Goal: Transaction & Acquisition: Purchase product/service

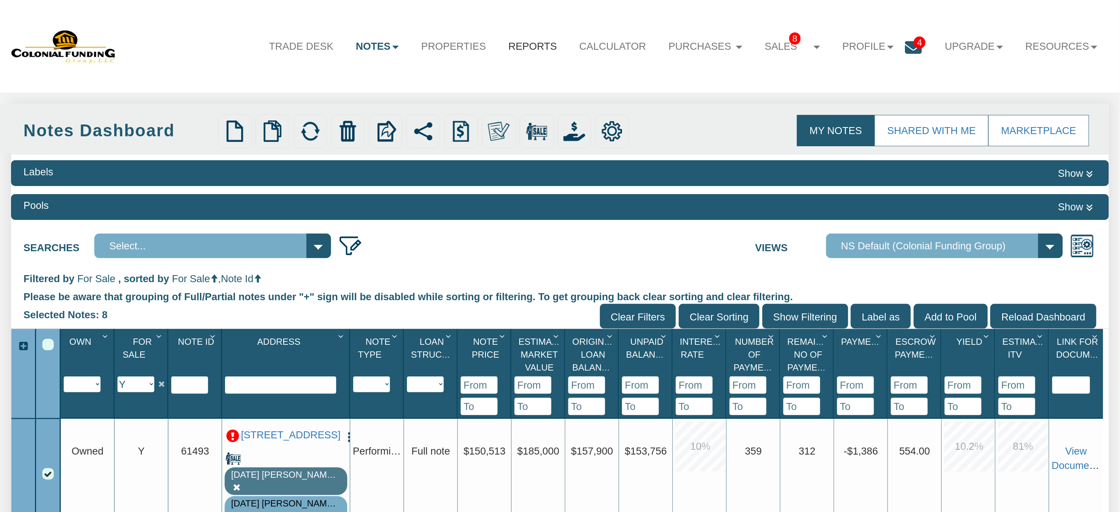
click at [518, 46] on link "Reports" at bounding box center [532, 47] width 71 height 30
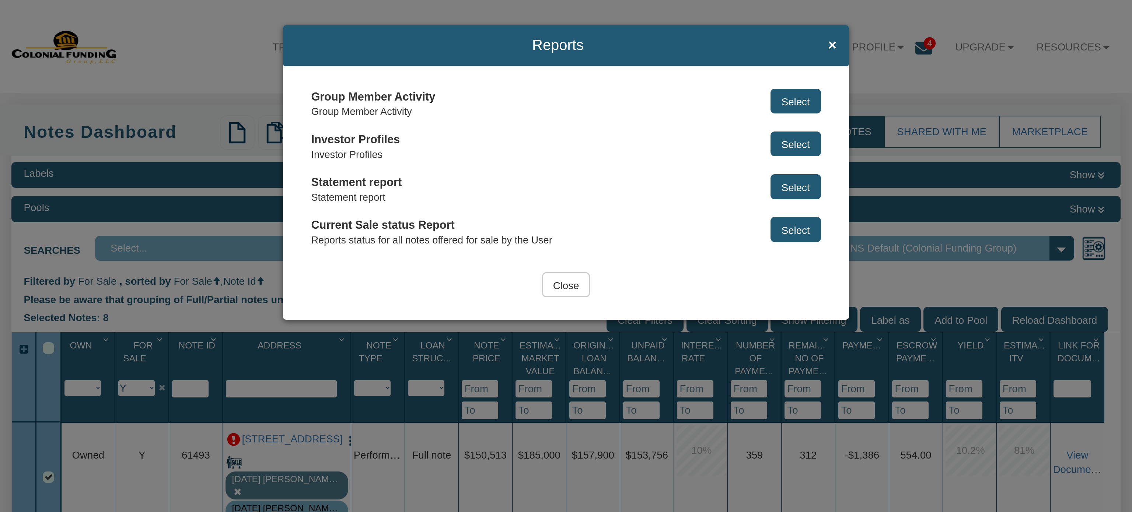
click at [791, 142] on button "Select" at bounding box center [795, 143] width 50 height 25
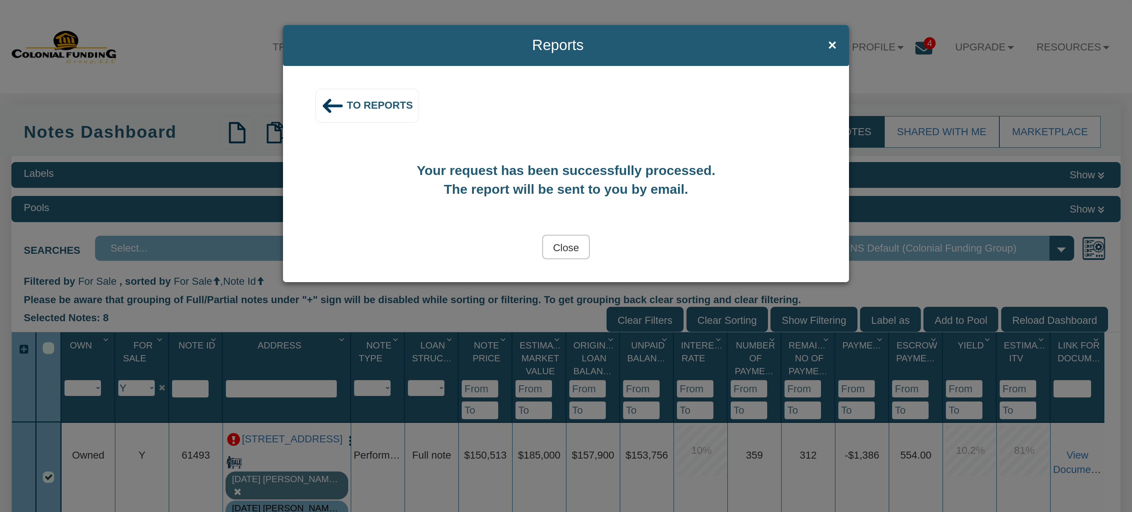
click at [566, 248] on input "Close" at bounding box center [566, 247] width 48 height 25
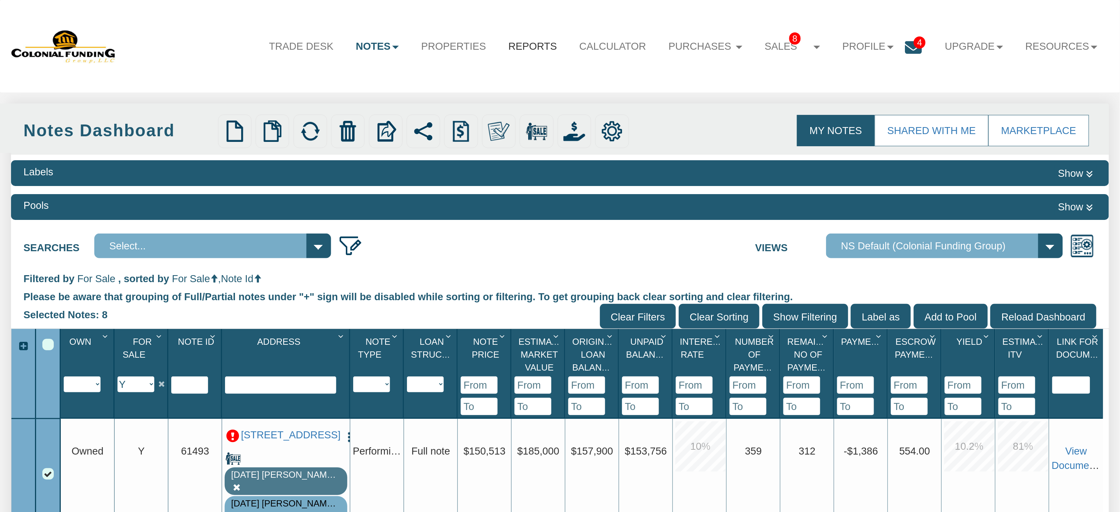
click at [518, 43] on link "Reports" at bounding box center [532, 47] width 71 height 30
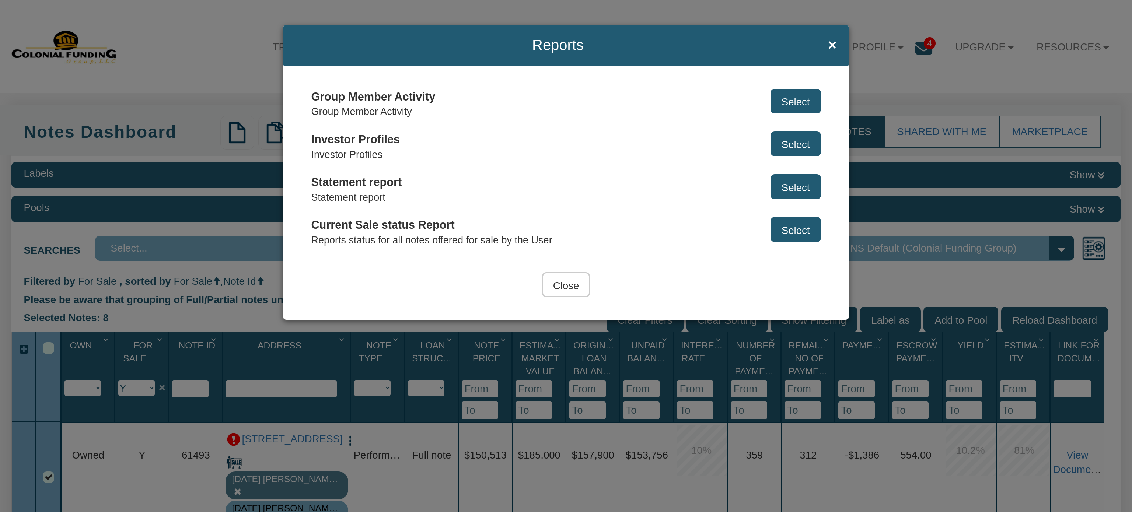
click at [790, 144] on button "Select" at bounding box center [795, 143] width 50 height 25
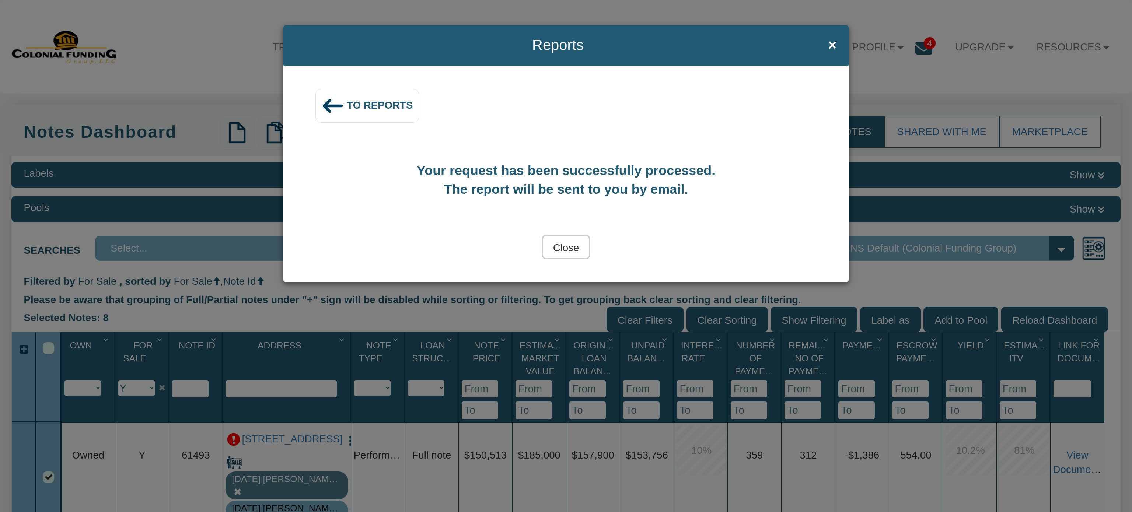
click at [543, 220] on div "Your request has been successfully processed. The report will be sent to you by…" at bounding box center [565, 172] width 520 height 99
click at [558, 247] on input "Close" at bounding box center [566, 247] width 48 height 25
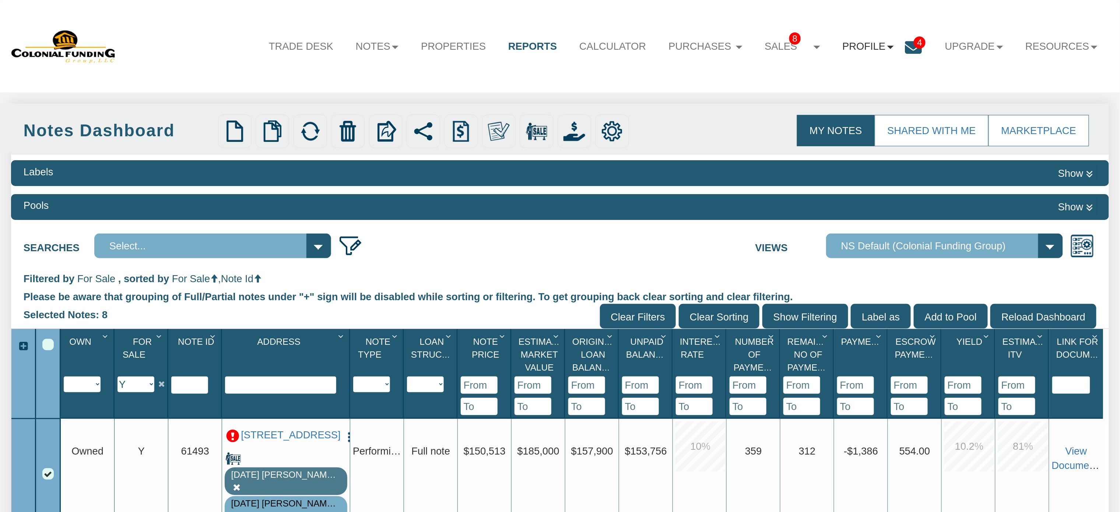
click at [867, 45] on link "Profile" at bounding box center [868, 47] width 74 height 30
click at [818, 83] on link "Settings" at bounding box center [868, 81] width 130 height 19
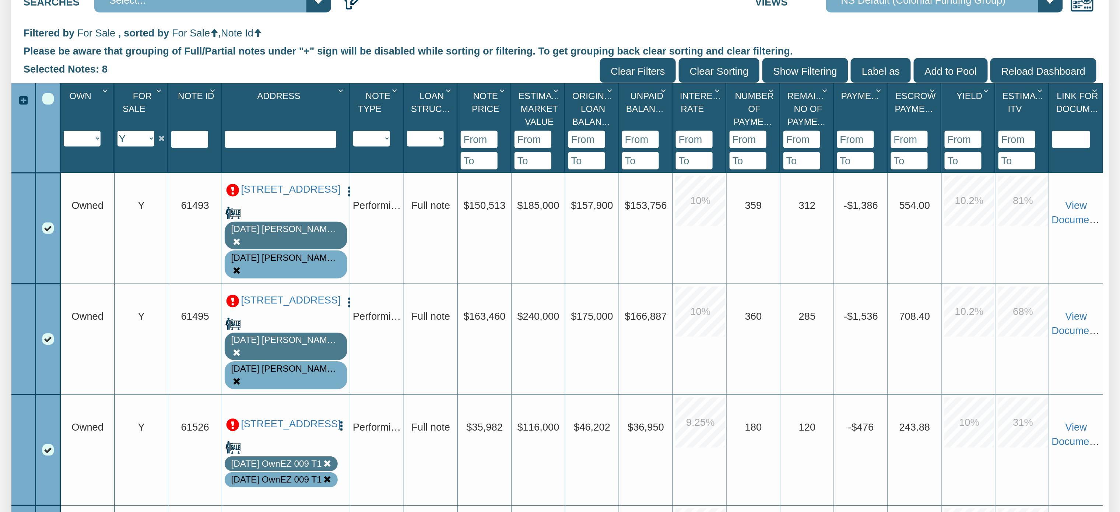
scroll to position [248, 0]
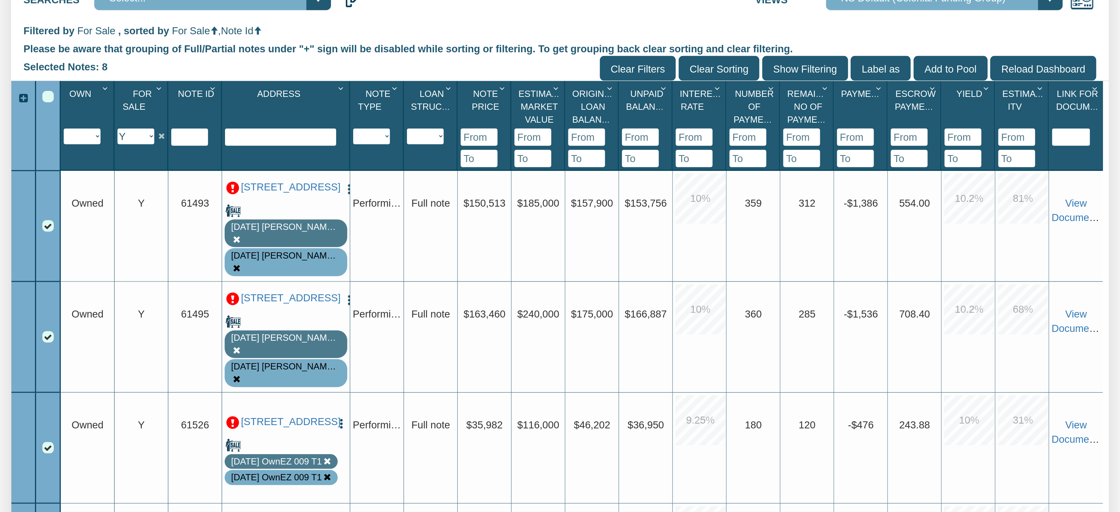
click at [343, 195] on img "button" at bounding box center [349, 189] width 12 height 12
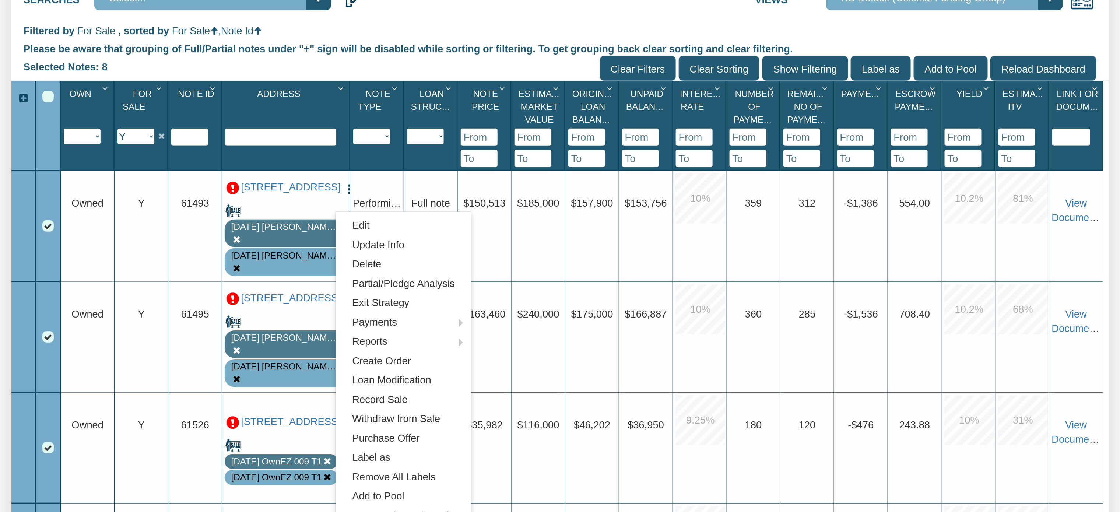
click at [791, 248] on div "Upgrade 312" at bounding box center [808, 226] width 54 height 111
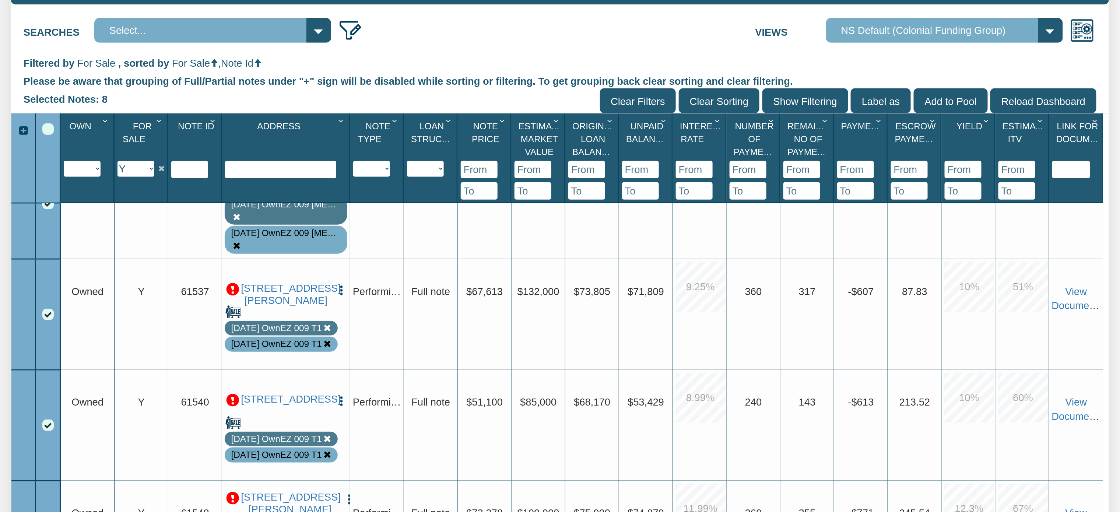
scroll to position [0, 0]
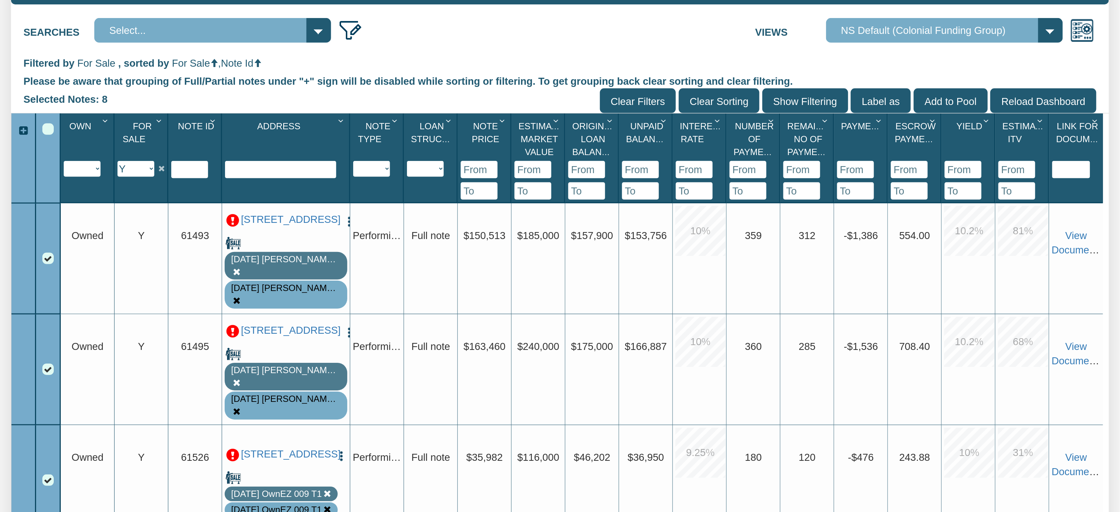
click at [345, 228] on img "button" at bounding box center [349, 221] width 12 height 12
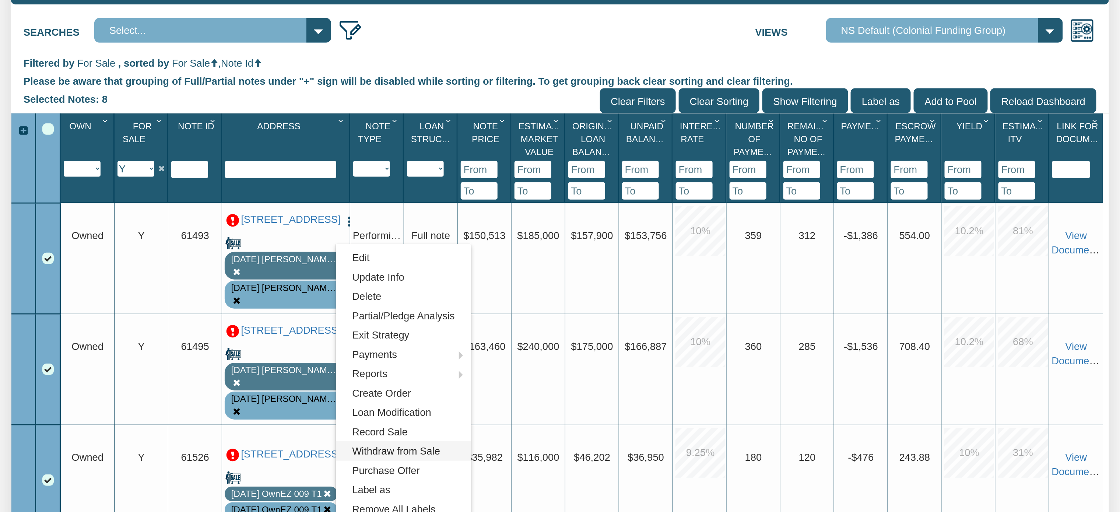
click at [418, 456] on link "Withdraw from Sale" at bounding box center [403, 450] width 135 height 19
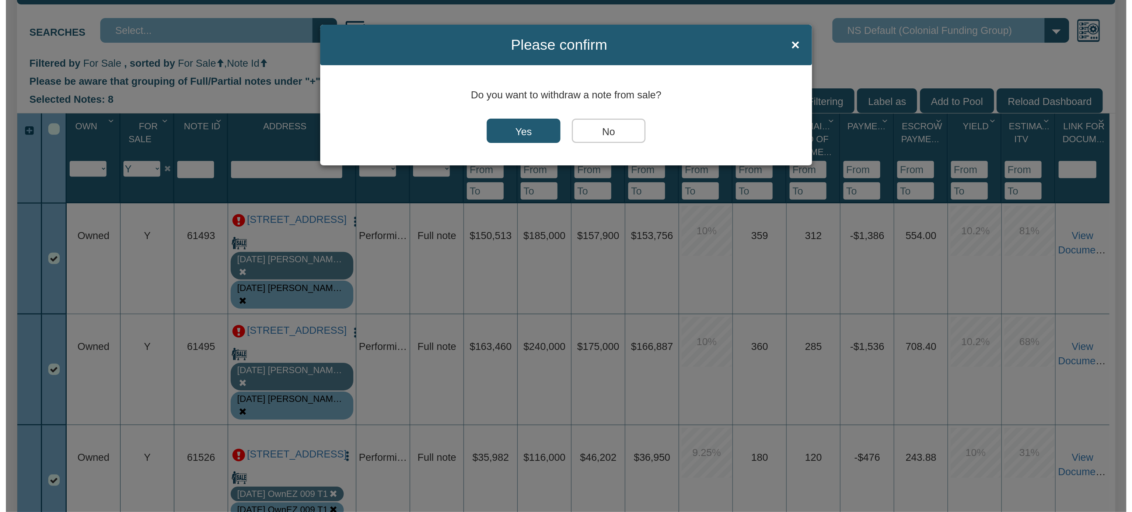
scroll to position [216, 0]
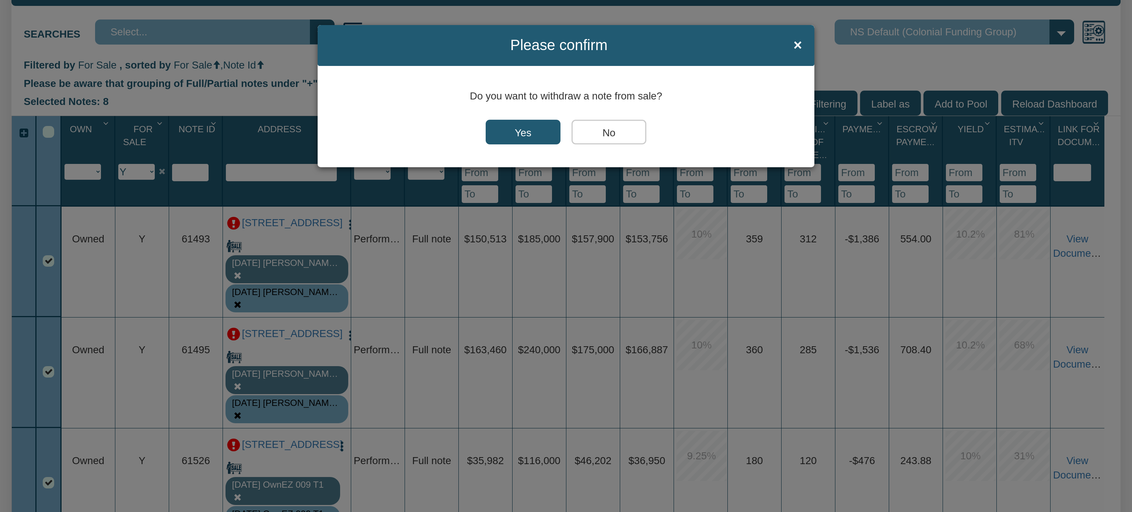
click at [513, 133] on input "Yes" at bounding box center [522, 132] width 75 height 25
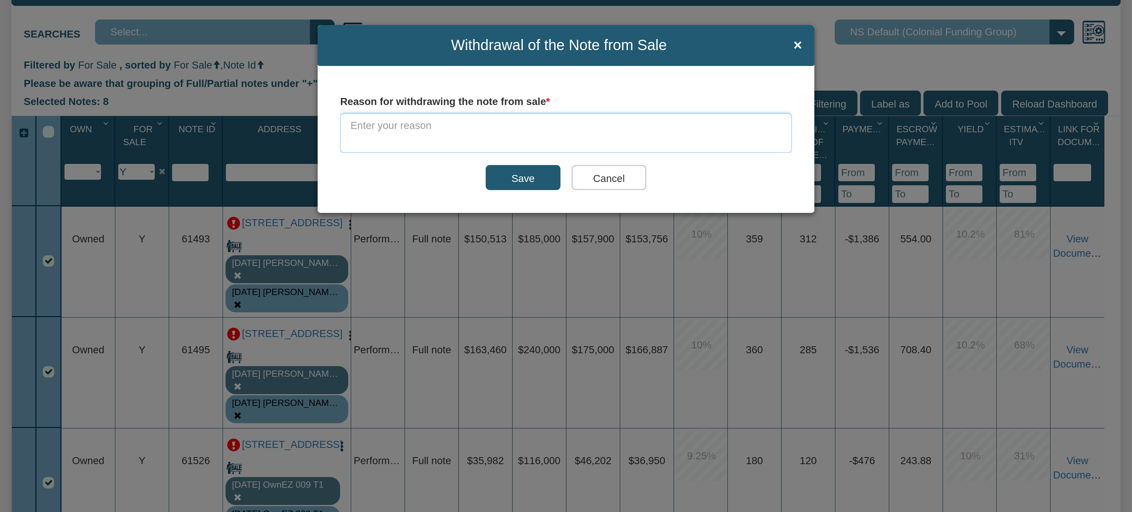
click at [431, 120] on textarea at bounding box center [566, 133] width 452 height 40
type textarea "U"
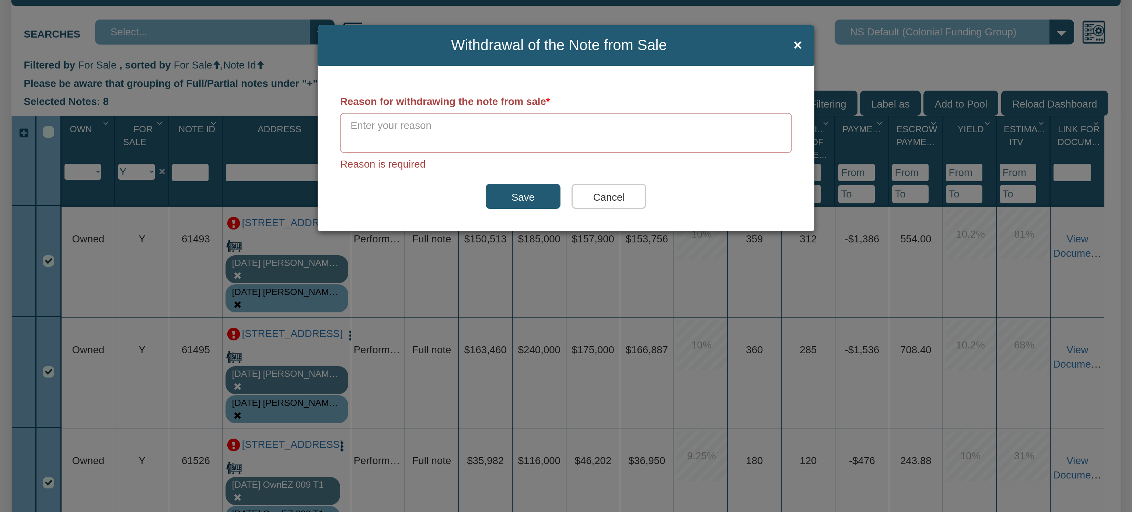
click at [797, 44] on span "×" at bounding box center [797, 45] width 8 height 16
click at [577, 132] on textarea at bounding box center [566, 133] width 452 height 40
type textarea "f"
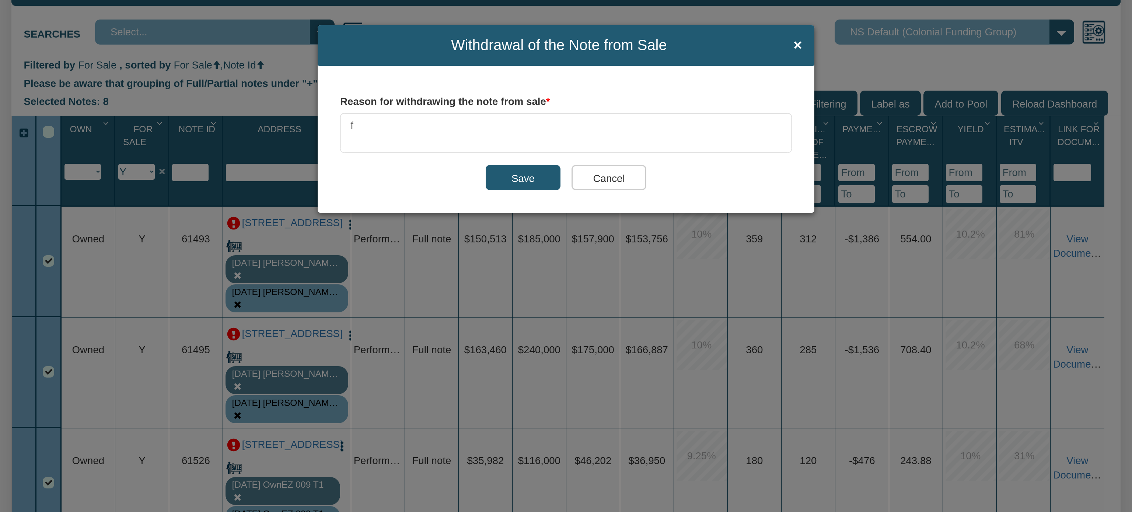
click at [590, 179] on input "Cancel" at bounding box center [608, 177] width 75 height 25
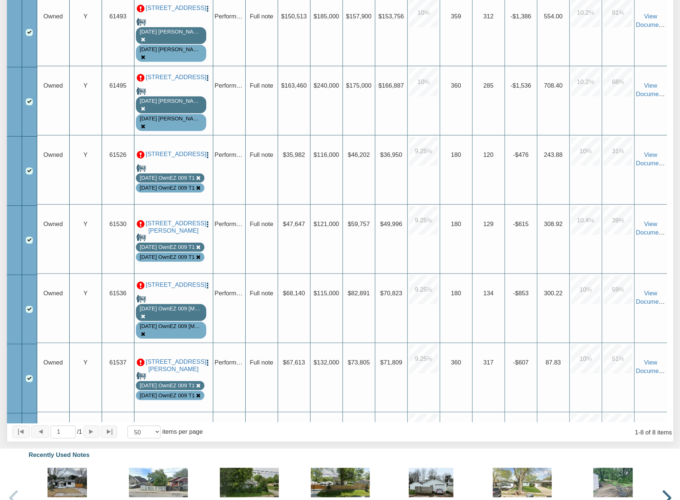
scroll to position [280, 0]
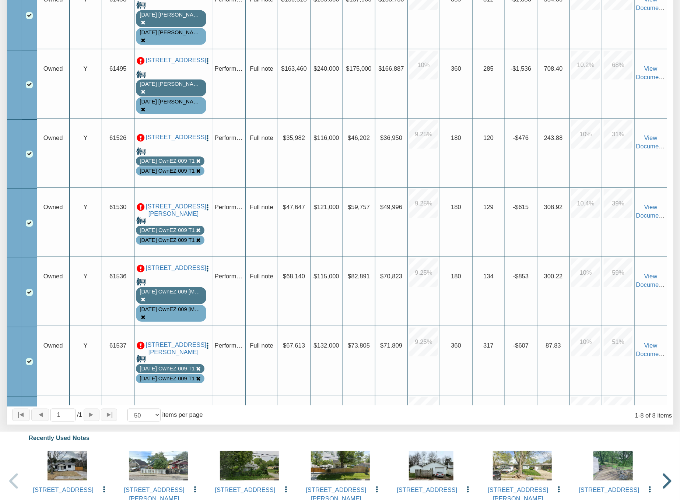
click at [208, 204] on img "button" at bounding box center [207, 207] width 7 height 7
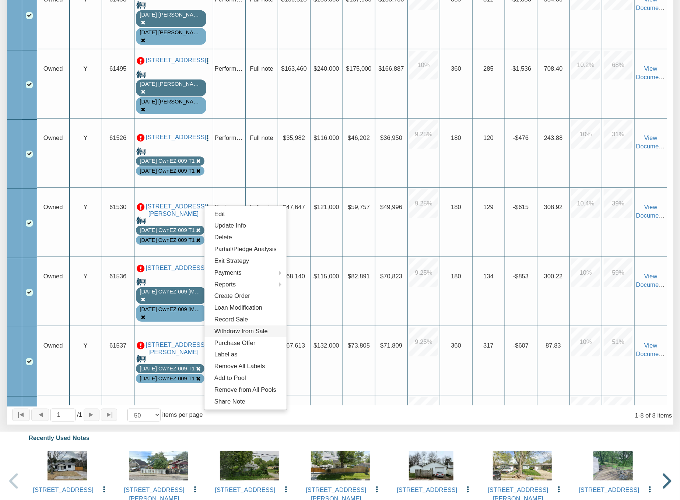
click at [240, 328] on link "Withdraw from Sale" at bounding box center [245, 332] width 82 height 12
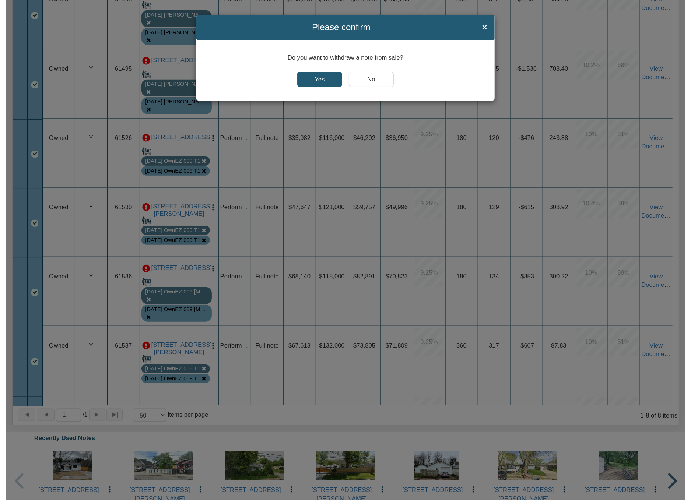
scroll to position [281, 0]
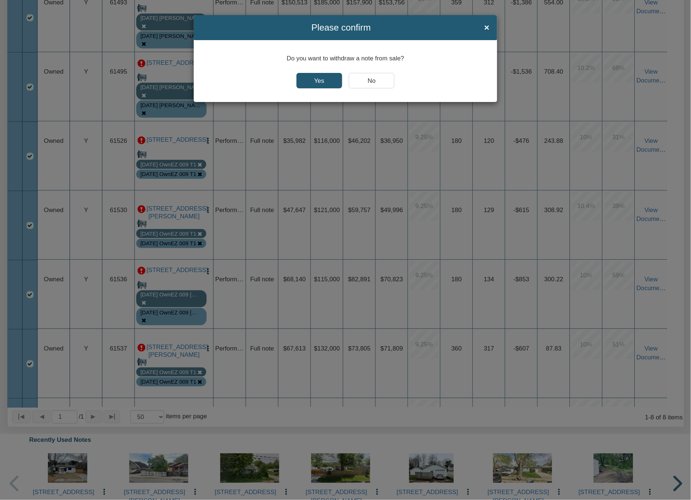
click at [315, 80] on input "Yes" at bounding box center [320, 80] width 46 height 15
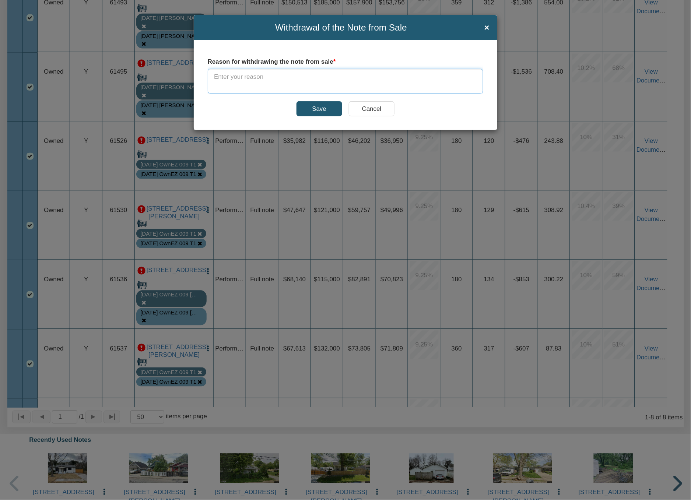
click at [311, 82] on textarea at bounding box center [346, 81] width 276 height 25
type textarea "Update remaining term."
click at [319, 108] on input "Save" at bounding box center [320, 108] width 46 height 15
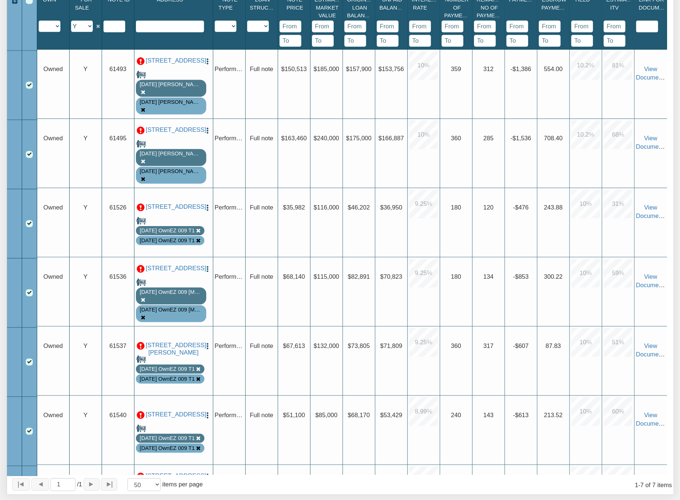
scroll to position [296, 0]
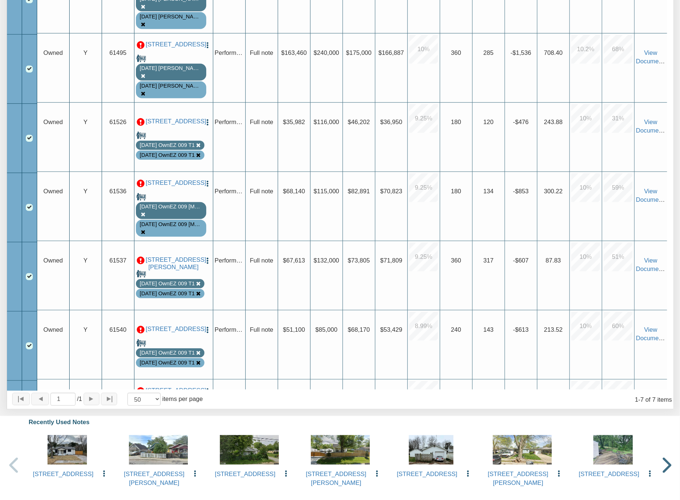
click at [208, 187] on img "button" at bounding box center [207, 183] width 7 height 7
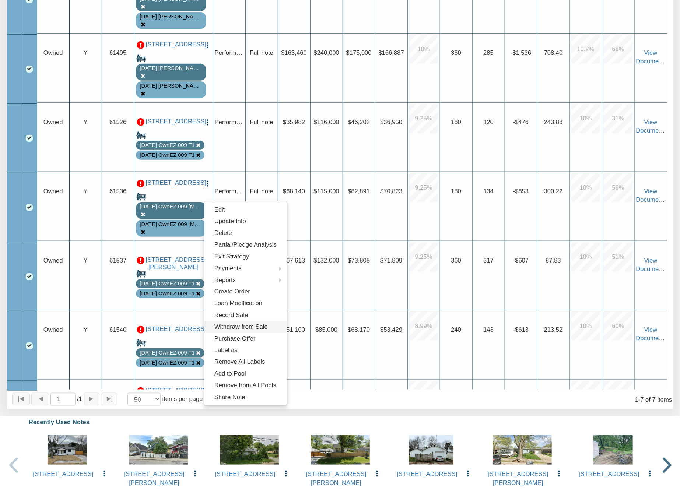
click at [230, 328] on link "Withdraw from Sale" at bounding box center [245, 327] width 82 height 12
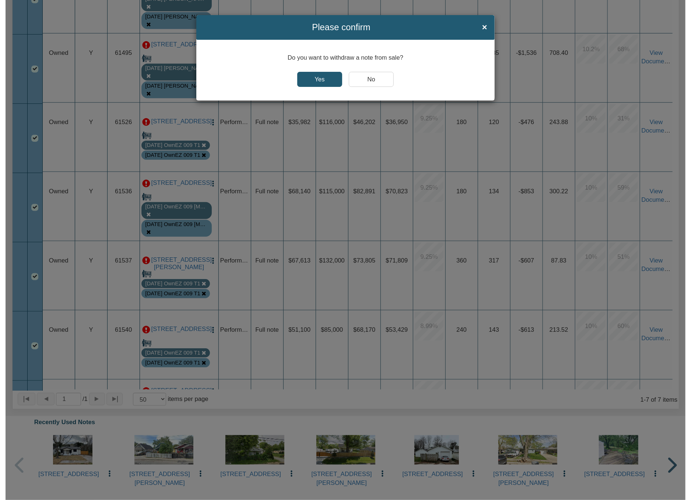
scroll to position [297, 0]
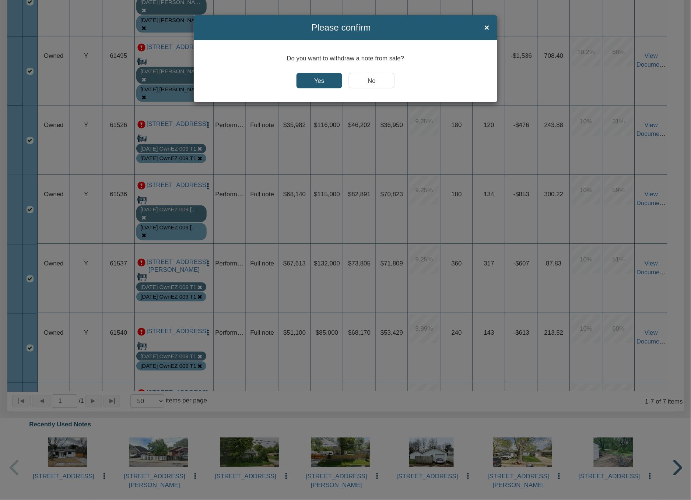
click at [320, 80] on input "Yes" at bounding box center [320, 80] width 46 height 15
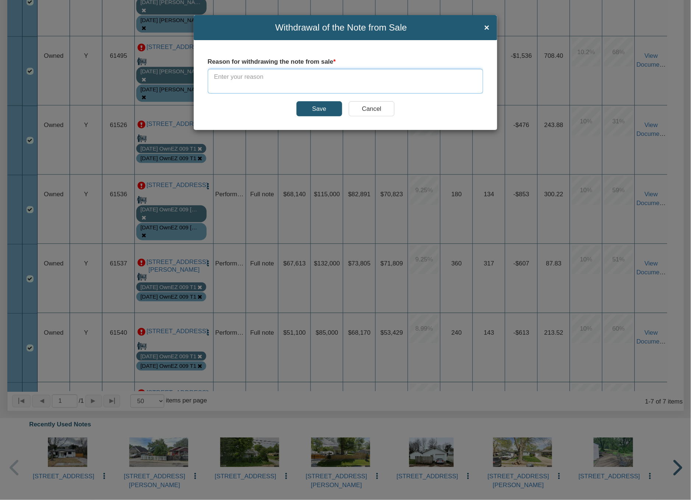
click at [270, 80] on textarea at bounding box center [346, 81] width 276 height 25
type textarea "Update remaining term."
click at [323, 111] on input "Save" at bounding box center [320, 108] width 46 height 15
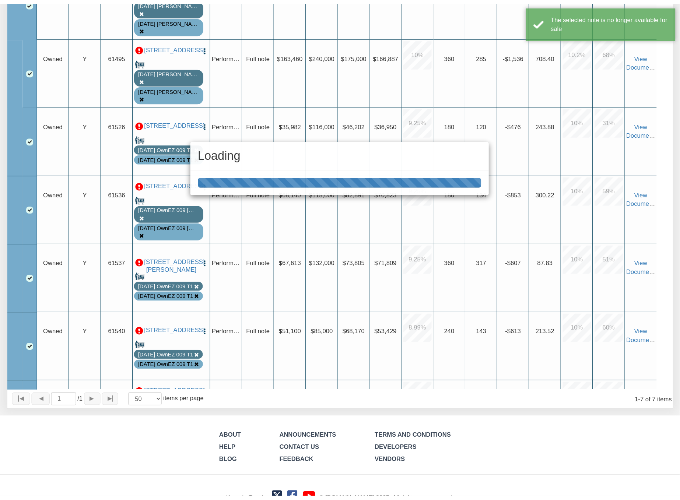
scroll to position [296, 0]
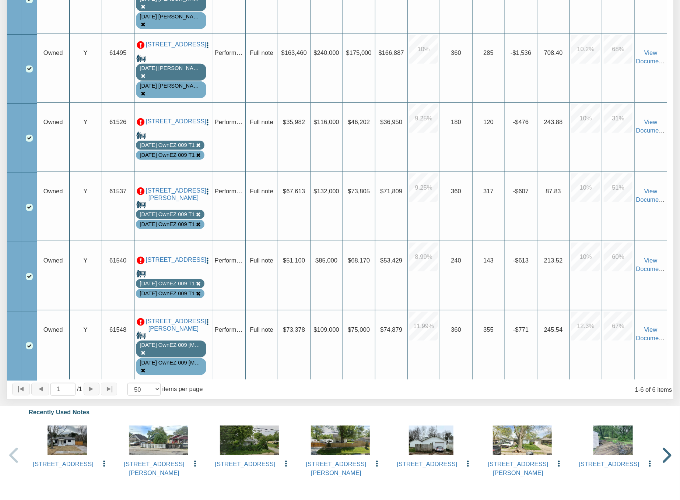
click at [208, 326] on img "button" at bounding box center [207, 322] width 7 height 7
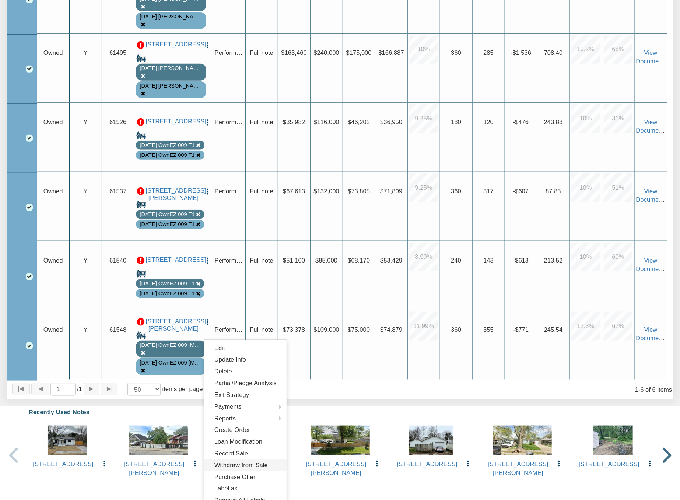
click at [234, 462] on link "Withdraw from Sale" at bounding box center [245, 466] width 82 height 12
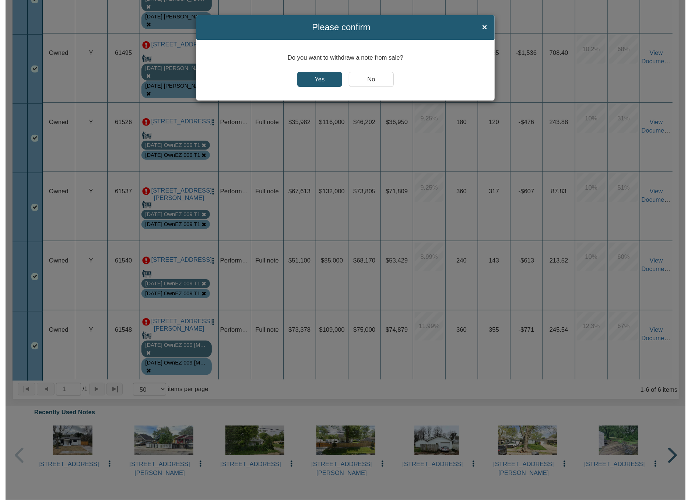
scroll to position [297, 0]
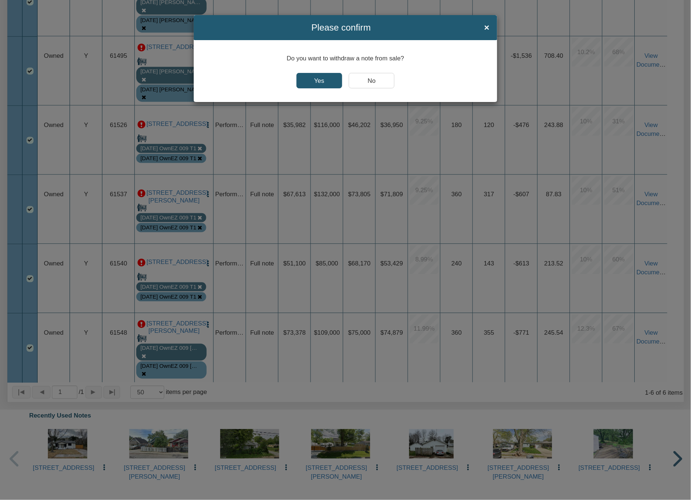
click at [309, 80] on input "Yes" at bounding box center [320, 80] width 46 height 15
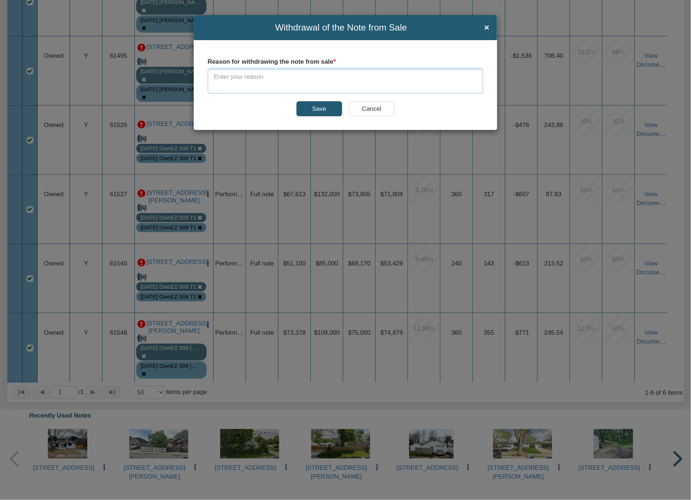
click at [309, 80] on textarea at bounding box center [346, 81] width 276 height 25
type textarea "Update remaining term."
click at [318, 111] on input "Save" at bounding box center [320, 108] width 46 height 15
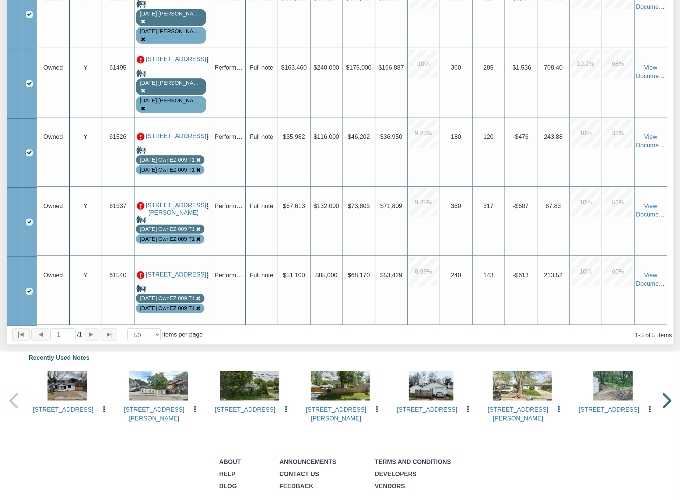
scroll to position [232, 0]
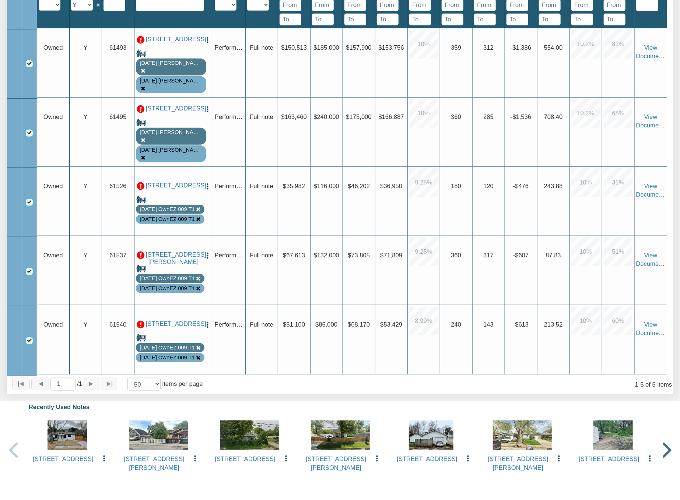
click at [139, 44] on p at bounding box center [141, 40] width 8 height 8
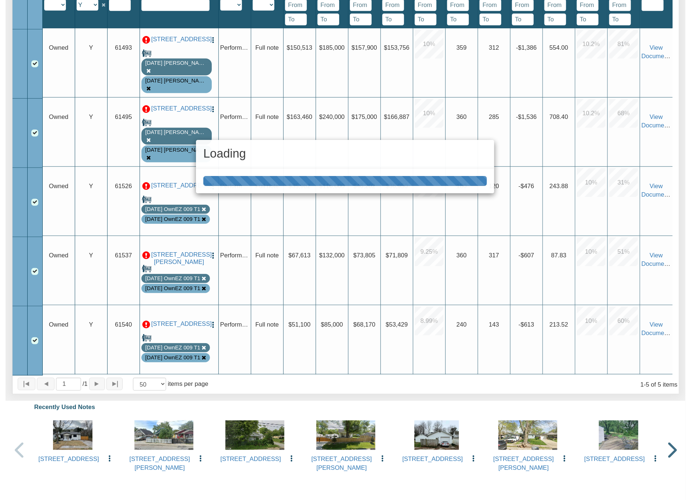
scroll to position [233, 0]
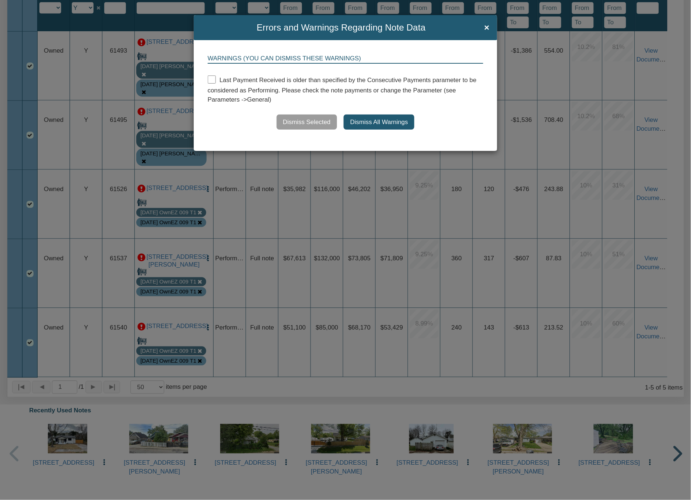
click at [355, 120] on button "Dismiss All Warnings" at bounding box center [379, 122] width 71 height 15
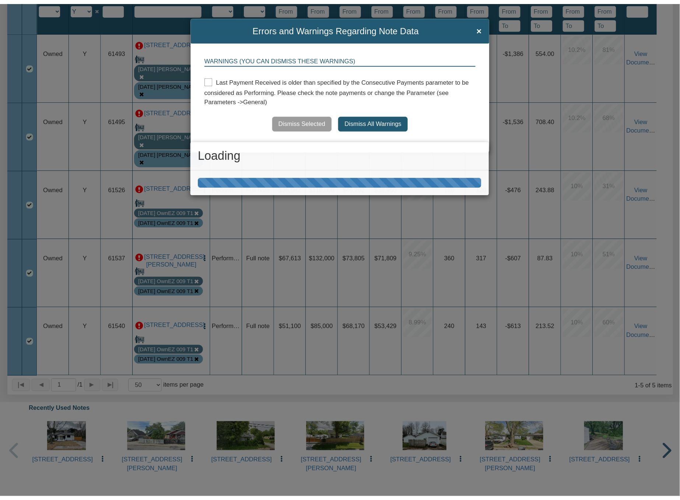
scroll to position [232, 0]
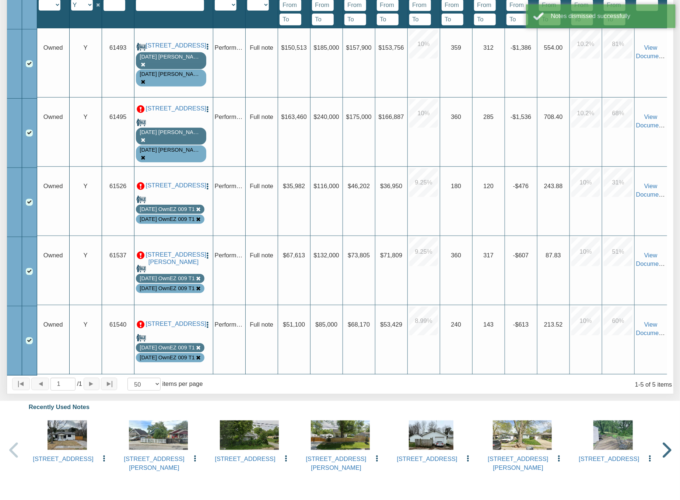
click at [141, 113] on p at bounding box center [141, 109] width 8 height 8
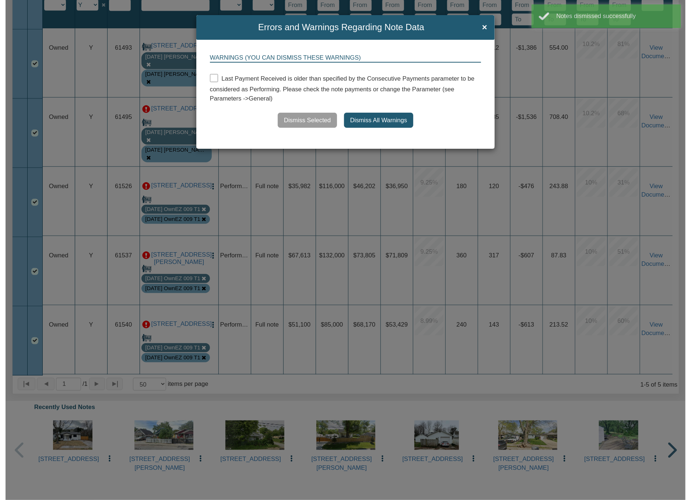
scroll to position [233, 0]
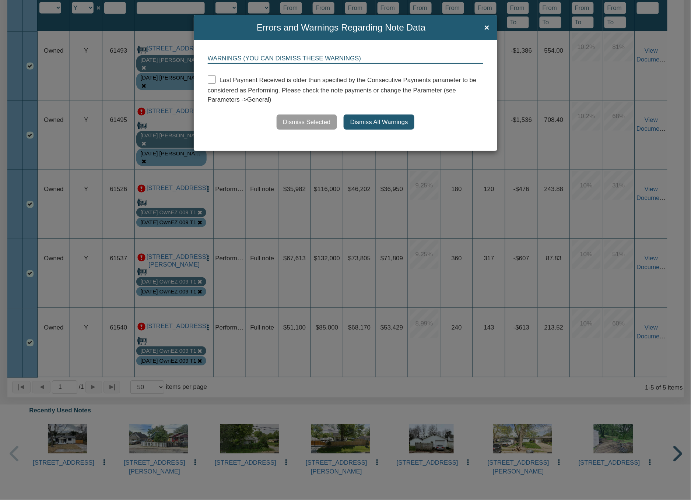
click at [371, 122] on button "Dismiss All Warnings" at bounding box center [379, 122] width 71 height 15
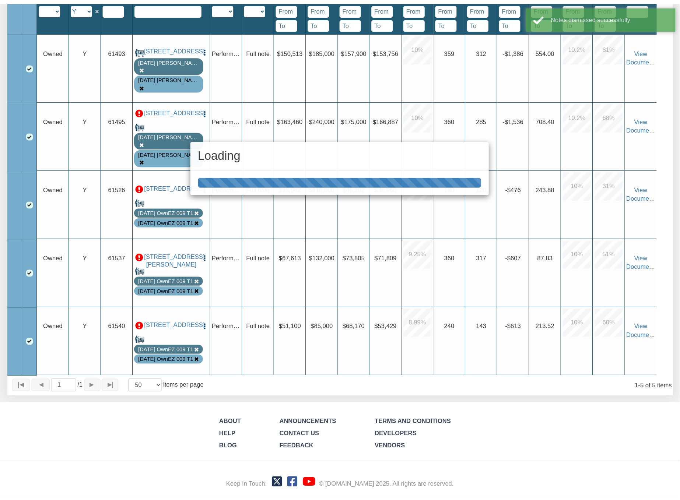
scroll to position [232, 0]
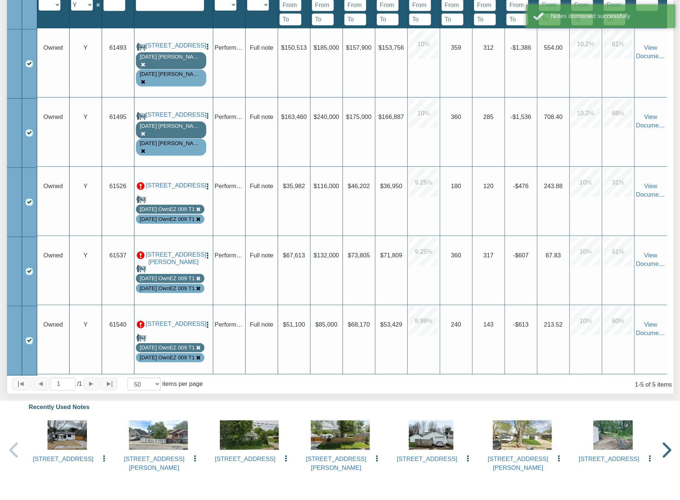
click at [142, 182] on p at bounding box center [141, 186] width 8 height 8
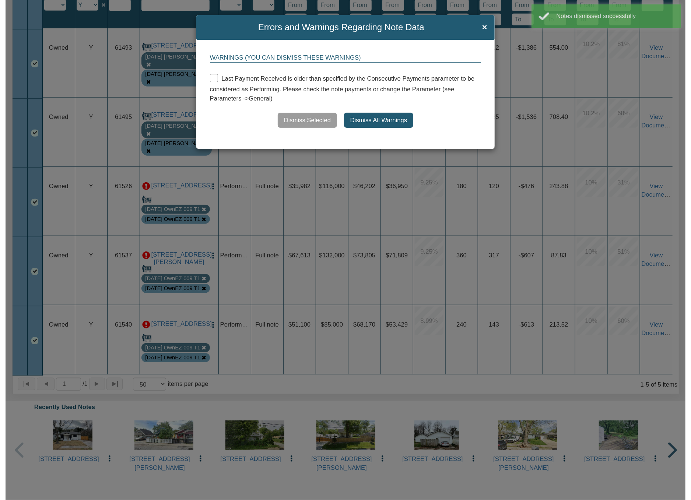
scroll to position [233, 0]
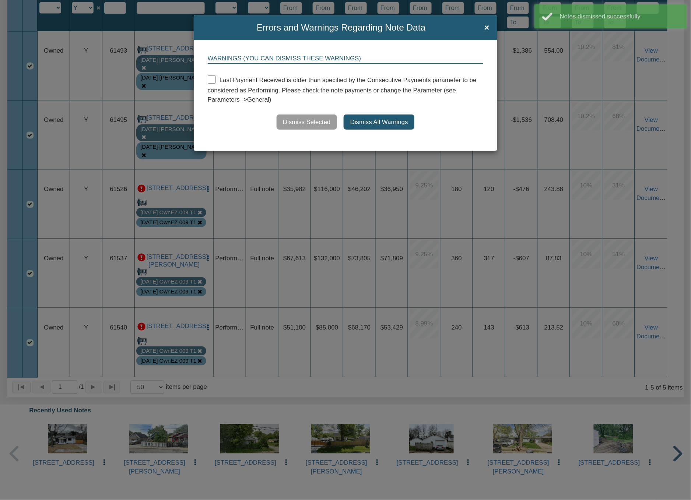
click at [377, 121] on button "Dismiss All Warnings" at bounding box center [379, 122] width 71 height 15
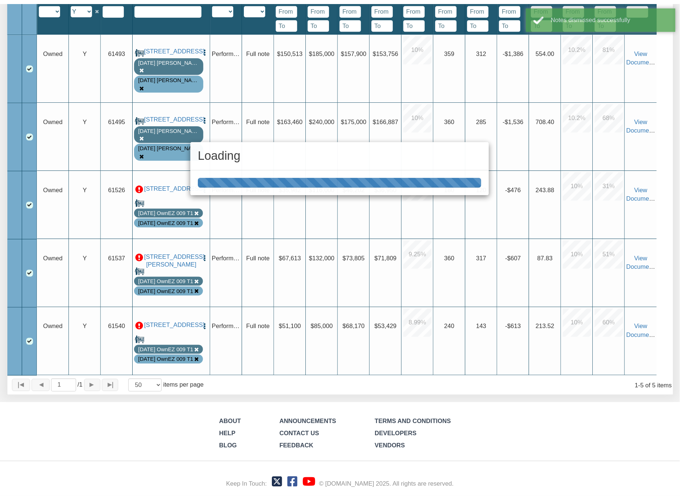
scroll to position [232, 0]
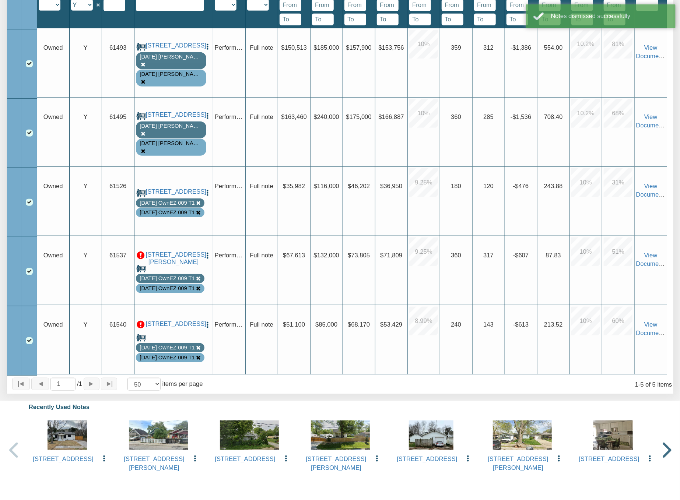
click at [144, 252] on p at bounding box center [141, 256] width 8 height 8
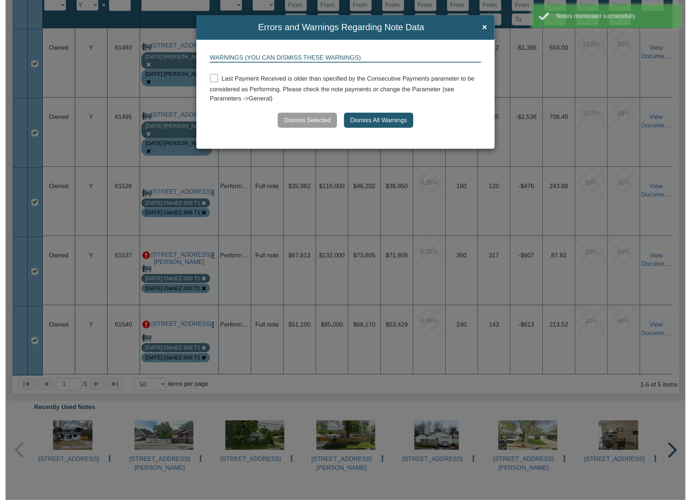
scroll to position [233, 0]
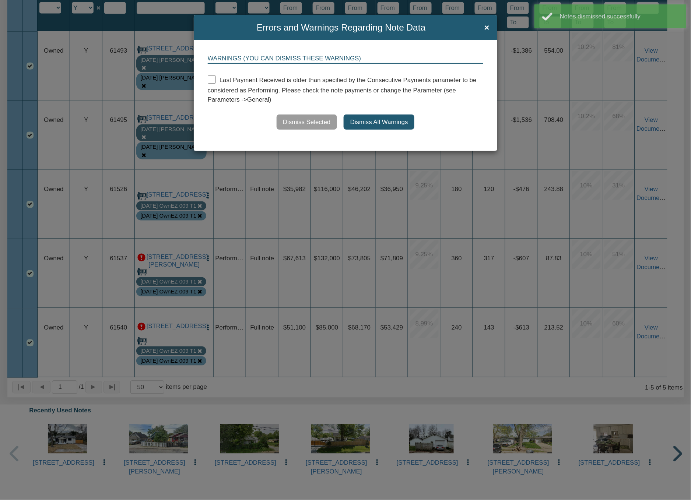
click at [364, 122] on button "Dismiss All Warnings" at bounding box center [379, 122] width 71 height 15
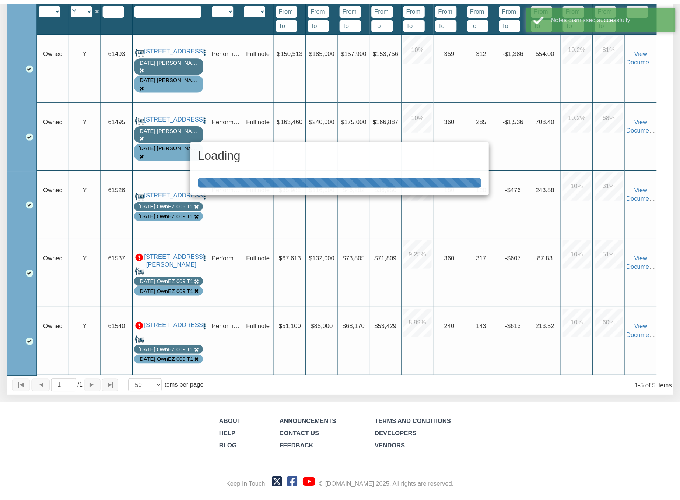
scroll to position [232, 0]
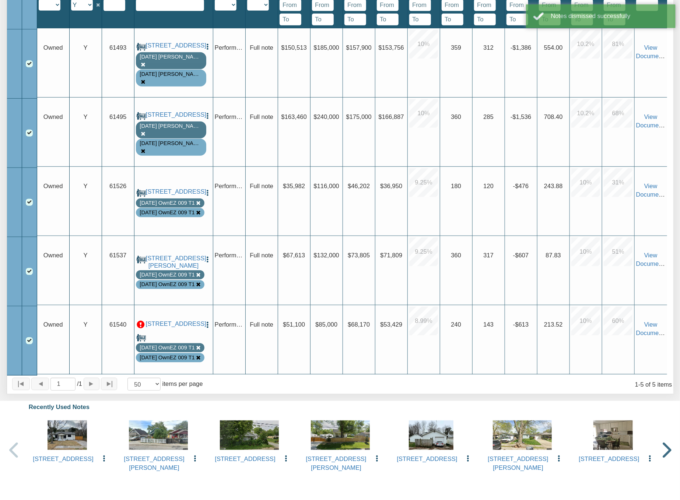
click at [141, 321] on p at bounding box center [141, 325] width 8 height 8
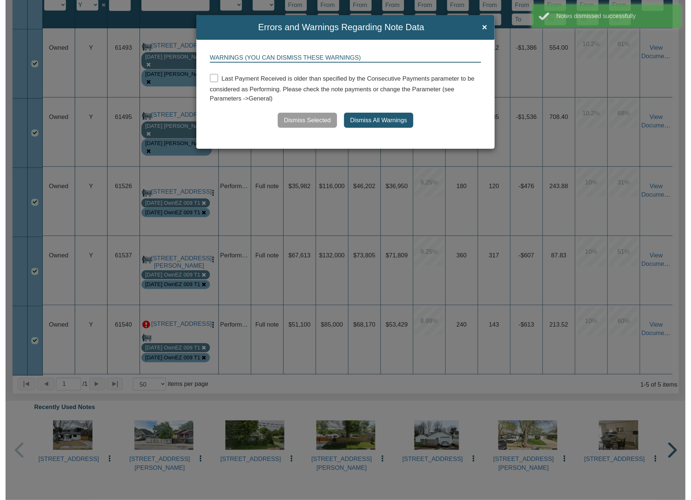
scroll to position [233, 0]
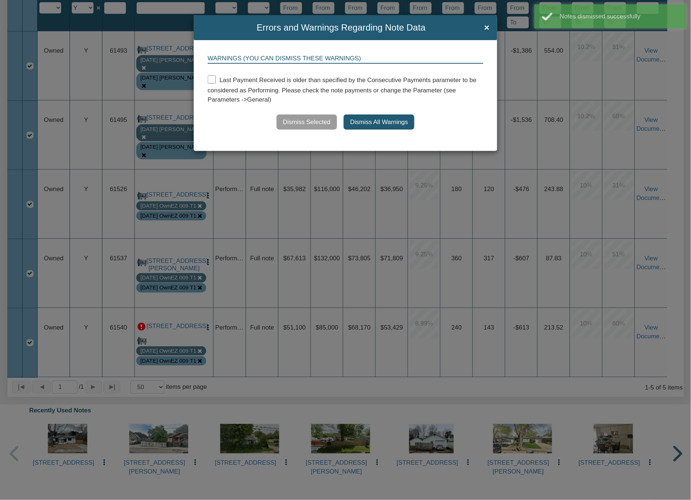
click at [370, 122] on button "Dismiss All Warnings" at bounding box center [379, 122] width 71 height 15
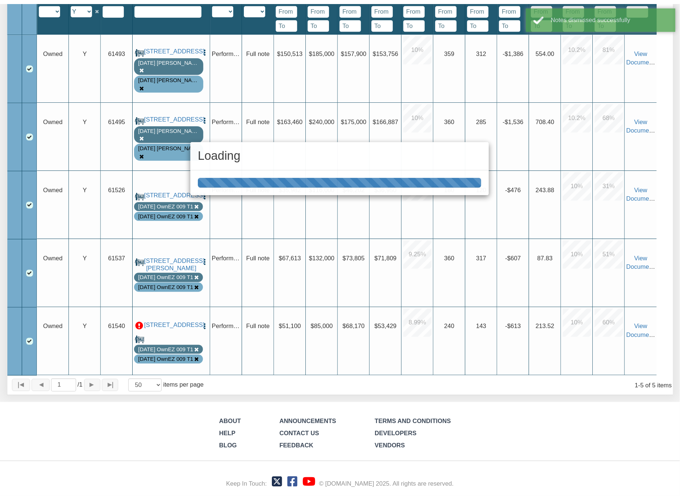
scroll to position [232, 0]
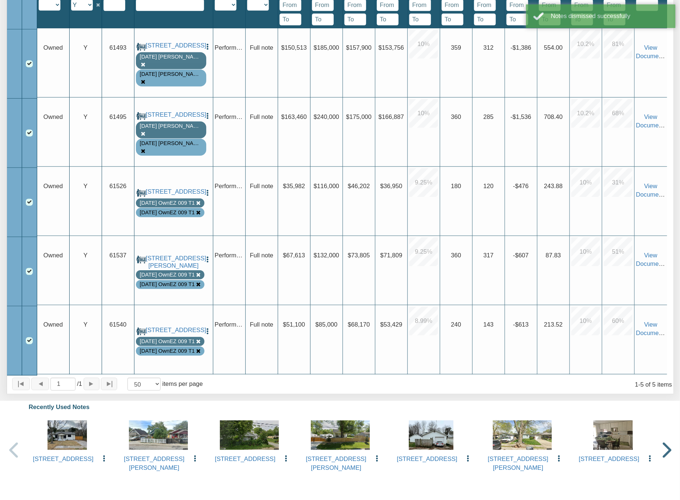
click at [89, 10] on select "Y N IP" at bounding box center [82, 4] width 22 height 11
select select "string:N"
click at [72, 3] on select "Y N IP" at bounding box center [82, 4] width 22 height 11
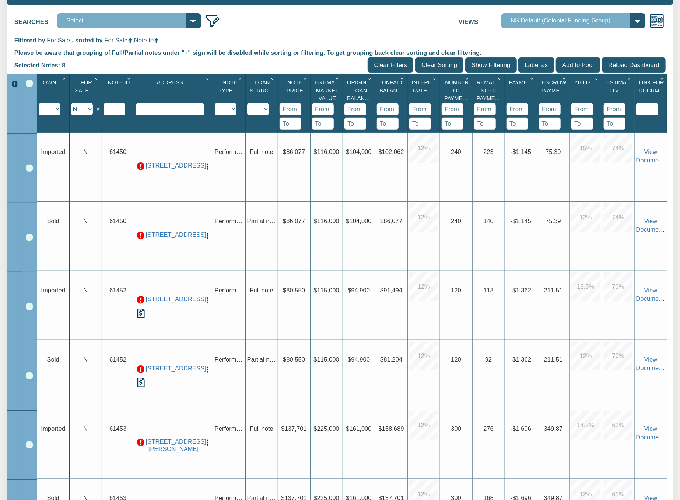
scroll to position [125, 0]
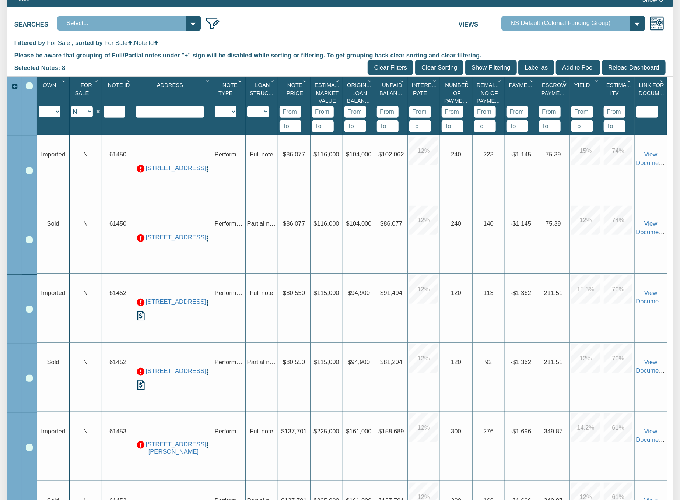
click at [129, 83] on icon "Column Menu" at bounding box center [129, 81] width 8 height 6
click at [108, 144] on button "Sort Ascending" at bounding box center [104, 143] width 62 height 15
click at [162, 172] on link "2318 Villa Ave, Indianapolis, IN, 46203" at bounding box center [174, 168] width 56 height 7
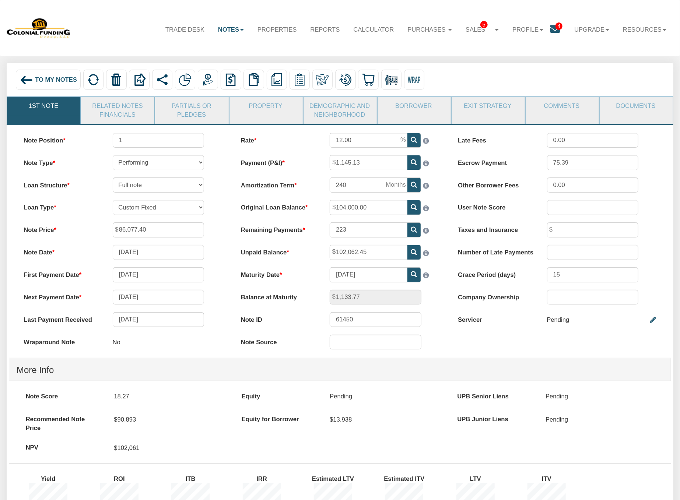
click at [28, 80] on img at bounding box center [27, 80] width 14 height 14
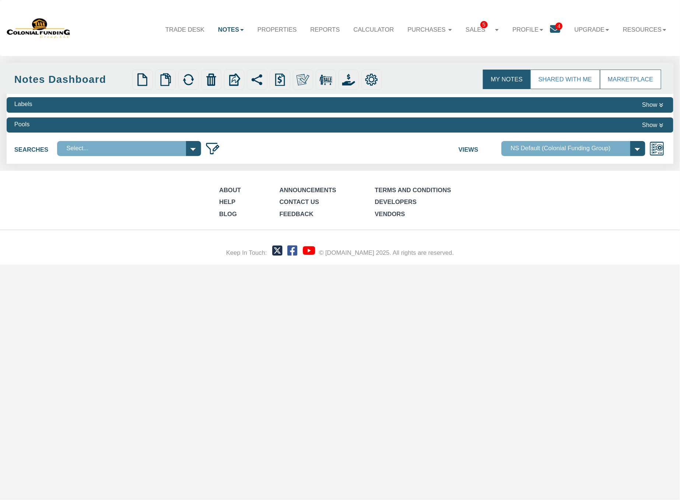
select select
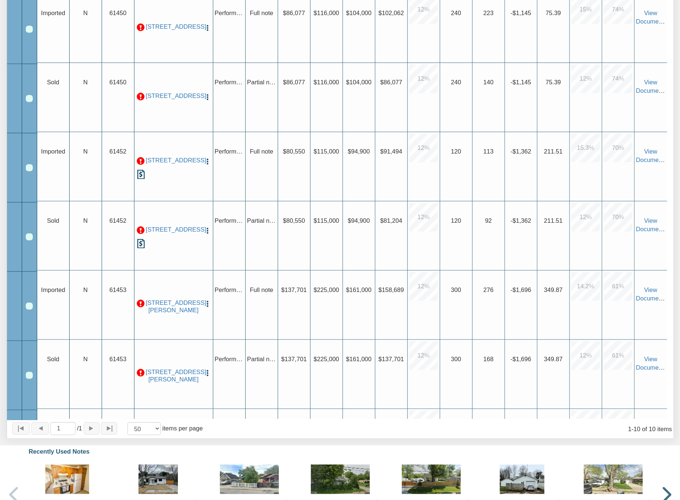
scroll to position [90, 0]
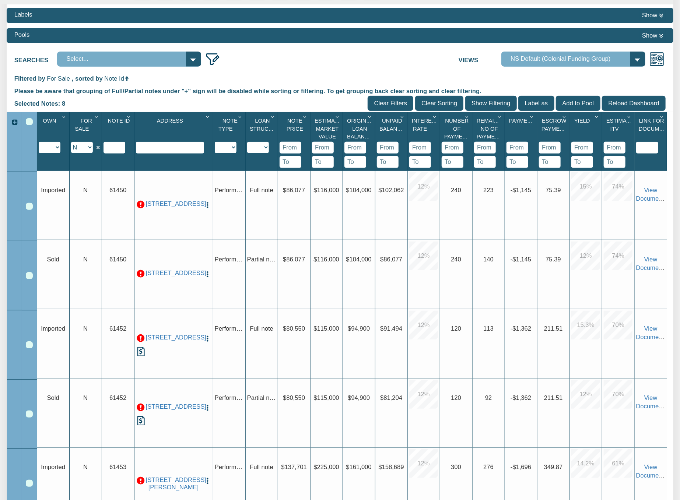
click at [84, 151] on select "Y N IP" at bounding box center [82, 147] width 22 height 11
click at [72, 146] on select "Y N IP" at bounding box center [82, 147] width 22 height 11
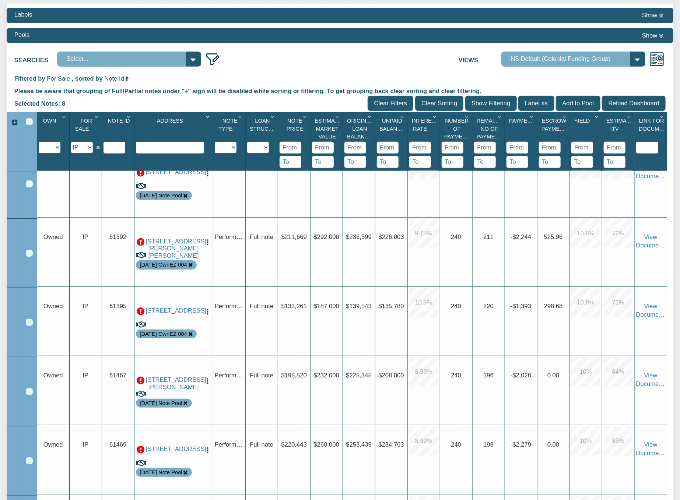
scroll to position [0, 0]
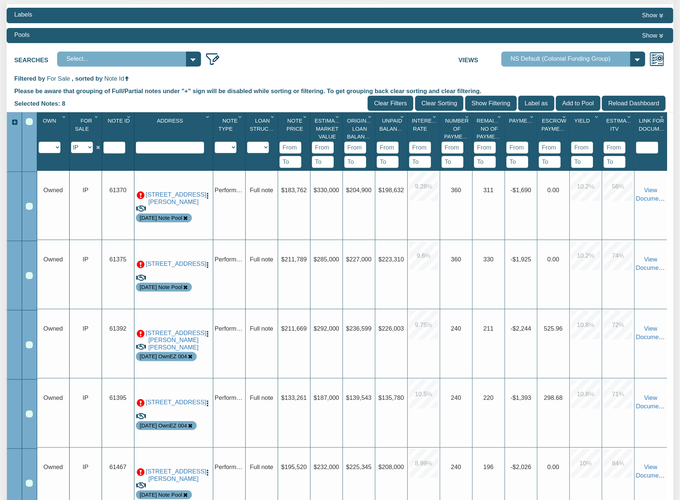
click at [89, 145] on select "Y N IP" at bounding box center [82, 147] width 22 height 11
click at [72, 146] on select "Y N IP" at bounding box center [82, 147] width 22 height 11
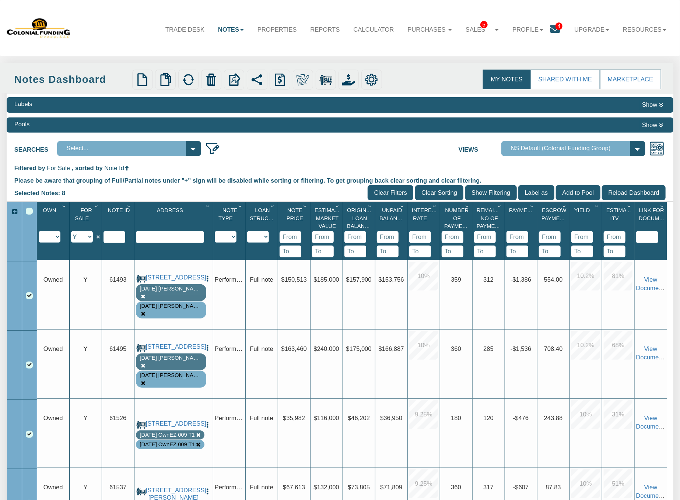
click at [85, 236] on select "Y N IP" at bounding box center [82, 236] width 22 height 11
select select "string:N"
click at [72, 235] on select "Y N IP" at bounding box center [82, 236] width 22 height 11
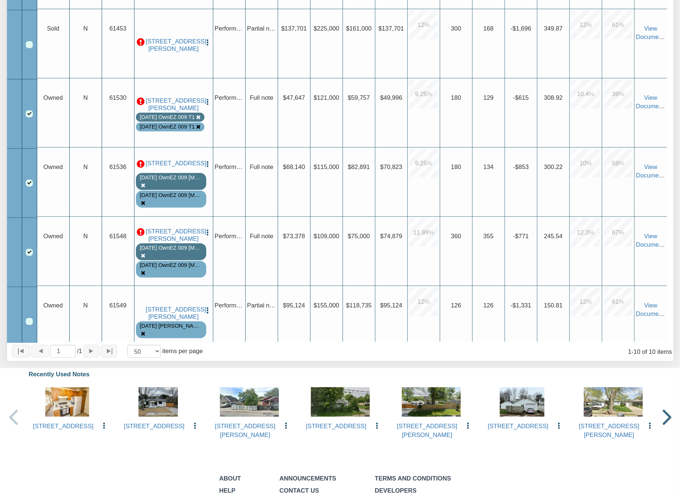
scroll to position [255, 0]
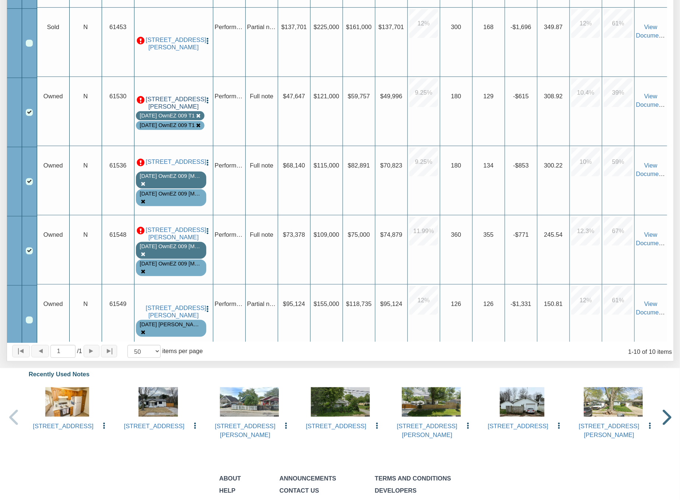
click at [174, 101] on link "[STREET_ADDRESS][PERSON_NAME]" at bounding box center [174, 103] width 56 height 15
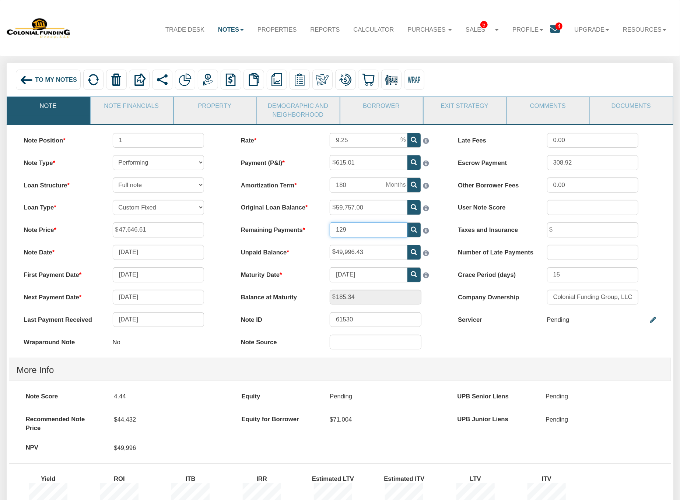
click at [368, 234] on input "129" at bounding box center [369, 229] width 78 height 15
type input "125"
click at [457, 283] on div "Grace Period (days) 15" at bounding box center [556, 274] width 213 height 15
type input "2,593.09"
drag, startPoint x: 365, startPoint y: 256, endPoint x: 271, endPoint y: 251, distance: 94.1
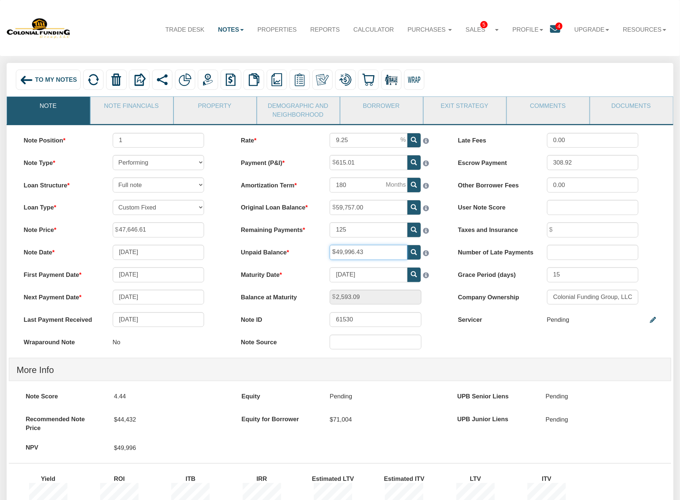
click at [271, 251] on div "Unpaid Balance 49,996.43" at bounding box center [340, 252] width 213 height 15
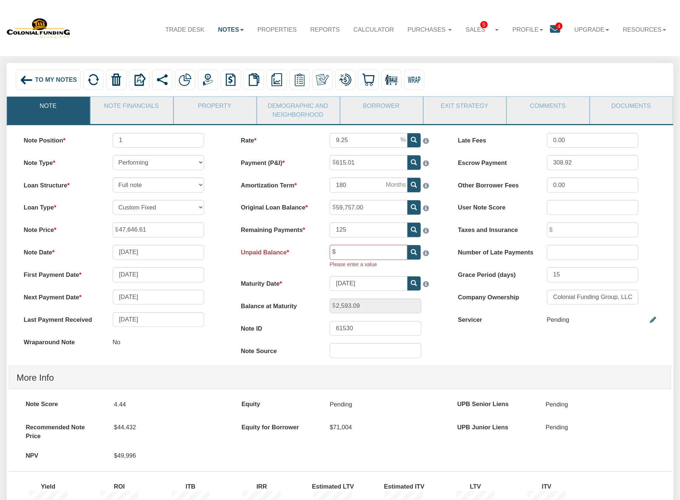
click at [410, 258] on span at bounding box center [414, 252] width 14 height 15
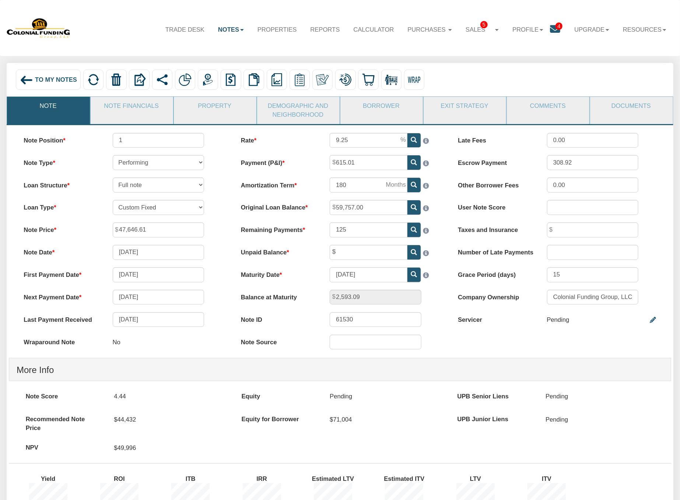
type input "49,231.27"
type input "610.31"
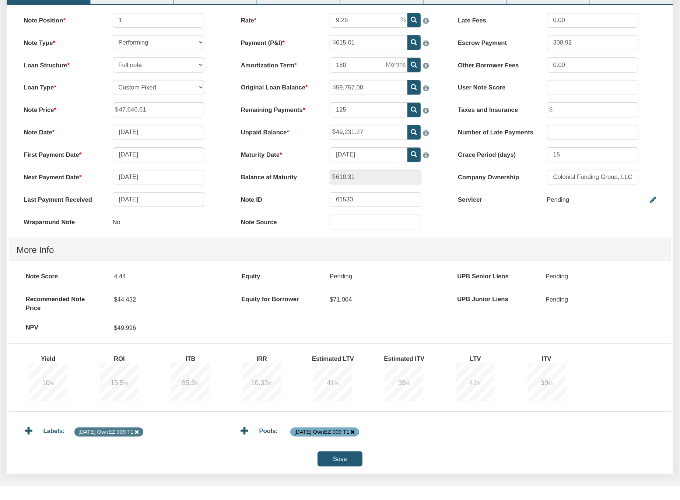
scroll to position [188, 0]
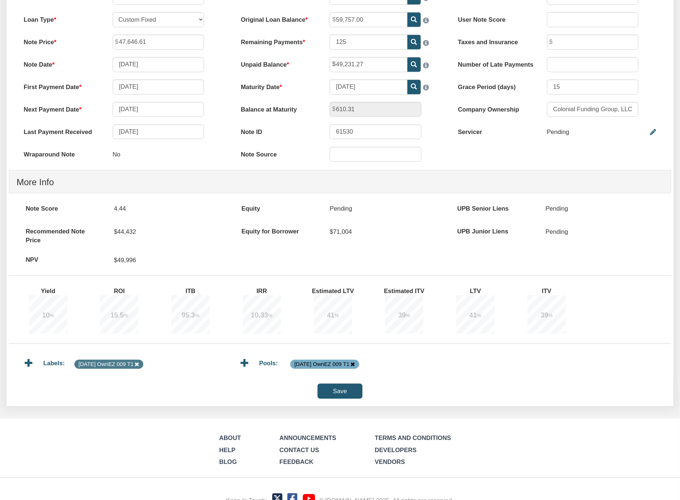
click at [336, 399] on input "Save" at bounding box center [340, 391] width 45 height 15
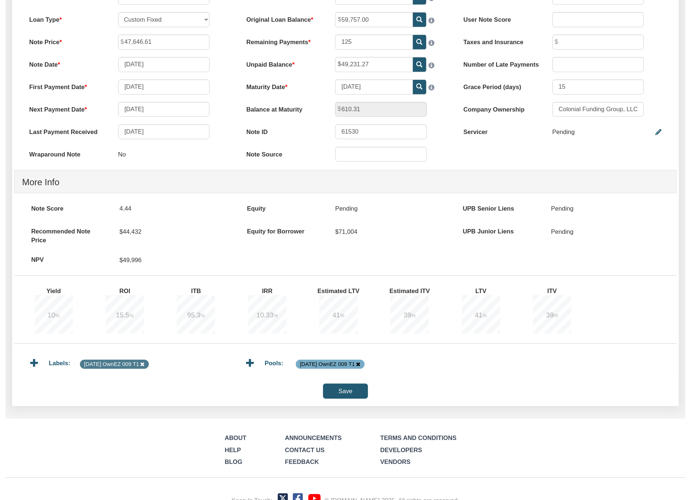
scroll to position [189, 0]
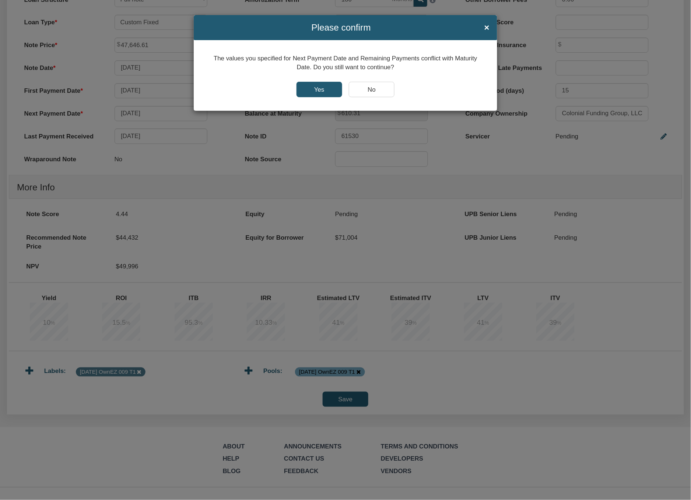
click at [325, 88] on input "Yes" at bounding box center [320, 89] width 46 height 15
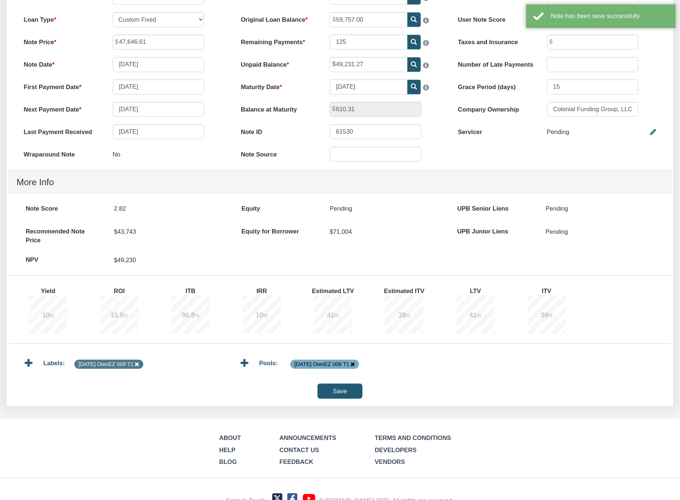
scroll to position [0, 0]
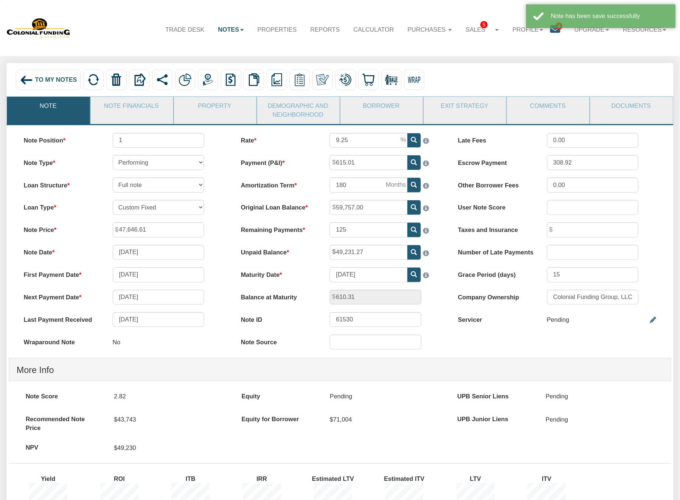
click at [43, 81] on span "To My Notes" at bounding box center [56, 79] width 42 height 7
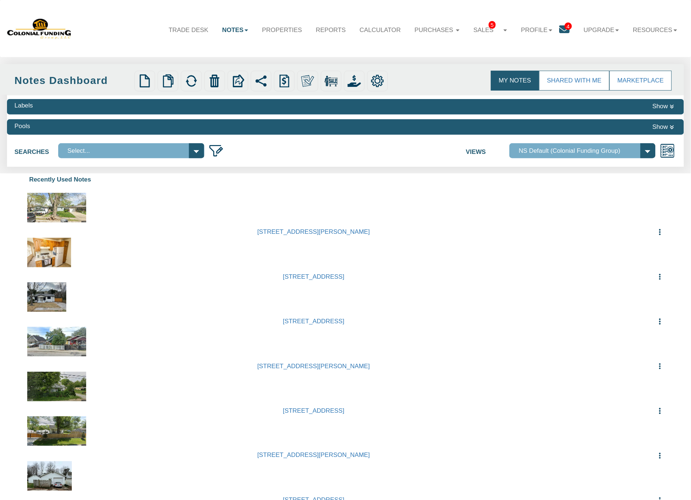
select select
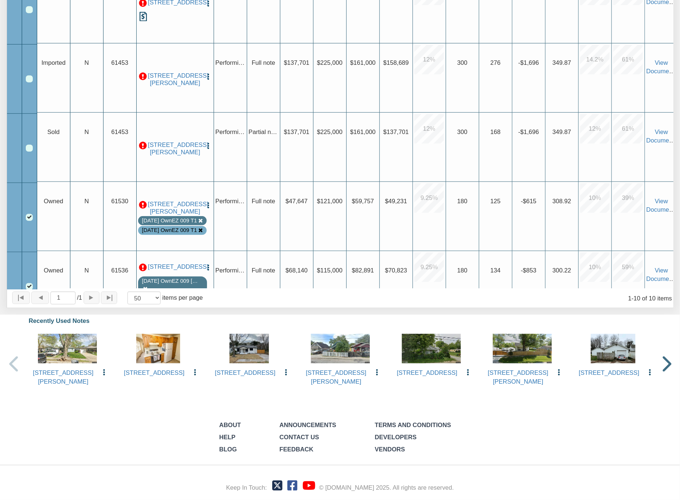
scroll to position [164, 0]
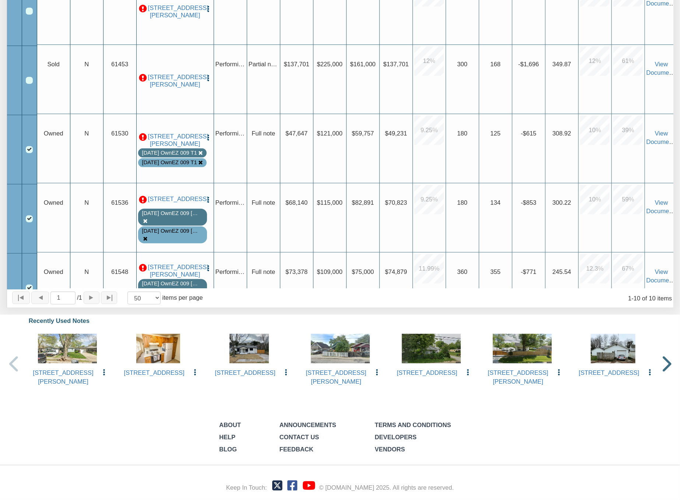
click at [208, 134] on img "button" at bounding box center [207, 137] width 7 height 7
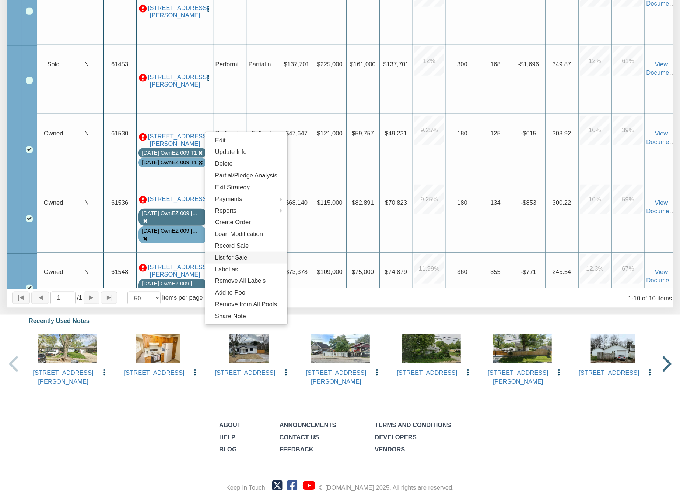
click at [229, 252] on link "List for Sale" at bounding box center [246, 258] width 82 height 12
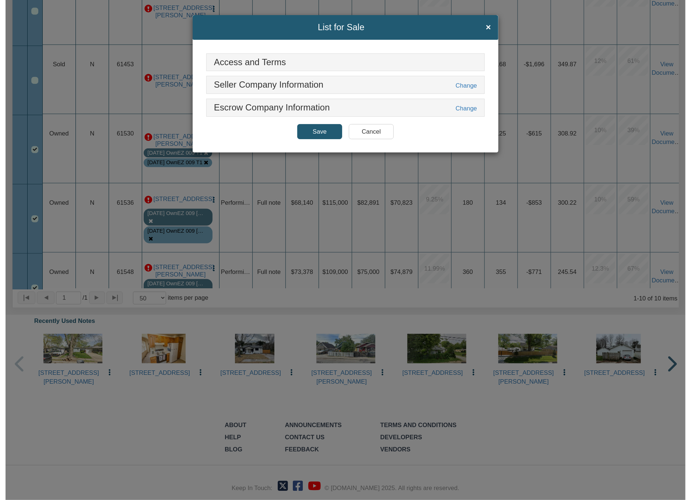
scroll to position [404, 0]
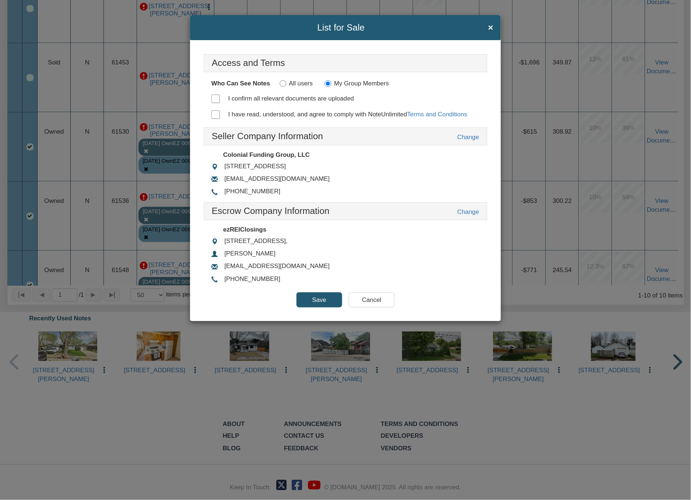
click at [214, 100] on input "I confirm all relevant documents are uploaded" at bounding box center [215, 99] width 8 height 8
checkbox input "true"
click at [217, 117] on input "I have read, understood, and agree to comply with NoteUnlimited Terms and Condi…" at bounding box center [215, 115] width 8 height 8
checkbox input "true"
click at [322, 305] on input "Save" at bounding box center [320, 299] width 46 height 15
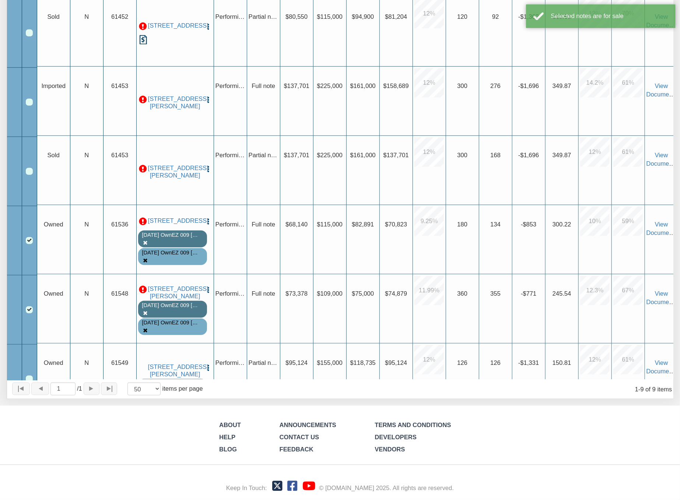
scroll to position [404, 0]
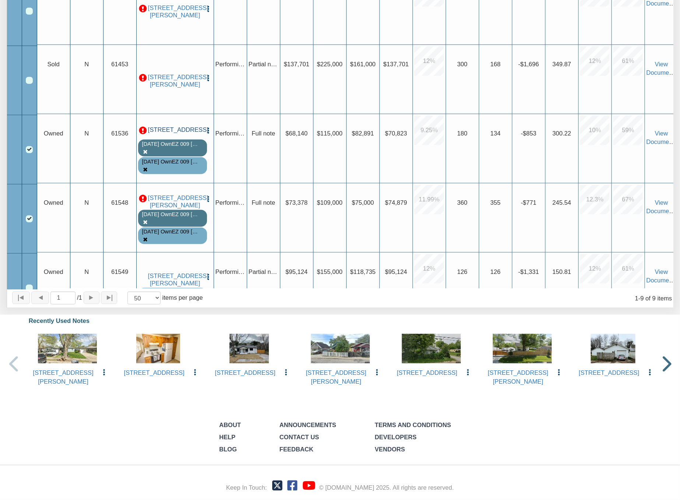
click at [180, 134] on link "[STREET_ADDRESS]" at bounding box center [175, 129] width 54 height 7
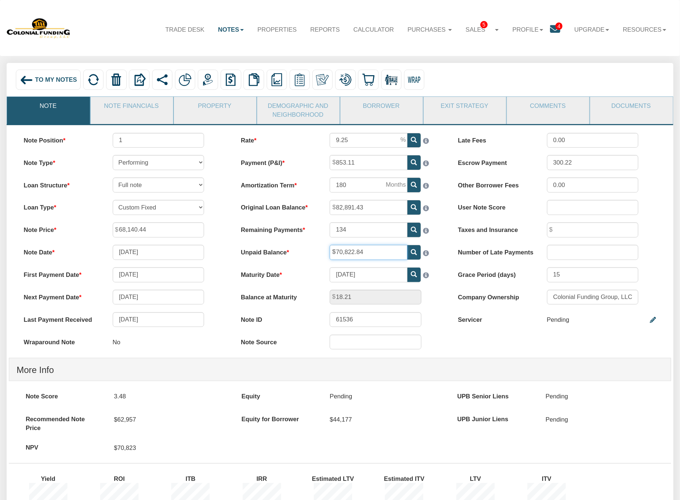
drag, startPoint x: 379, startPoint y: 252, endPoint x: 267, endPoint y: 250, distance: 112.0
click at [267, 250] on div "Unpaid Balance 70,822.84" at bounding box center [340, 252] width 213 height 15
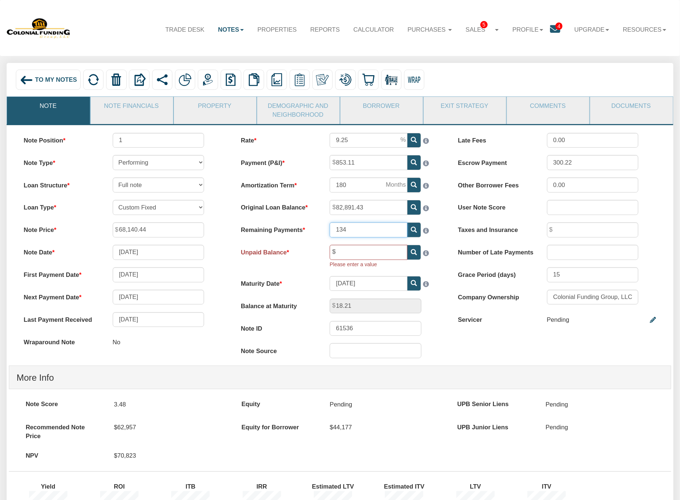
click at [361, 230] on input "134" at bounding box center [369, 229] width 78 height 15
type input "132"
type input "0.00"
click at [412, 256] on icon at bounding box center [414, 252] width 6 height 6
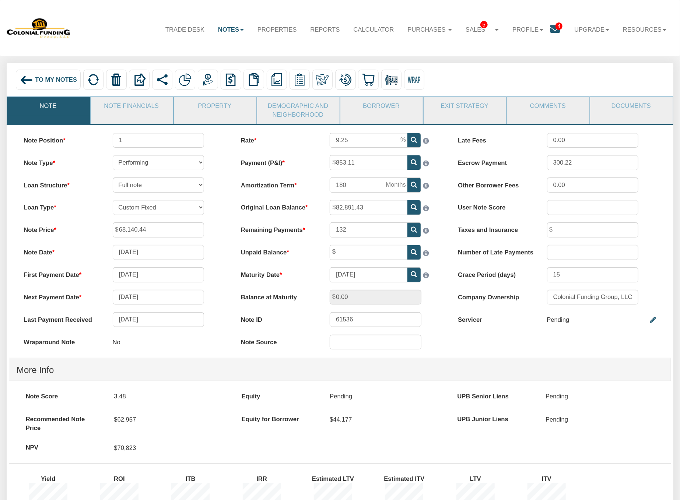
type input "70,509.05"
type input "846.59"
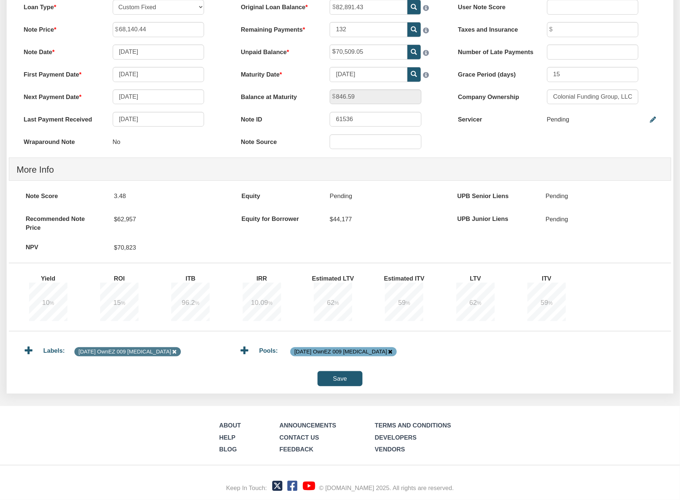
click at [347, 375] on input "Save" at bounding box center [340, 378] width 45 height 15
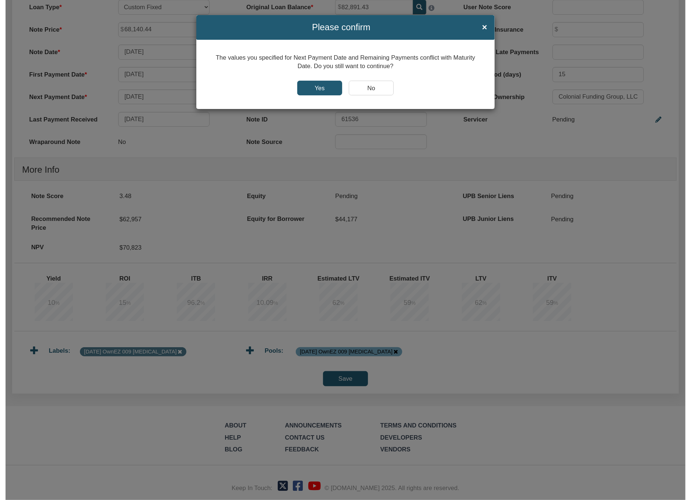
scroll to position [212, 0]
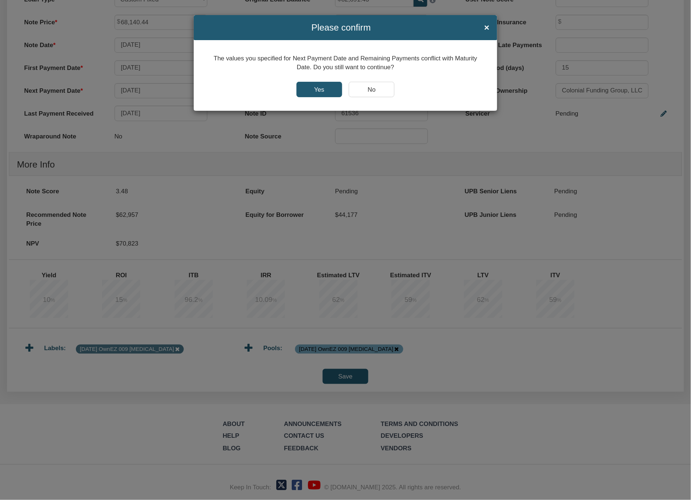
click at [312, 89] on input "Yes" at bounding box center [320, 89] width 46 height 15
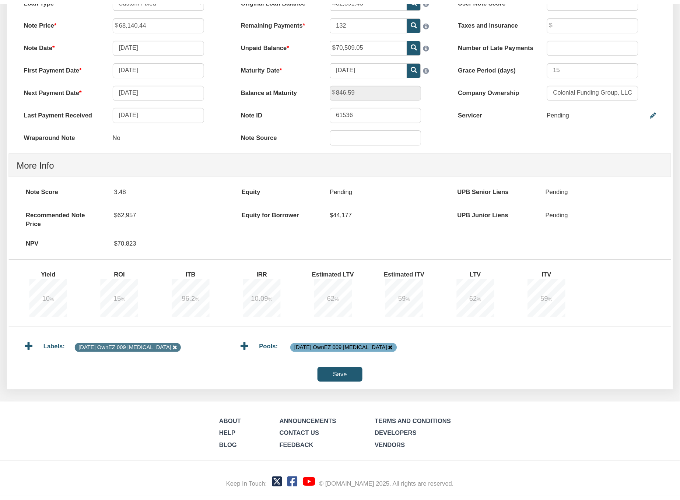
scroll to position [211, 0]
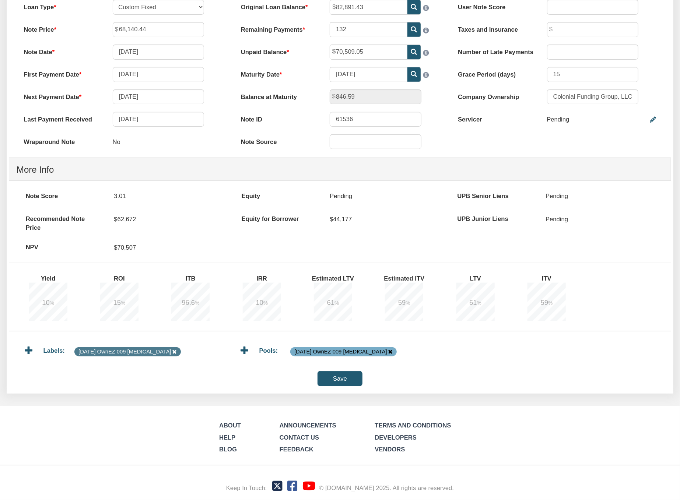
click at [340, 376] on input "Save" at bounding box center [340, 378] width 45 height 15
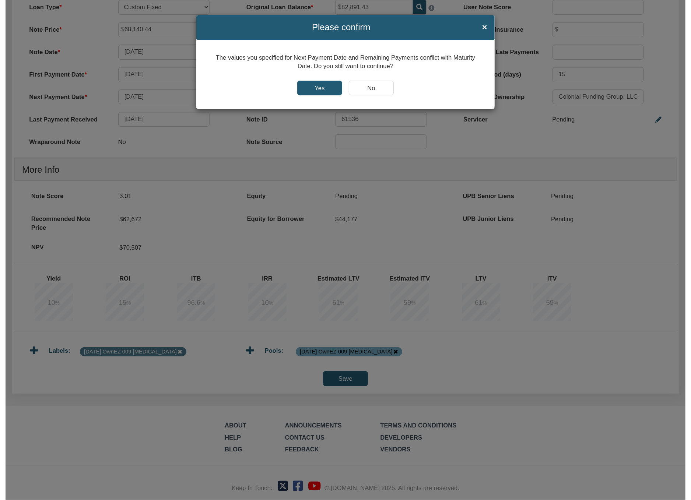
scroll to position [212, 0]
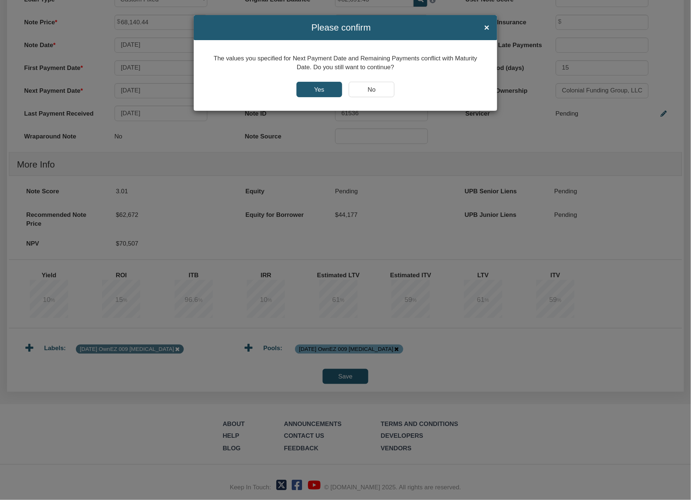
click at [329, 89] on input "Yes" at bounding box center [320, 89] width 46 height 15
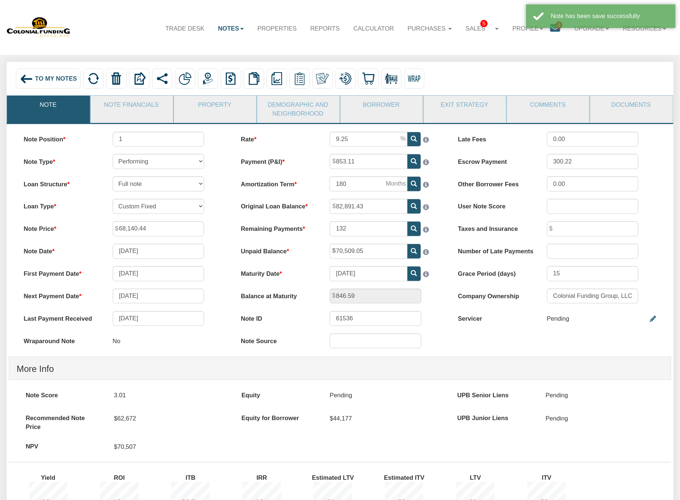
scroll to position [0, 0]
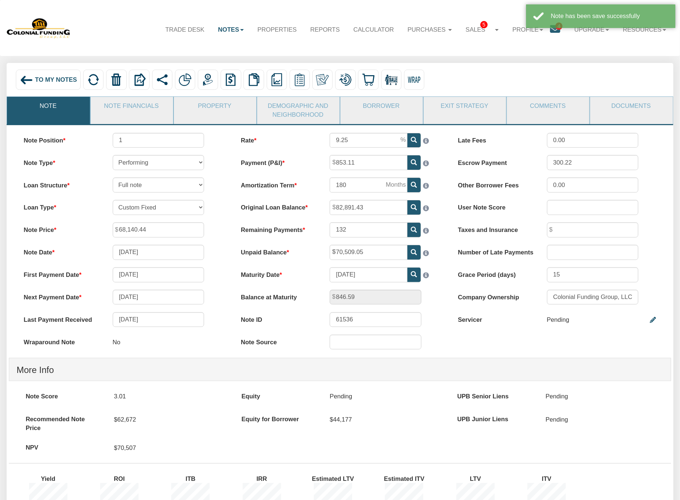
click at [48, 78] on span "To My Notes" at bounding box center [56, 79] width 42 height 7
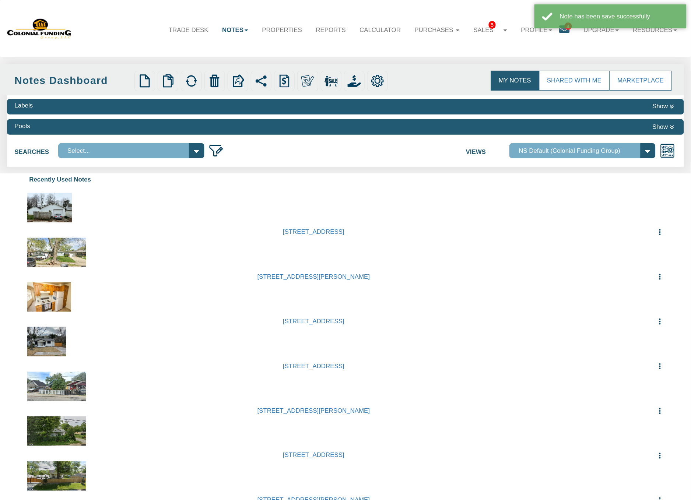
select select
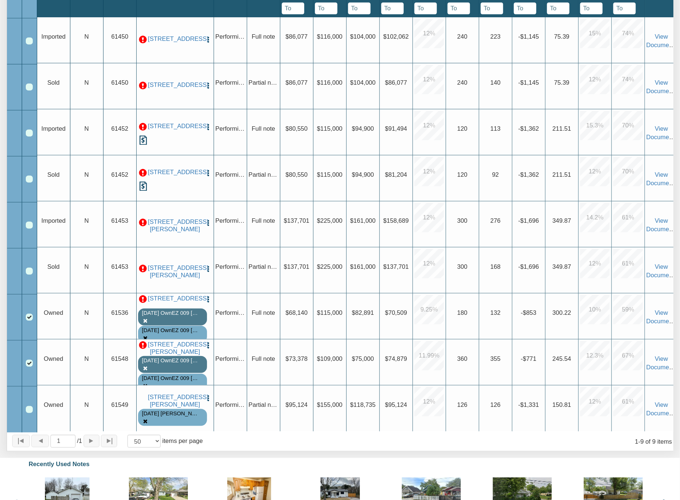
scroll to position [245, 0]
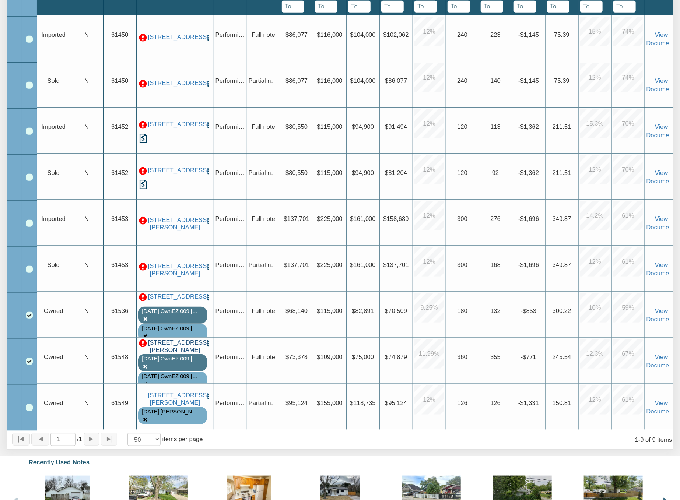
click at [171, 351] on link "[STREET_ADDRESS][PERSON_NAME]" at bounding box center [175, 346] width 54 height 15
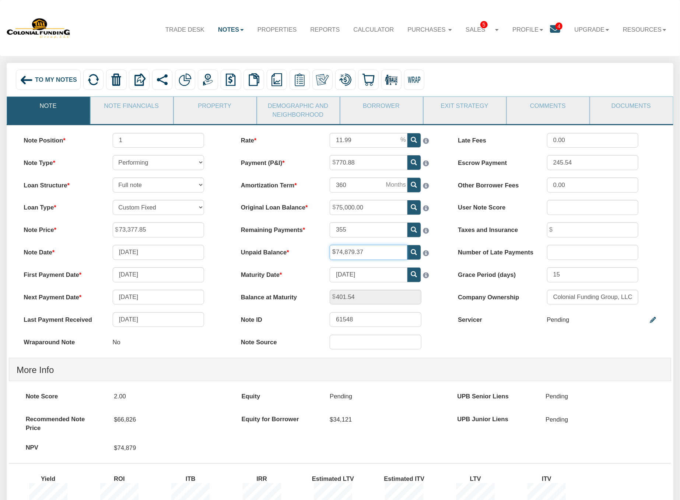
drag, startPoint x: 379, startPoint y: 253, endPoint x: 232, endPoint y: 248, distance: 147.4
click at [232, 248] on div "Rate 11.99 Payment (P&I) 770.88 Amortization Term 360 355" at bounding box center [339, 245] width 217 height 224
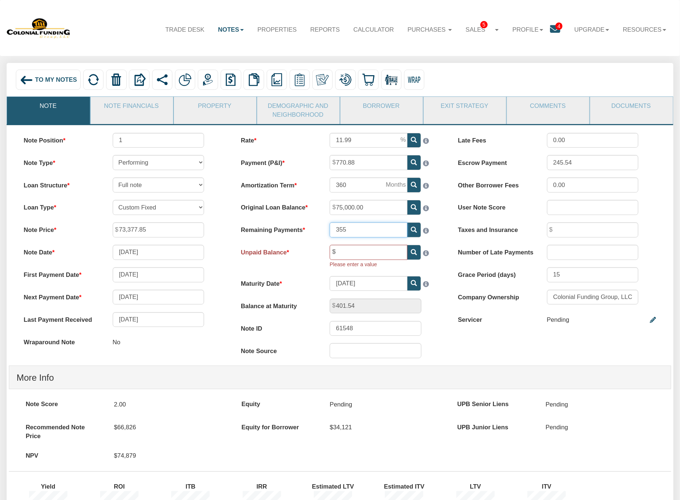
click at [355, 232] on input "355" at bounding box center [369, 229] width 78 height 15
type input "351"
click at [411, 256] on icon at bounding box center [414, 252] width 6 height 6
type input "74,798.30"
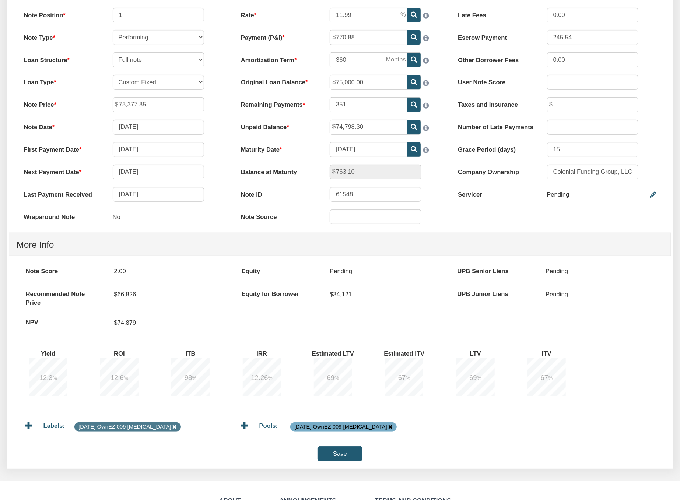
scroll to position [211, 0]
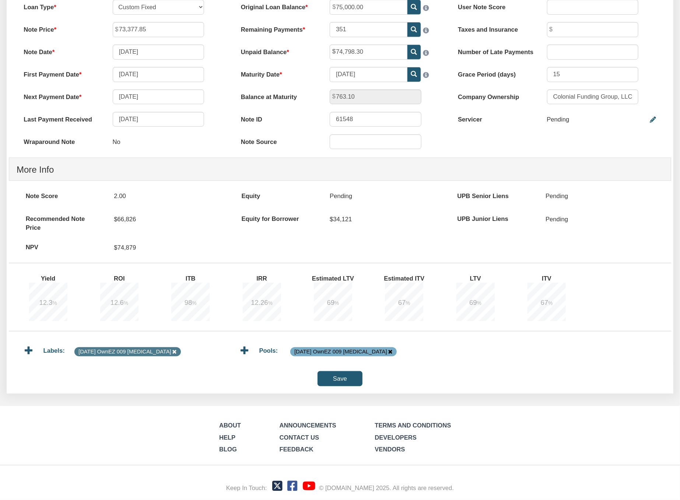
click at [337, 376] on input "Save" at bounding box center [340, 378] width 45 height 15
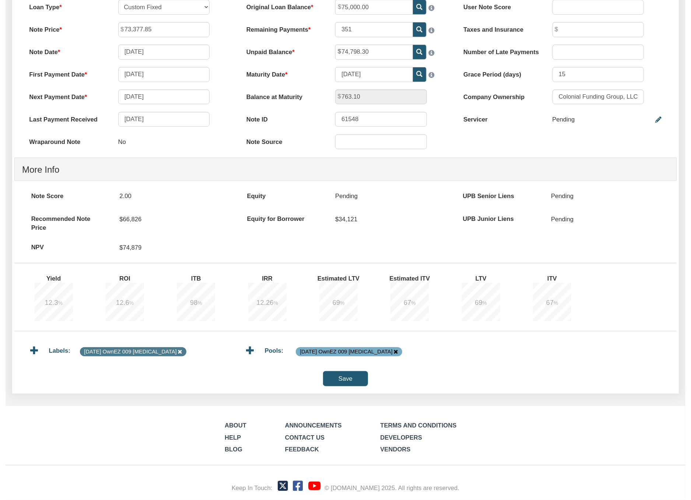
scroll to position [212, 0]
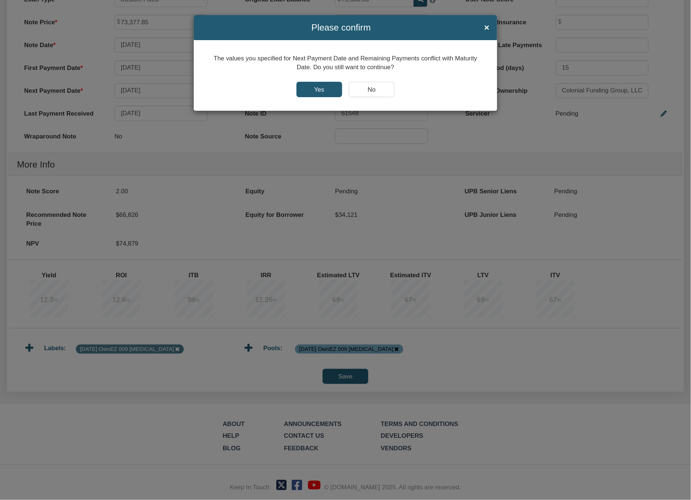
click at [317, 89] on input "Yes" at bounding box center [320, 89] width 46 height 15
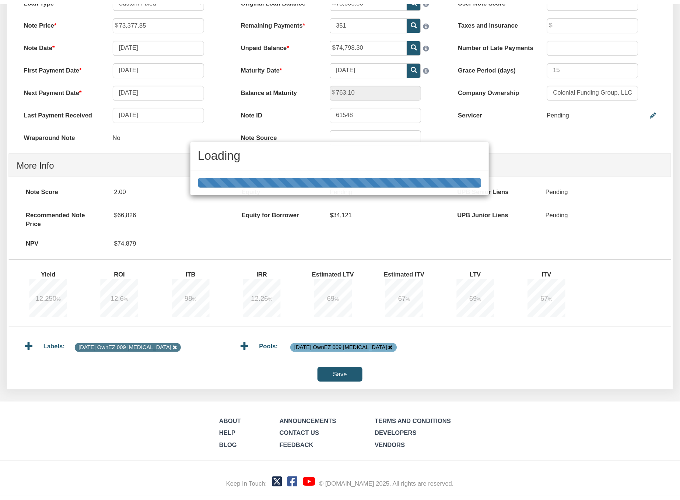
scroll to position [211, 0]
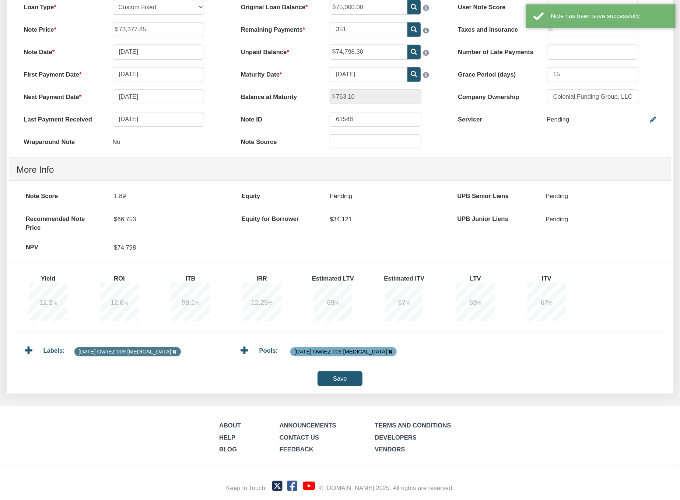
type input "763.04"
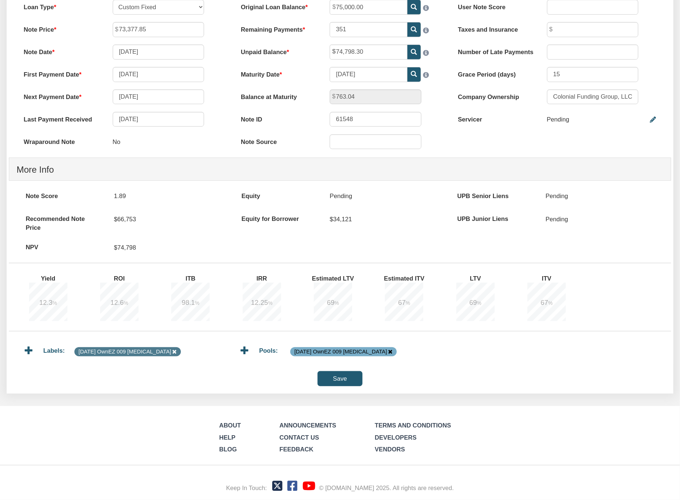
scroll to position [1, 0]
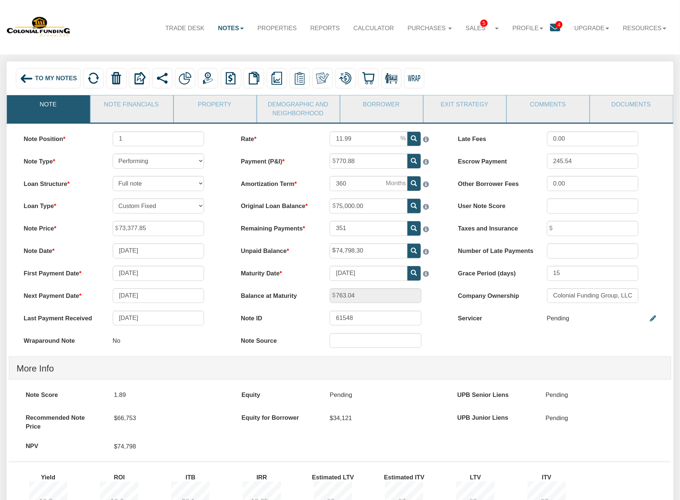
click at [30, 76] on img at bounding box center [27, 79] width 14 height 14
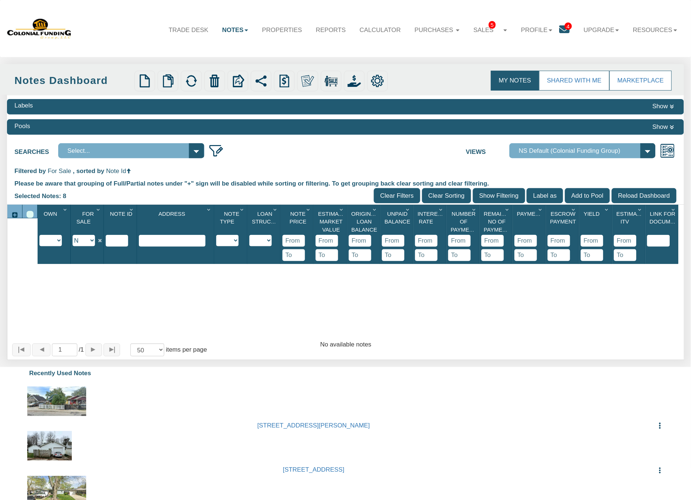
select select
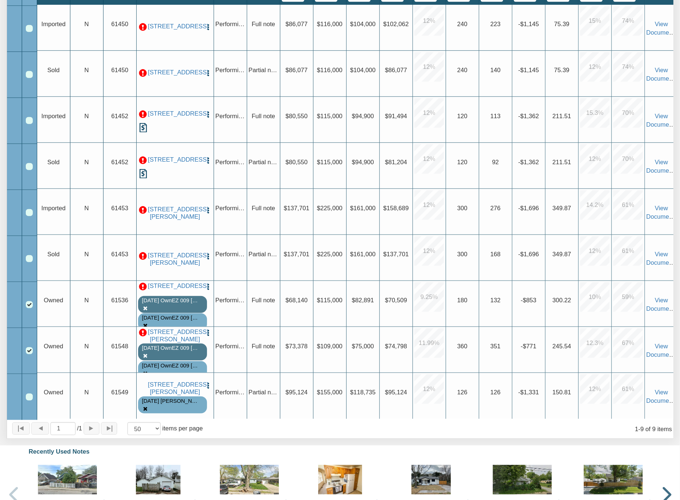
scroll to position [263, 0]
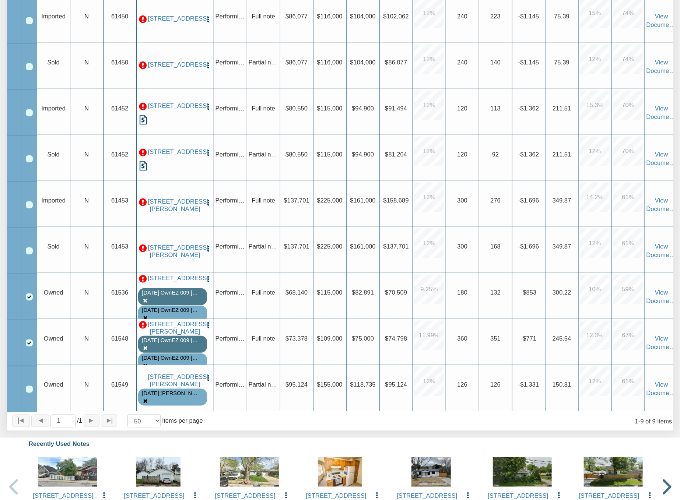
click at [210, 329] on img "button" at bounding box center [207, 325] width 7 height 7
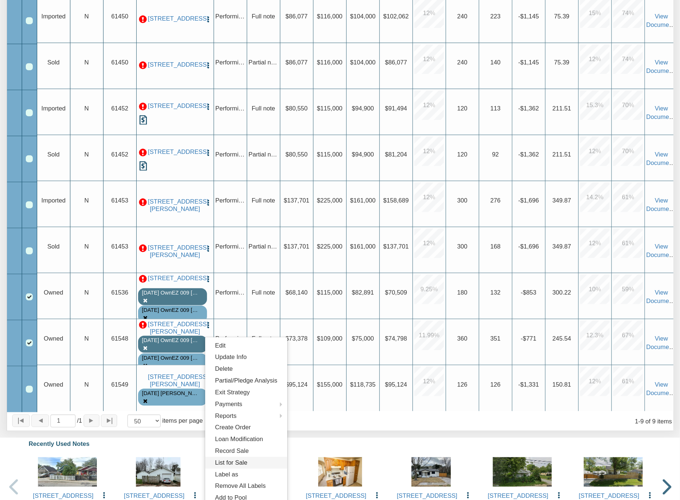
click at [246, 468] on link "List for Sale" at bounding box center [246, 463] width 82 height 12
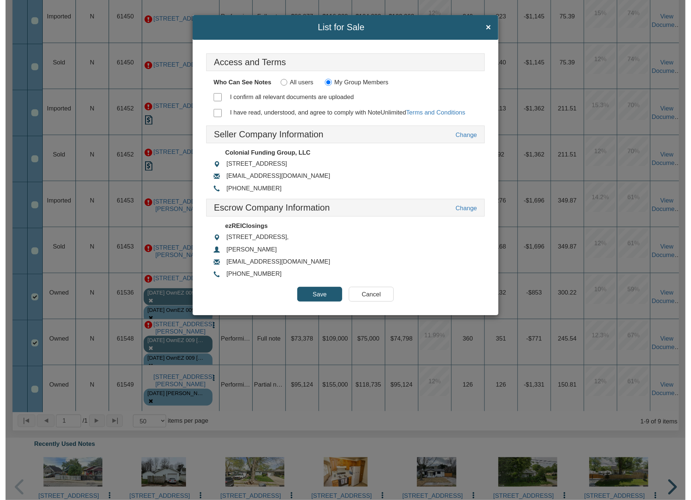
scroll to position [264, 0]
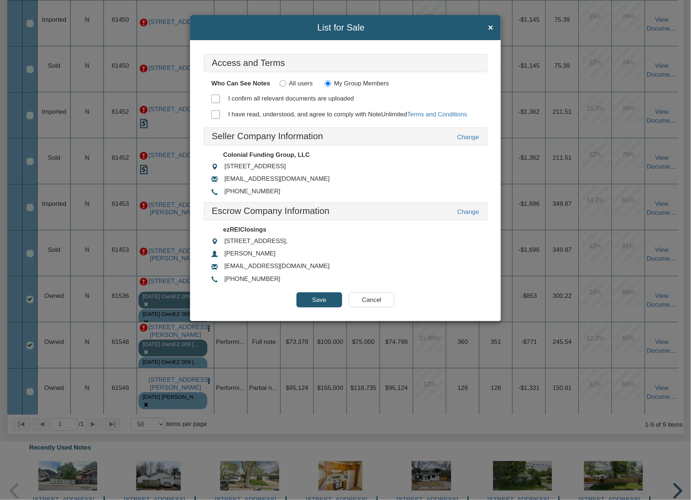
click at [215, 100] on input "I confirm all relevant documents are uploaded" at bounding box center [215, 99] width 8 height 8
checkbox input "true"
click at [218, 112] on input "I have read, understood, and agree to comply with NoteUnlimited Terms and Condi…" at bounding box center [215, 115] width 8 height 8
checkbox input "true"
click at [323, 304] on input "Save" at bounding box center [320, 299] width 46 height 15
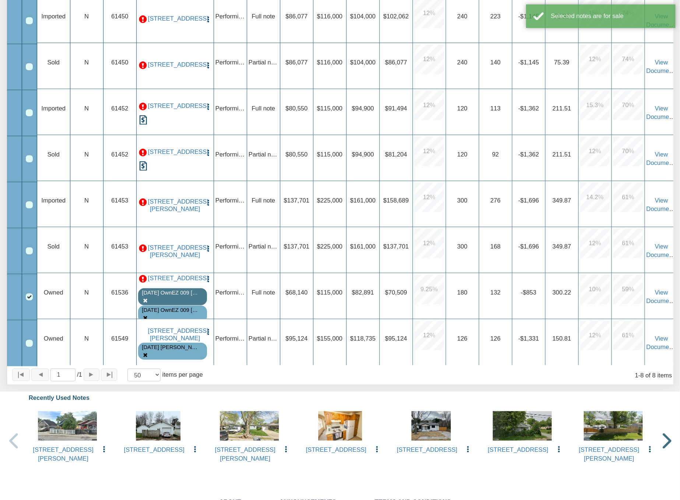
scroll to position [0, 0]
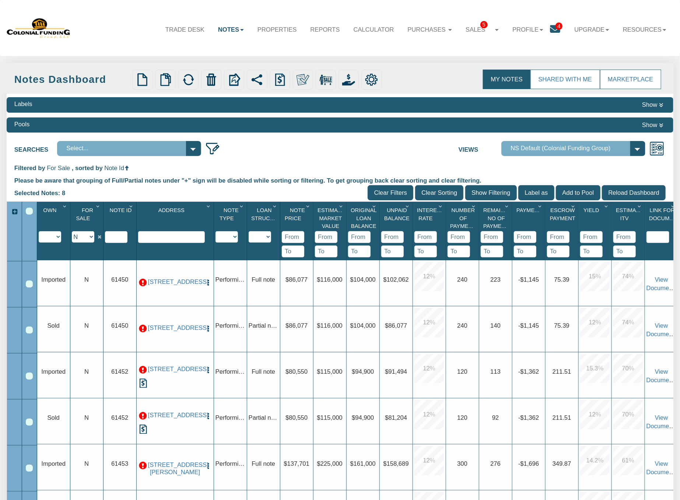
click at [91, 243] on select "Y N IP" at bounding box center [83, 236] width 22 height 11
click at [73, 235] on select "Y N IP" at bounding box center [83, 236] width 22 height 11
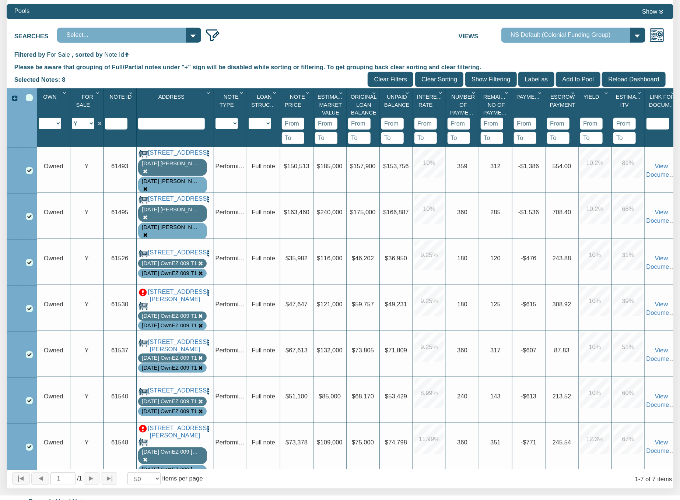
scroll to position [178, 0]
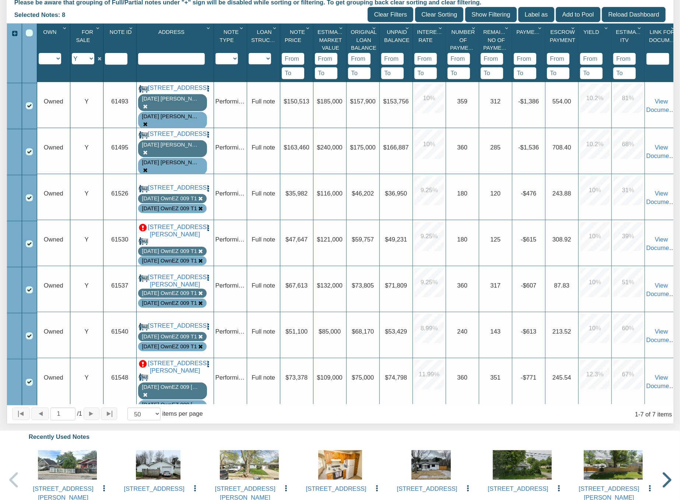
click at [143, 232] on p at bounding box center [143, 228] width 8 height 8
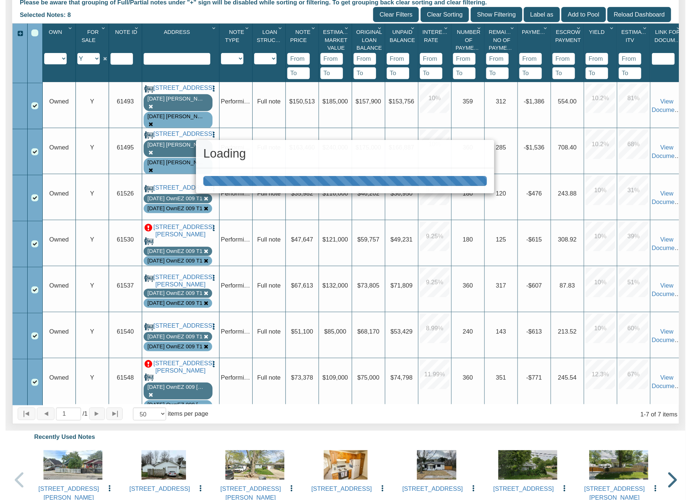
scroll to position [179, 0]
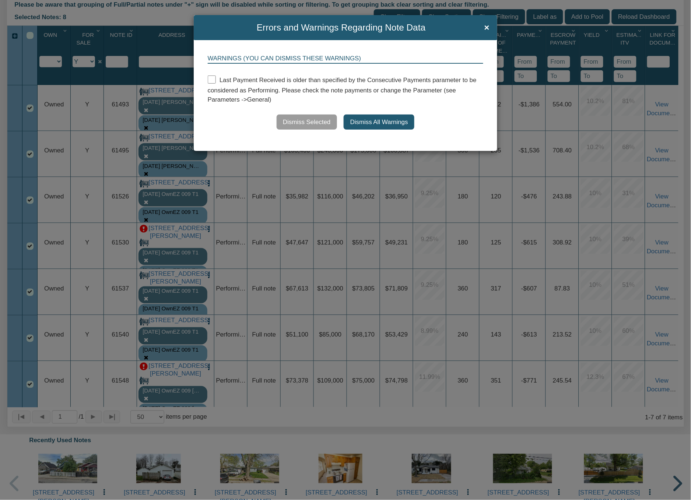
click at [373, 122] on button "Dismiss All Warnings" at bounding box center [379, 122] width 71 height 15
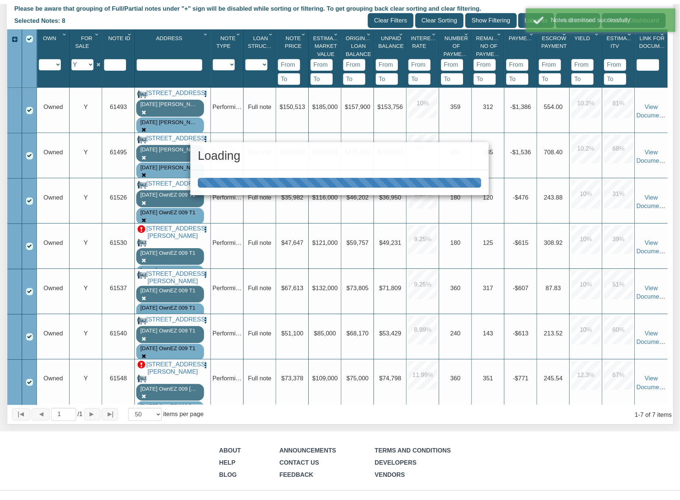
scroll to position [178, 0]
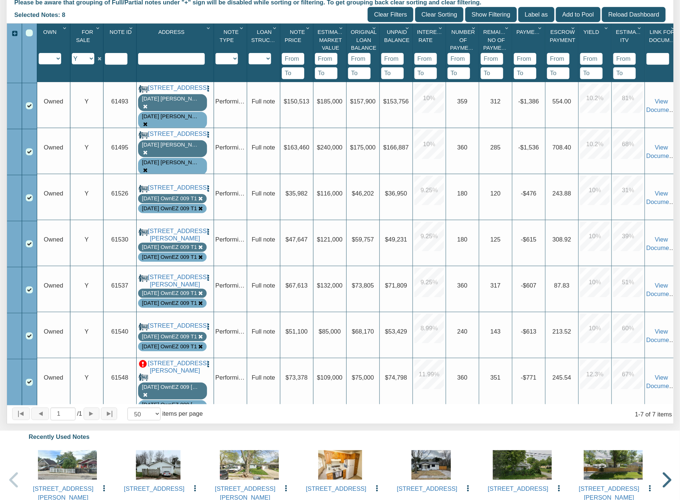
click at [141, 368] on p at bounding box center [143, 364] width 8 height 8
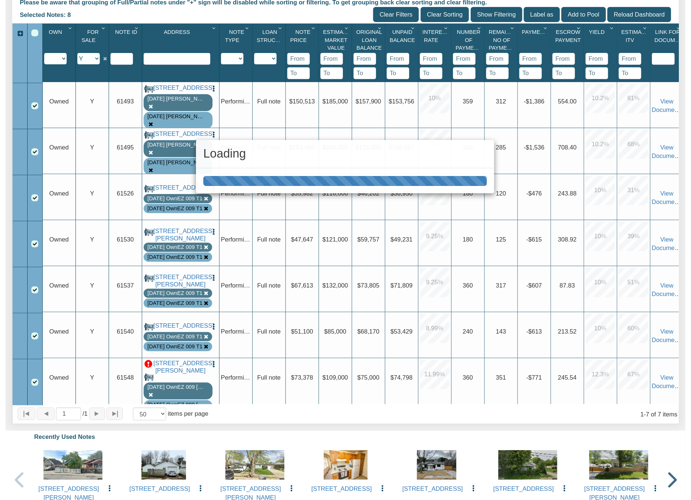
scroll to position [179, 0]
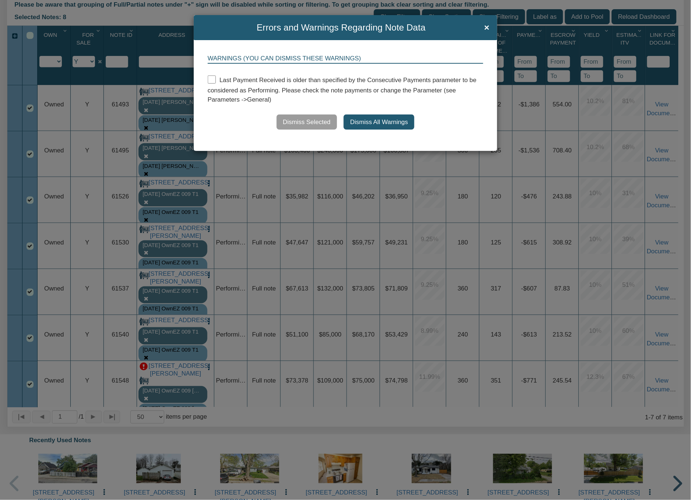
click at [360, 125] on button "Dismiss All Warnings" at bounding box center [379, 122] width 71 height 15
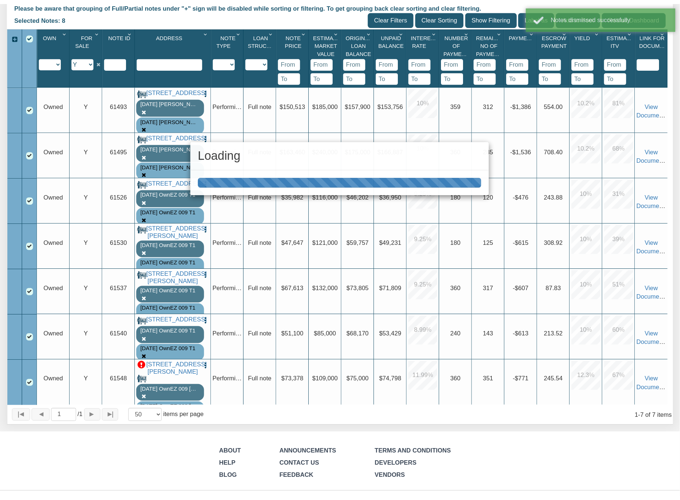
scroll to position [178, 0]
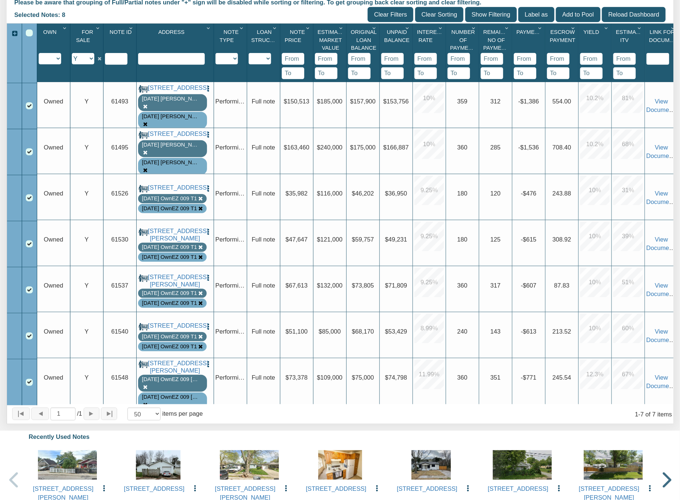
click at [90, 61] on select "Y N IP" at bounding box center [83, 58] width 22 height 11
select select "string:N"
click at [73, 57] on select "Y N IP" at bounding box center [83, 58] width 22 height 11
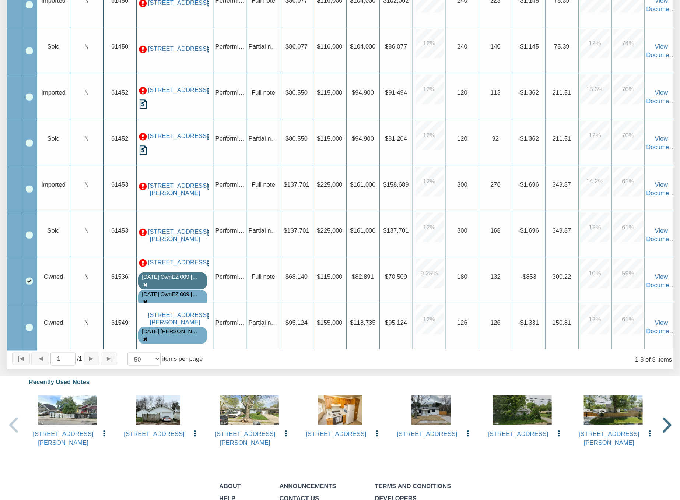
scroll to position [145, 0]
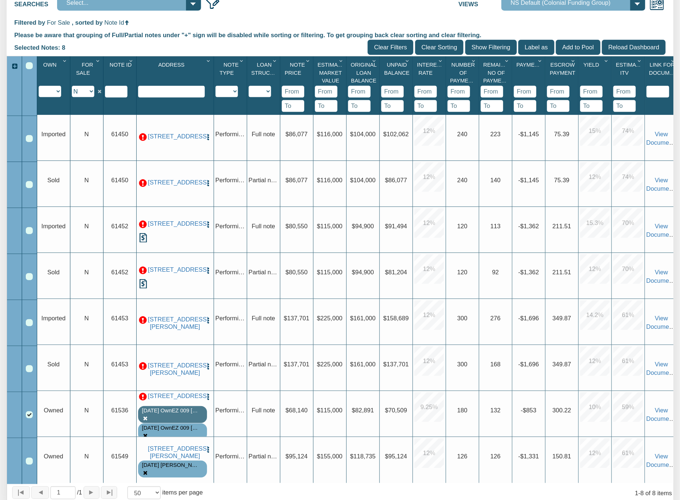
click at [207, 401] on img "button" at bounding box center [207, 396] width 7 height 7
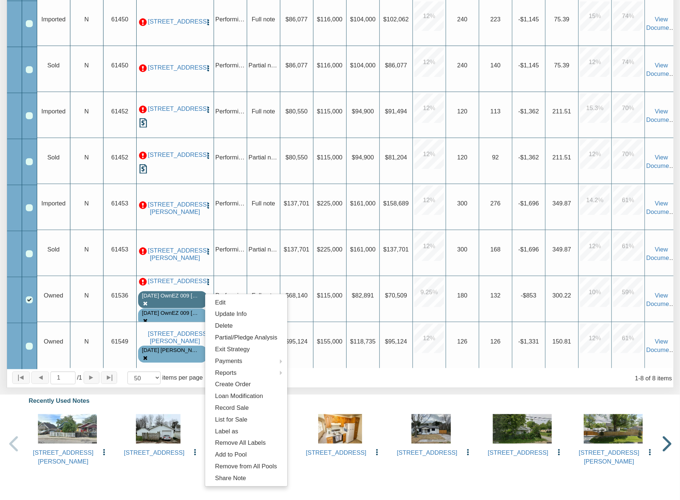
scroll to position [264, 0]
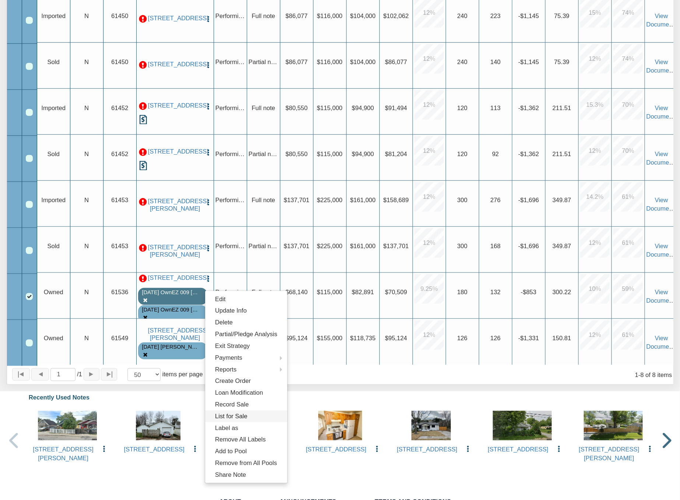
click at [222, 418] on link "List for Sale" at bounding box center [246, 417] width 82 height 12
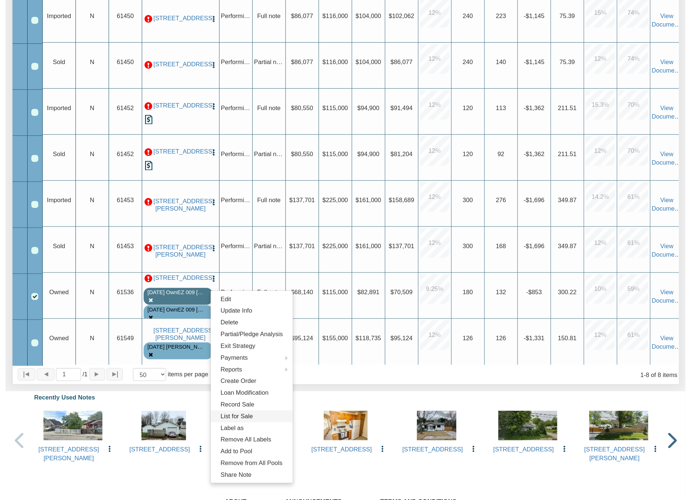
scroll to position [264, 0]
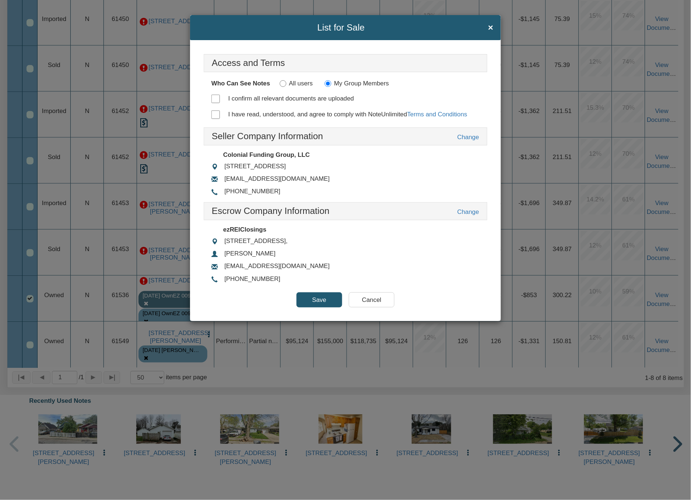
click at [217, 104] on div at bounding box center [222, 99] width 22 height 13
click at [214, 99] on input "I confirm all relevant documents are uploaded" at bounding box center [215, 99] width 8 height 8
checkbox input "true"
click at [216, 113] on input "I have read, understood, and agree to comply with NoteUnlimited Terms and Condi…" at bounding box center [215, 115] width 8 height 8
checkbox input "true"
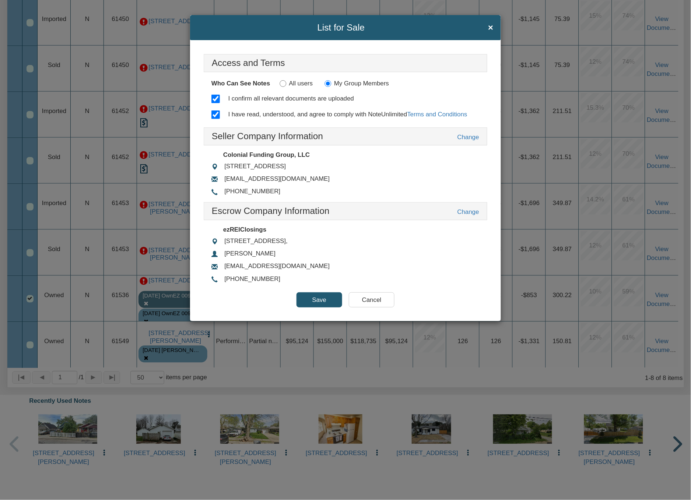
click at [306, 306] on input "Save" at bounding box center [320, 299] width 46 height 15
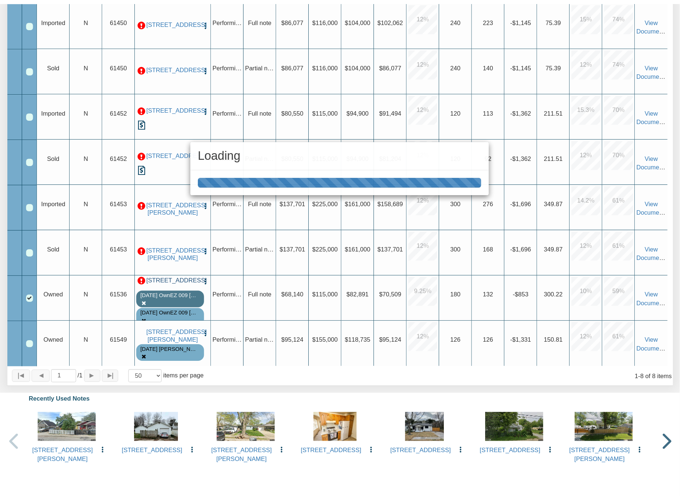
scroll to position [264, 0]
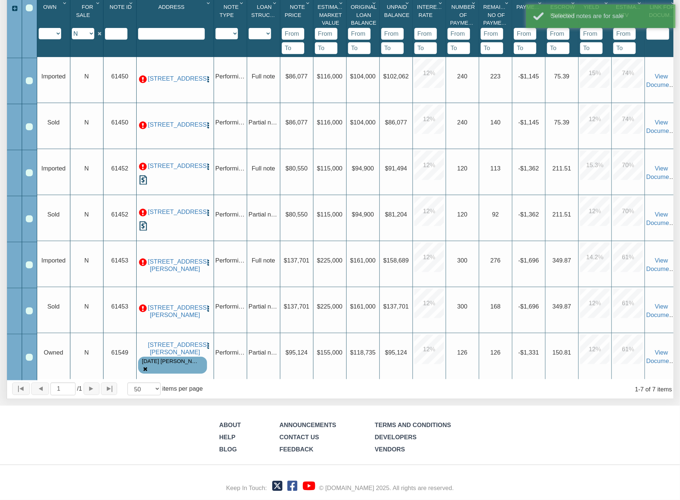
click at [142, 284] on div "Upgrade Imported Upgrade N Upgrade 61450 2318 Villa Ave, Indianapolis, IN, 4620…" at bounding box center [357, 218] width 641 height 322
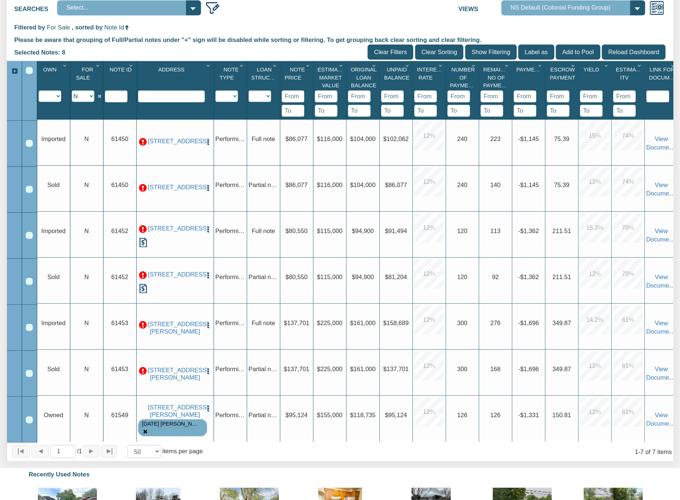
scroll to position [0, 0]
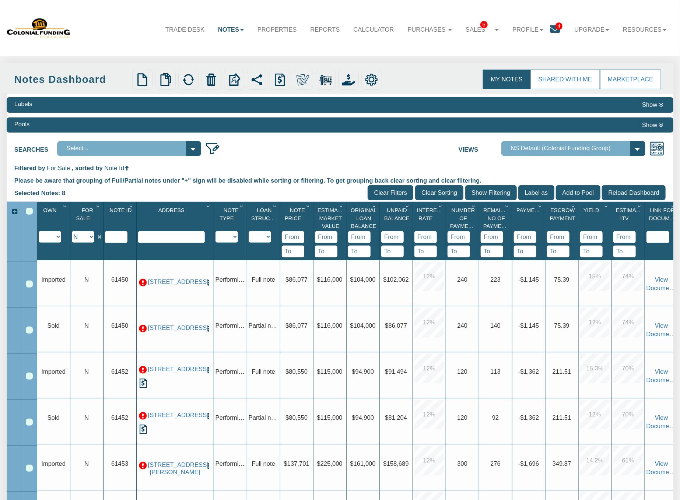
click at [87, 241] on select "Y N IP" at bounding box center [83, 236] width 22 height 11
select select "string:Y"
click at [73, 235] on select "Y N IP" at bounding box center [83, 236] width 22 height 11
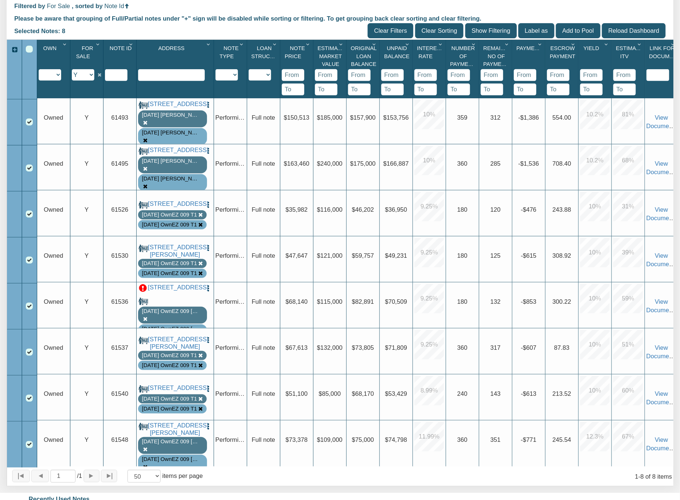
scroll to position [215, 0]
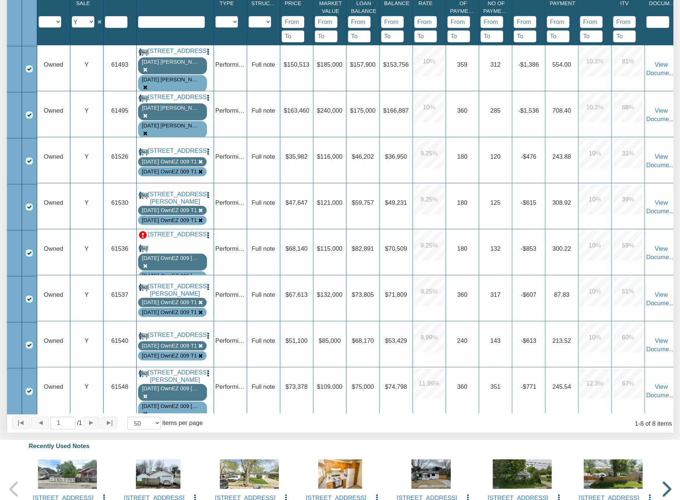
click at [142, 239] on p at bounding box center [143, 235] width 8 height 8
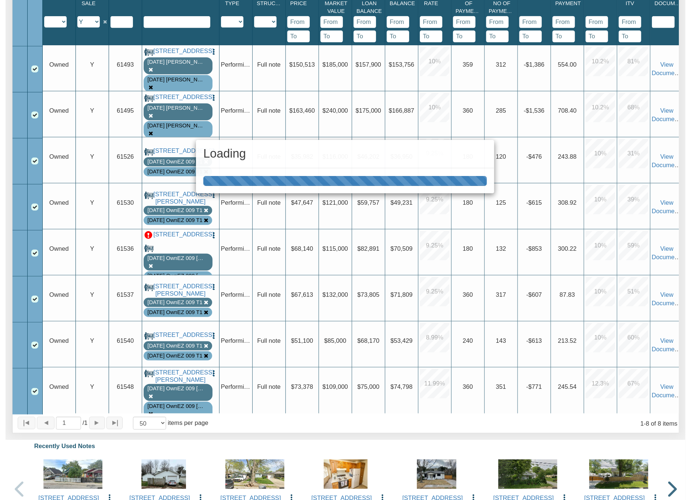
scroll to position [215, 0]
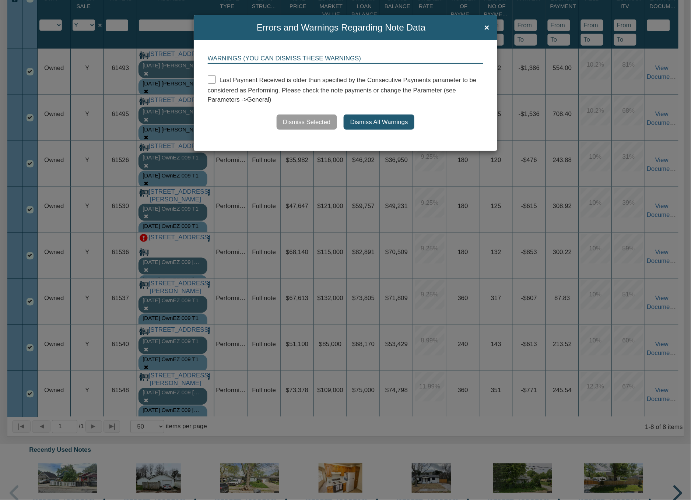
click at [370, 121] on button "Dismiss All Warnings" at bounding box center [379, 122] width 71 height 15
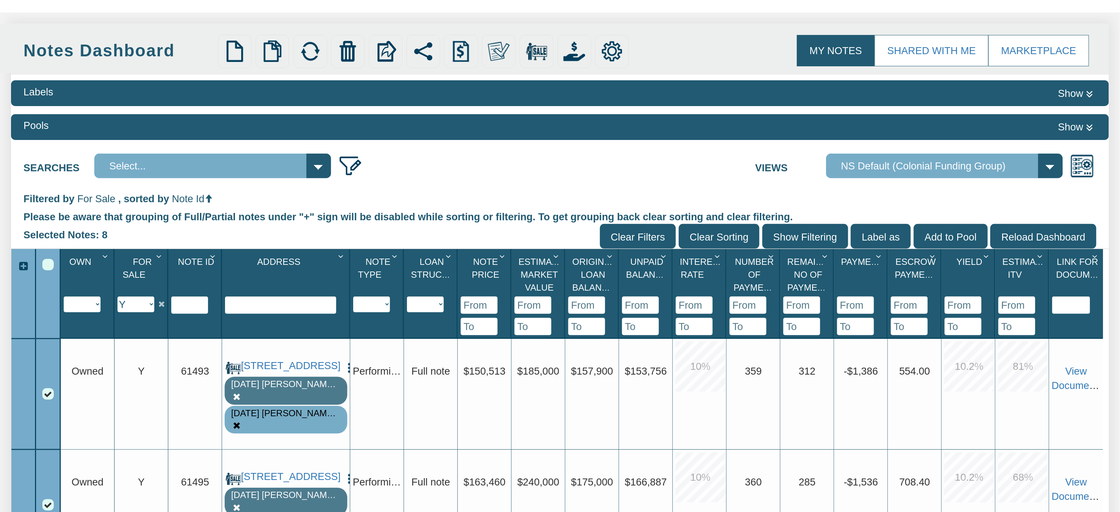
scroll to position [172, 0]
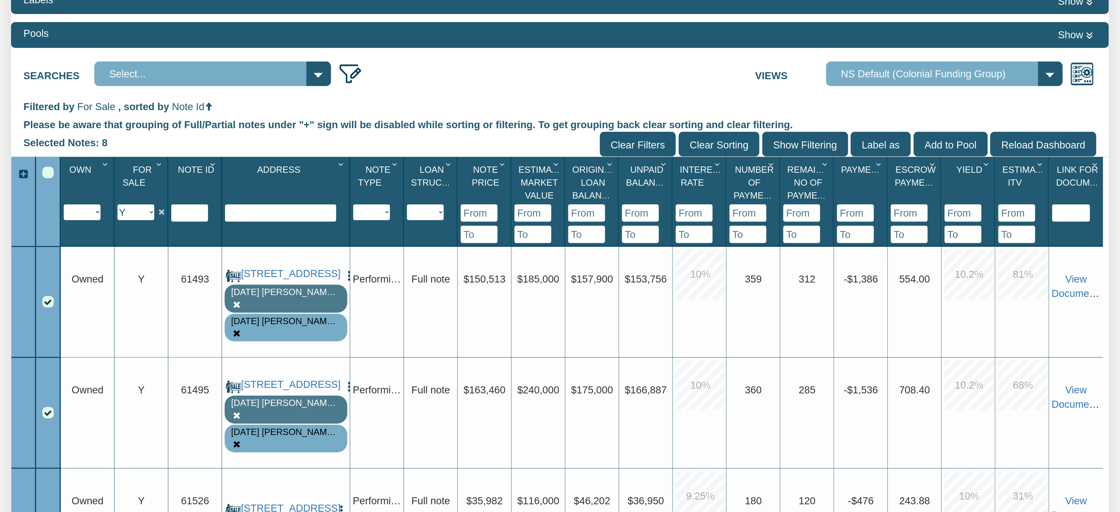
click at [45, 174] on div "Select All" at bounding box center [47, 172] width 11 height 11
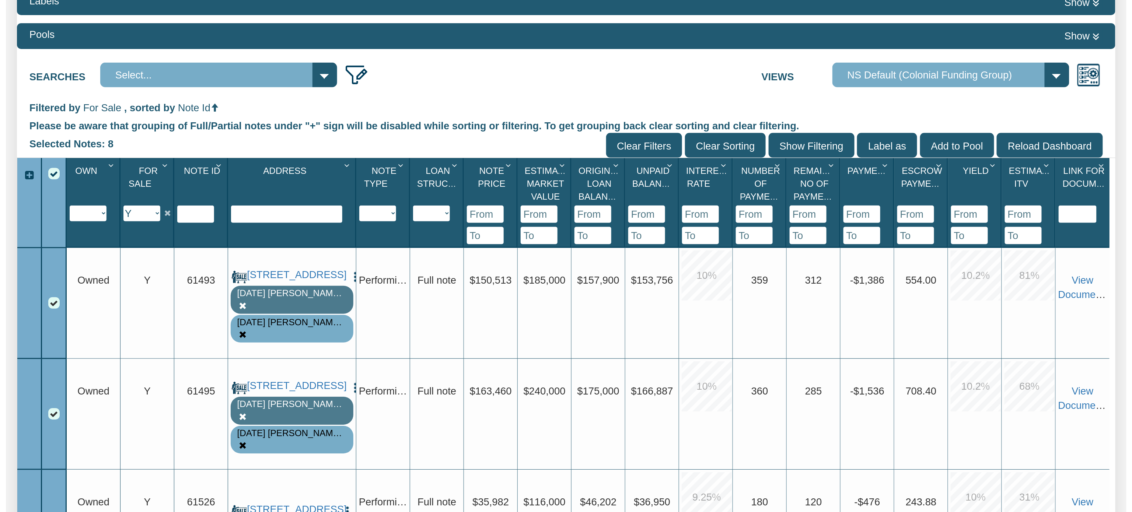
scroll to position [0, 0]
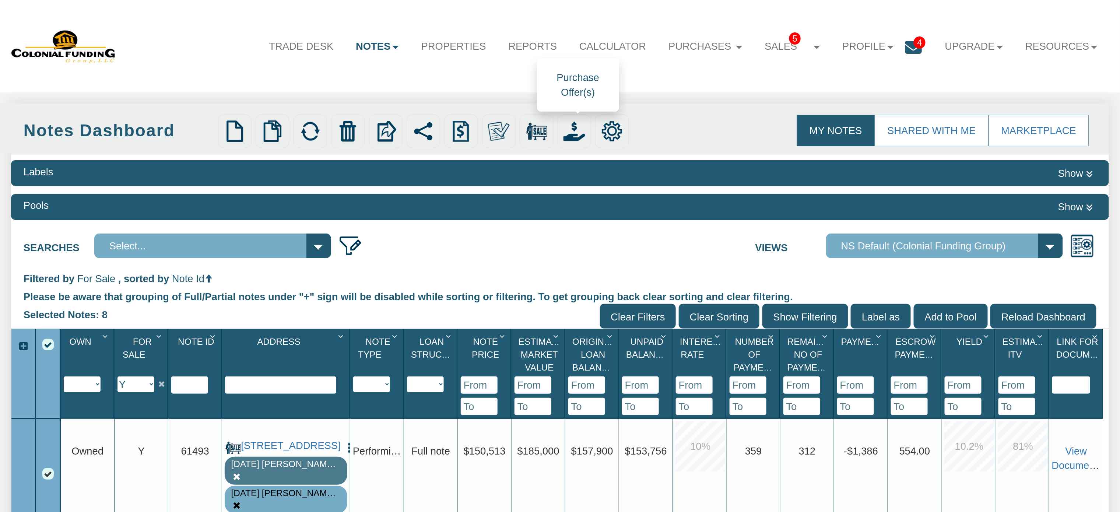
click at [575, 135] on img at bounding box center [575, 131] width 22 height 22
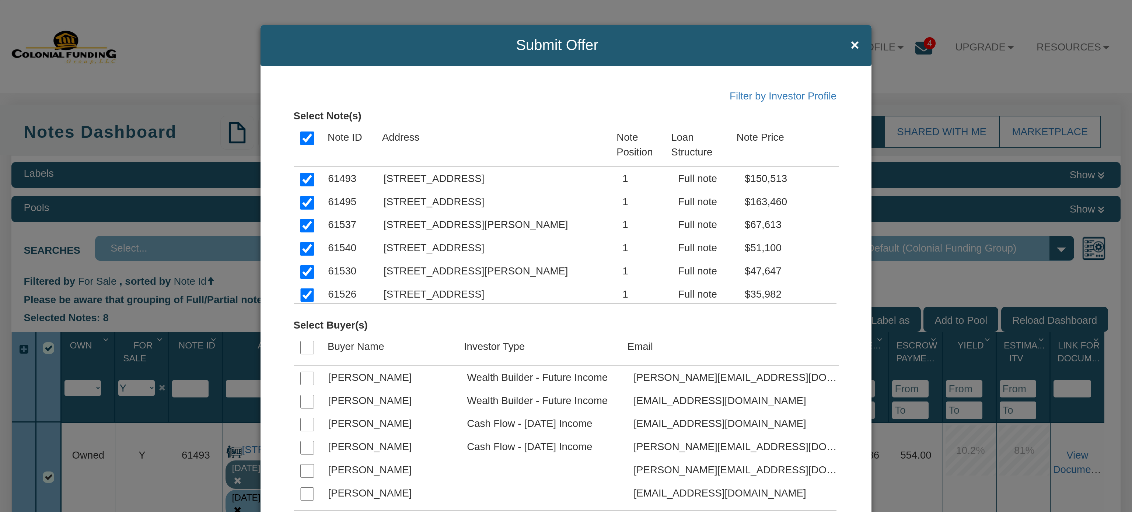
click at [370, 346] on td "Buyer Name" at bounding box center [389, 349] width 136 height 33
click at [303, 351] on input "checkbox" at bounding box center [307, 348] width 14 height 14
checkbox input "true"
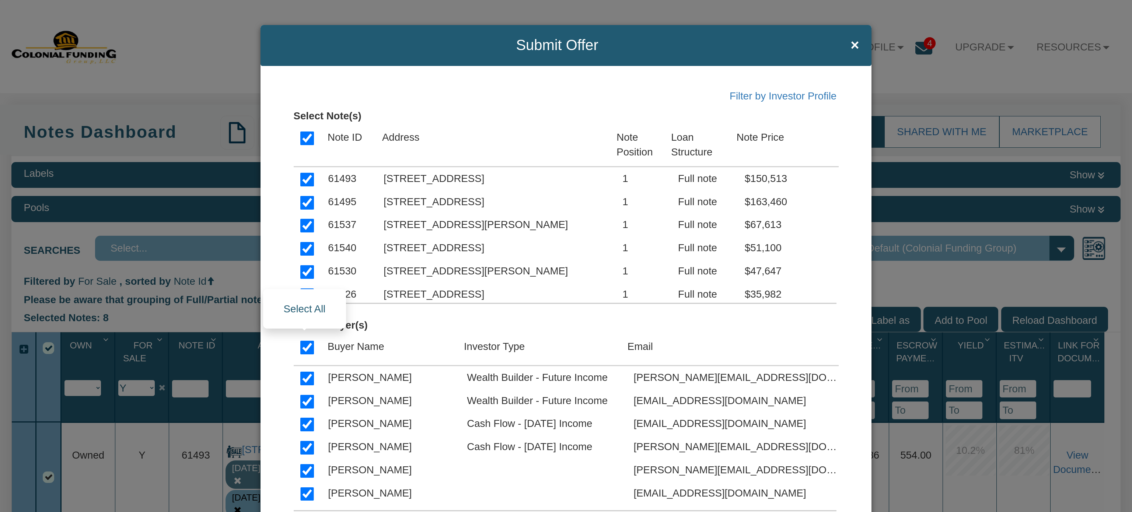
checkbox input "true"
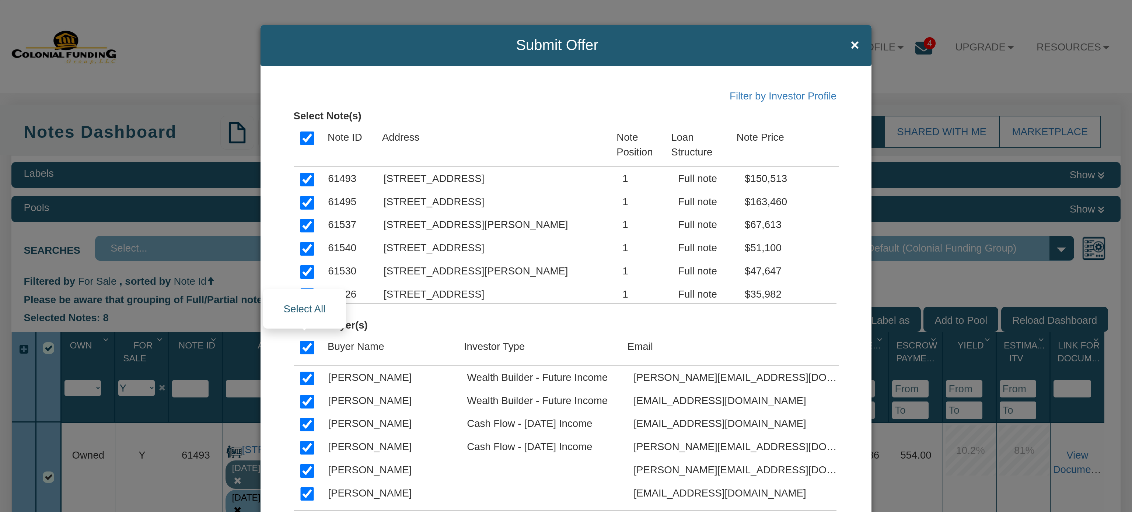
checkbox input "true"
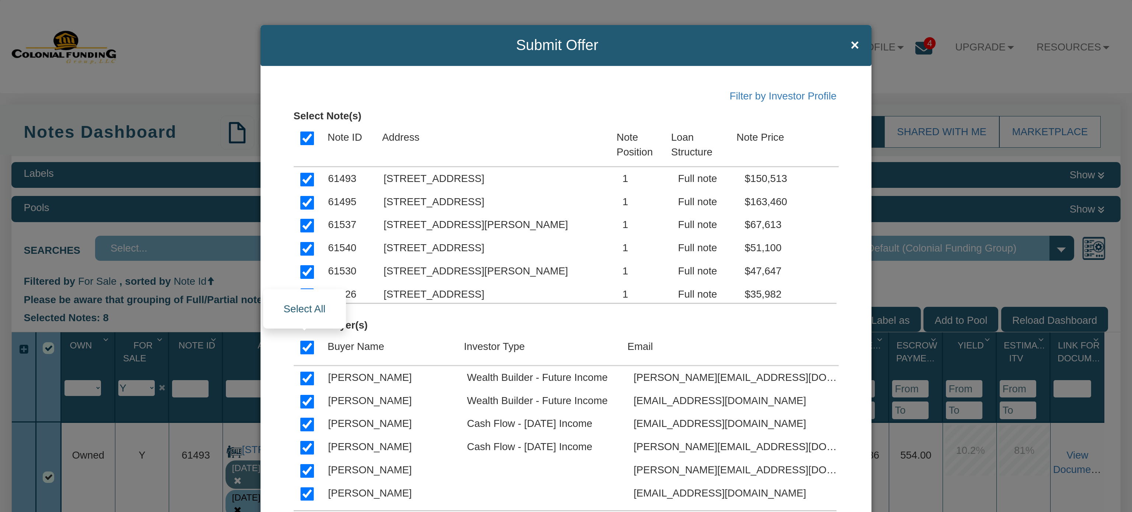
checkbox input "true"
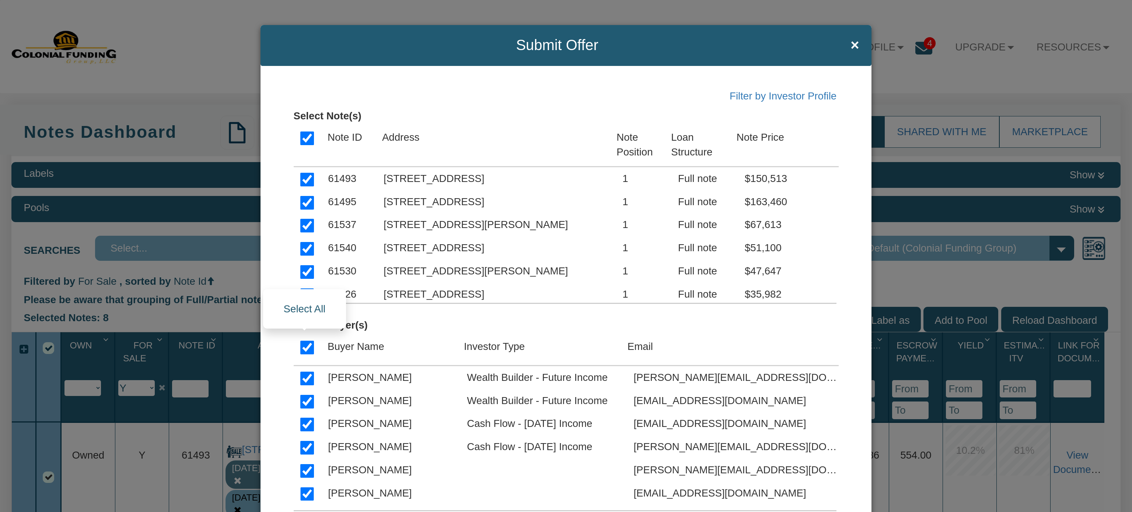
checkbox input "true"
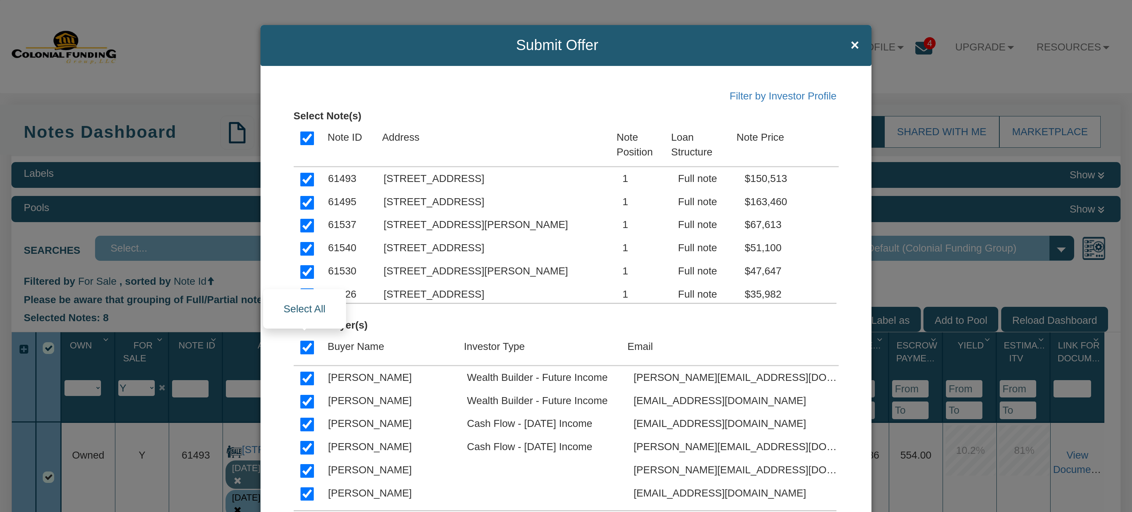
checkbox input "true"
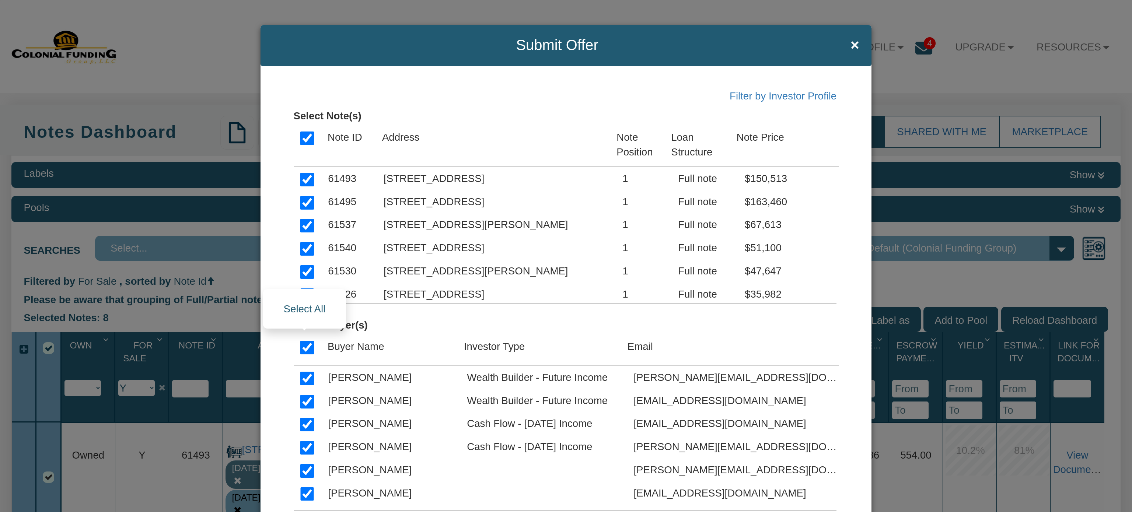
checkbox input "true"
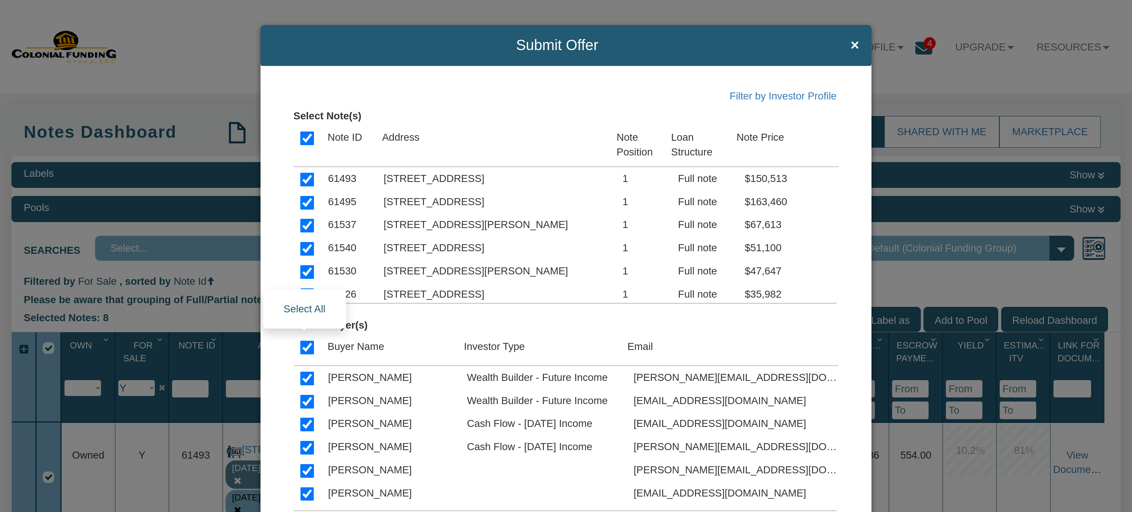
checkbox input "true"
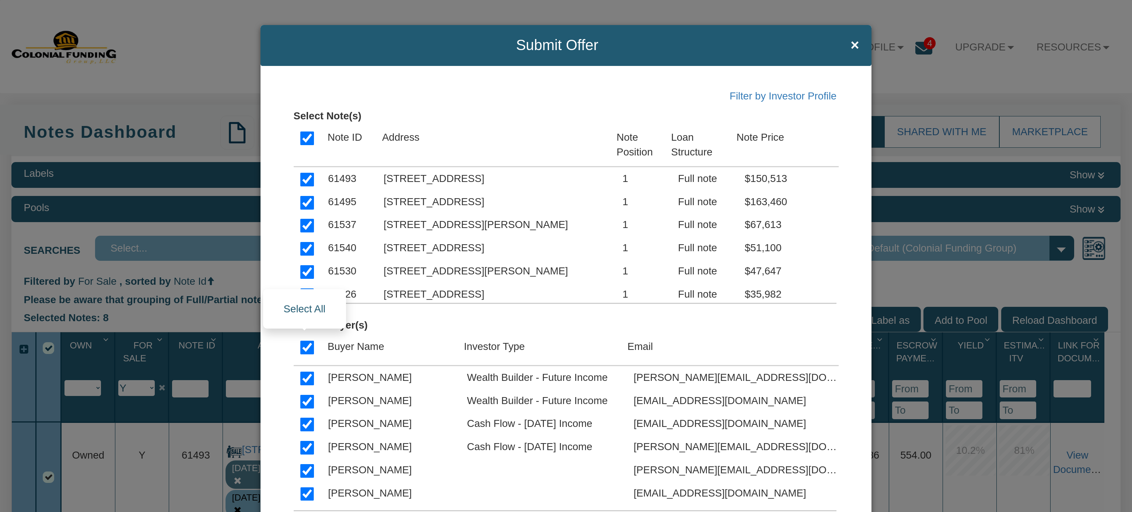
checkbox input "true"
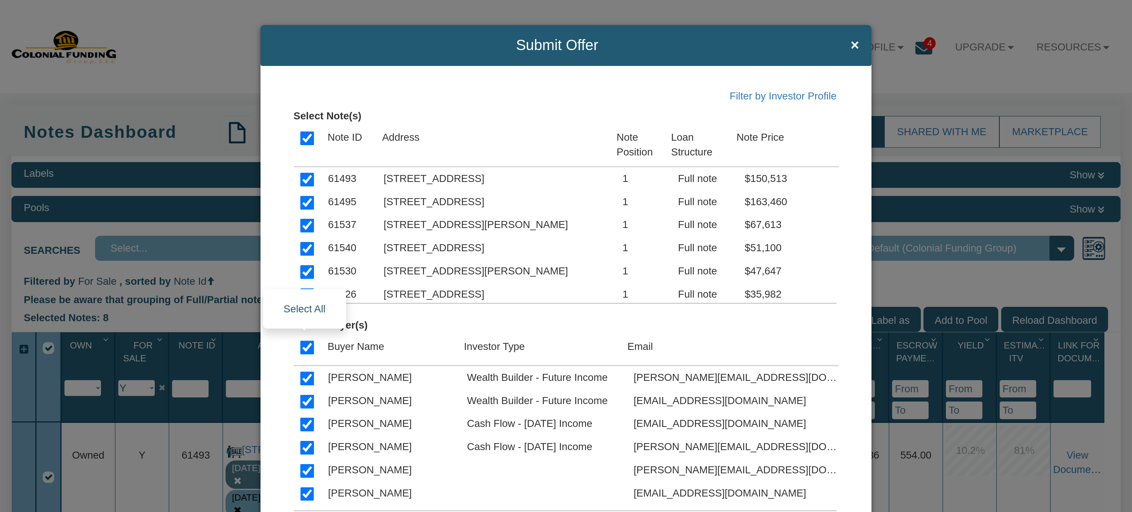
checkbox input "true"
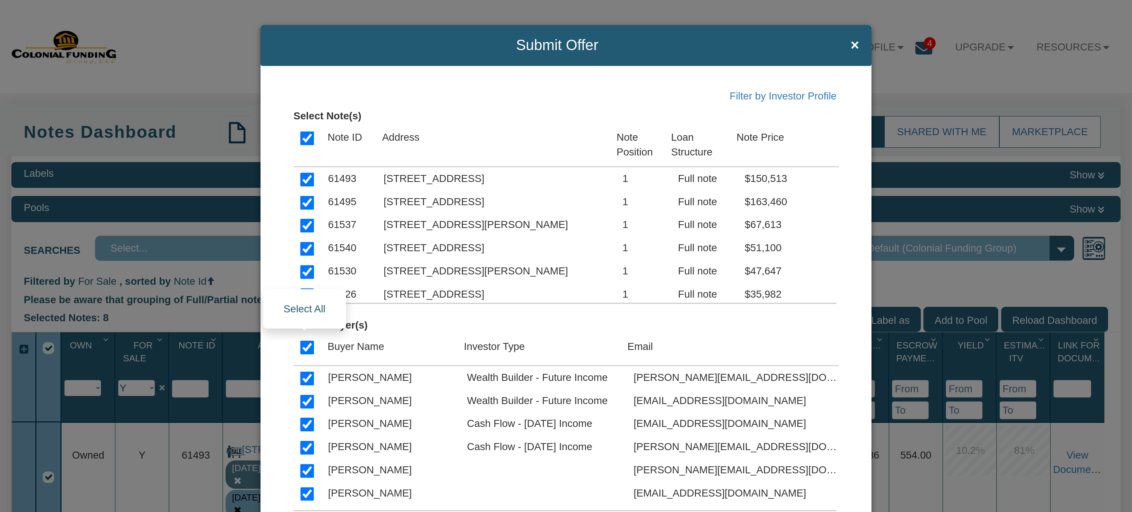
checkbox input "true"
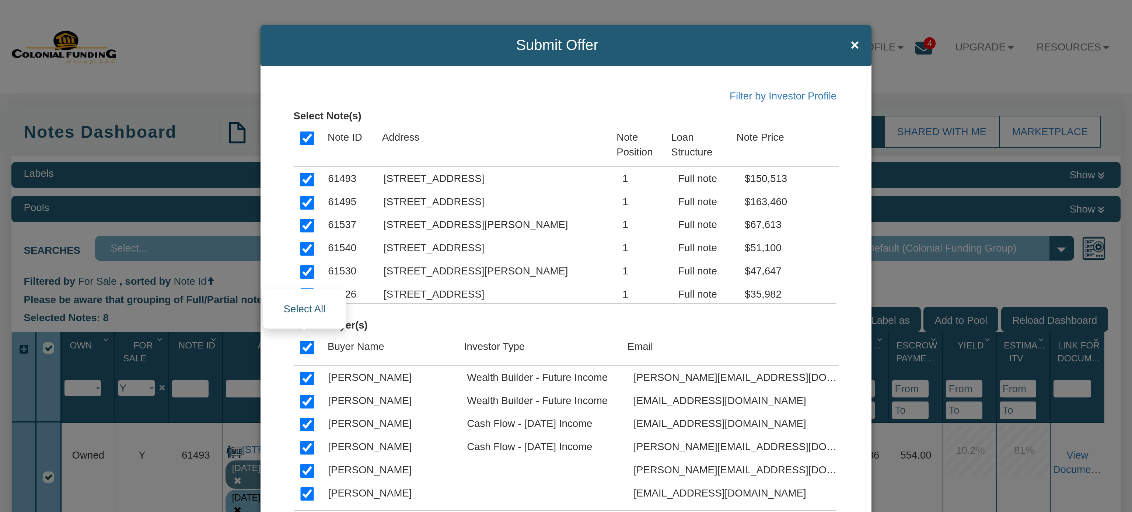
checkbox input "true"
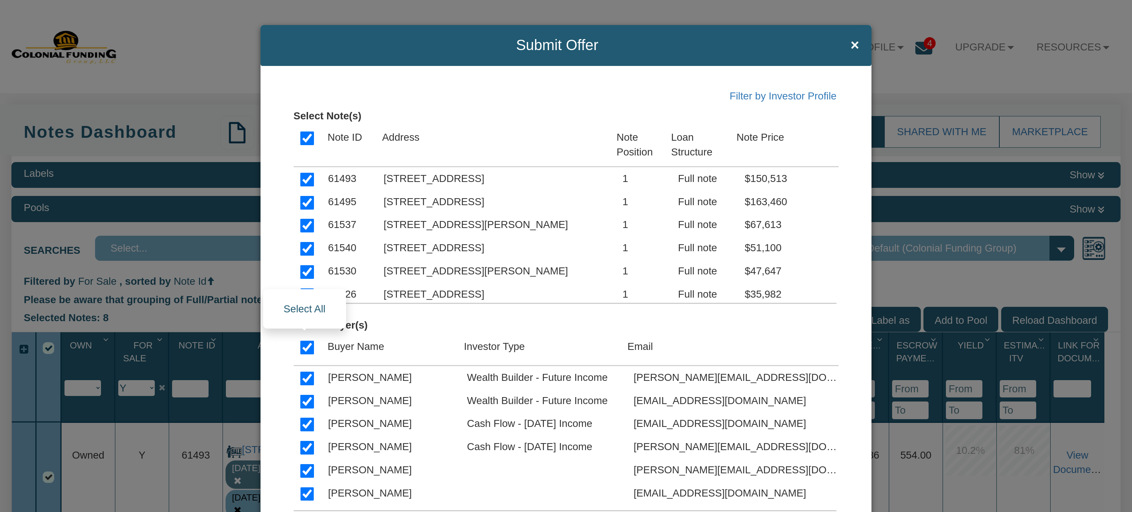
checkbox input "true"
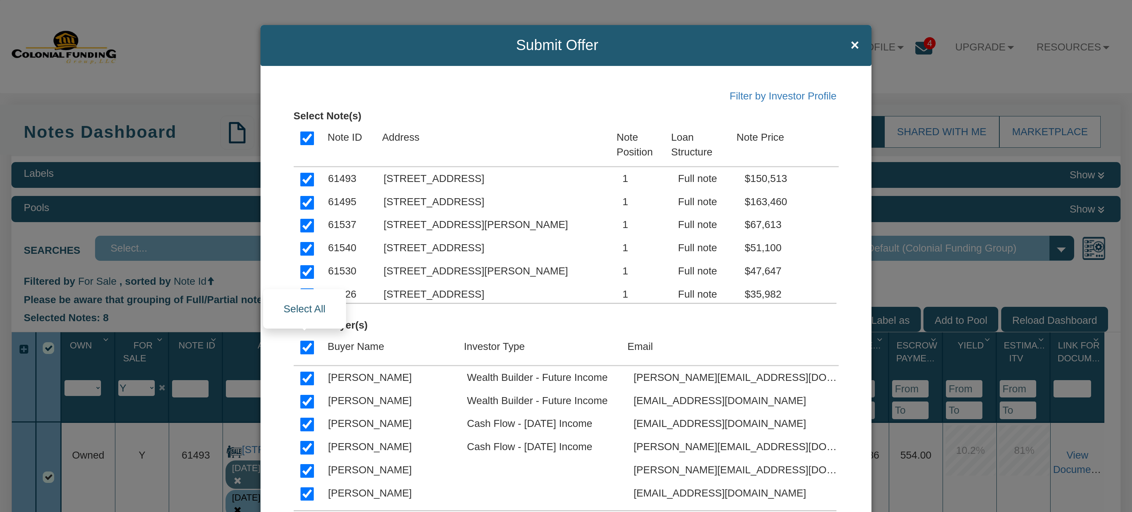
checkbox input "true"
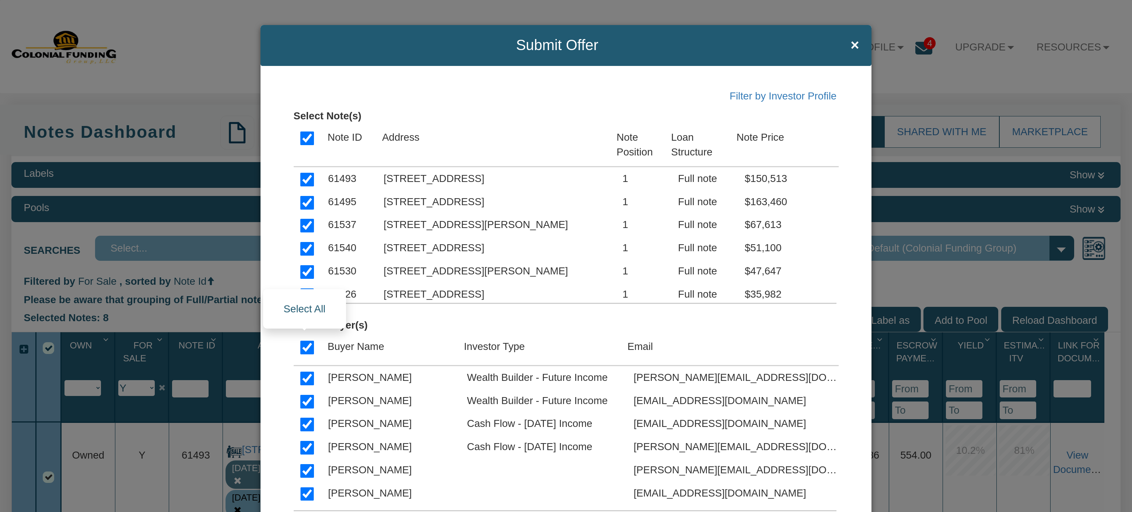
checkbox input "true"
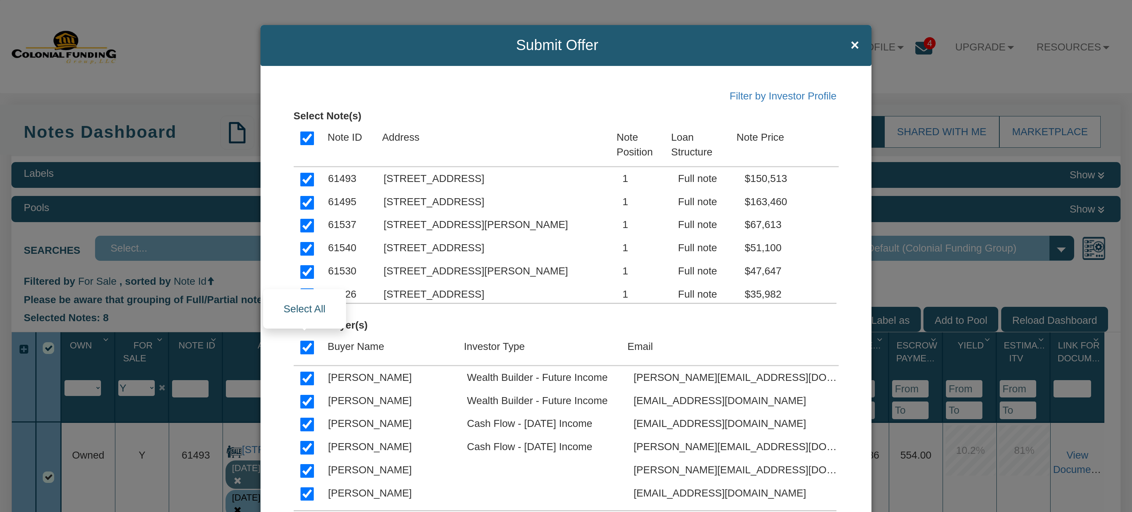
checkbox input "true"
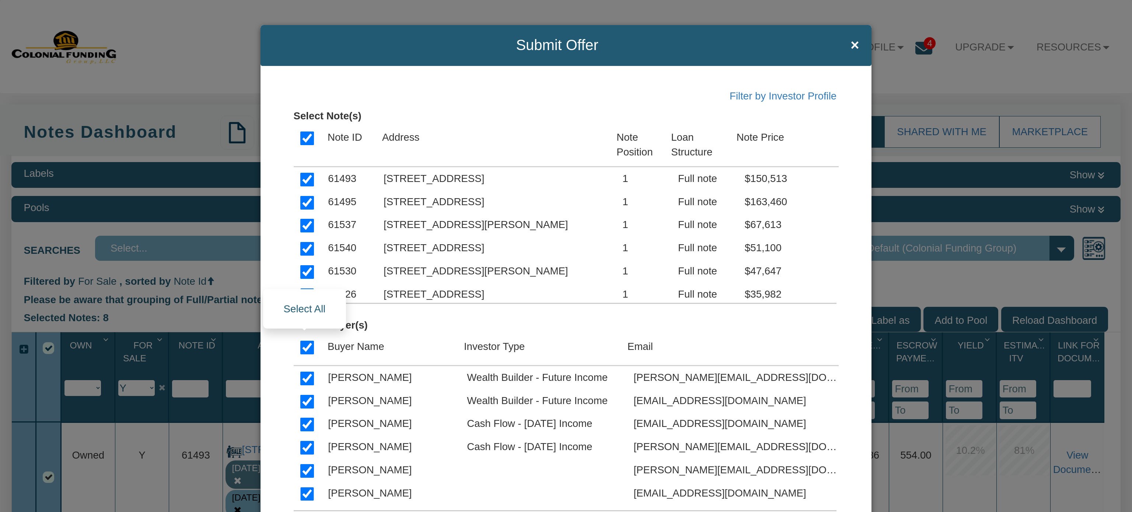
checkbox input "true"
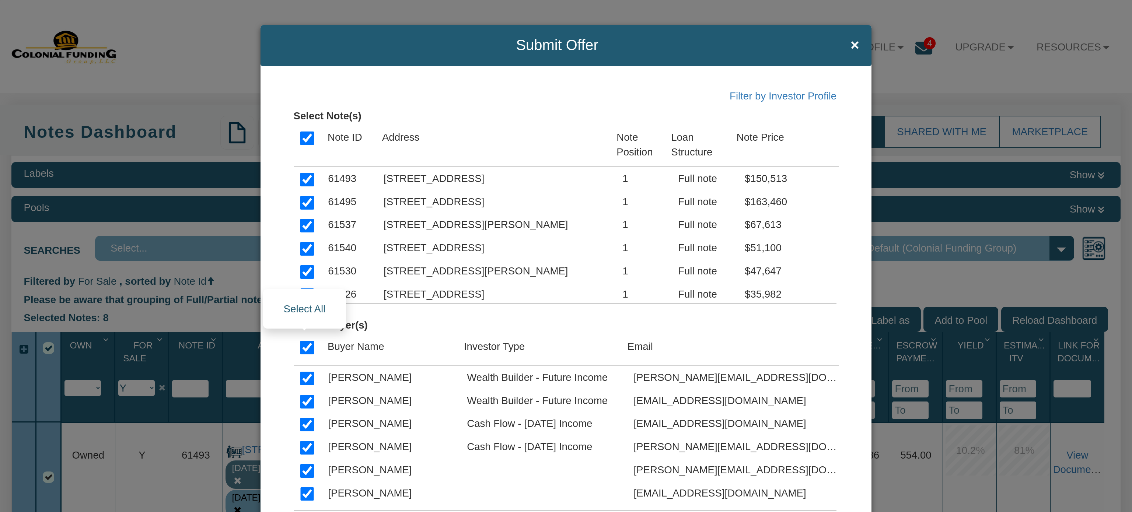
checkbox input "true"
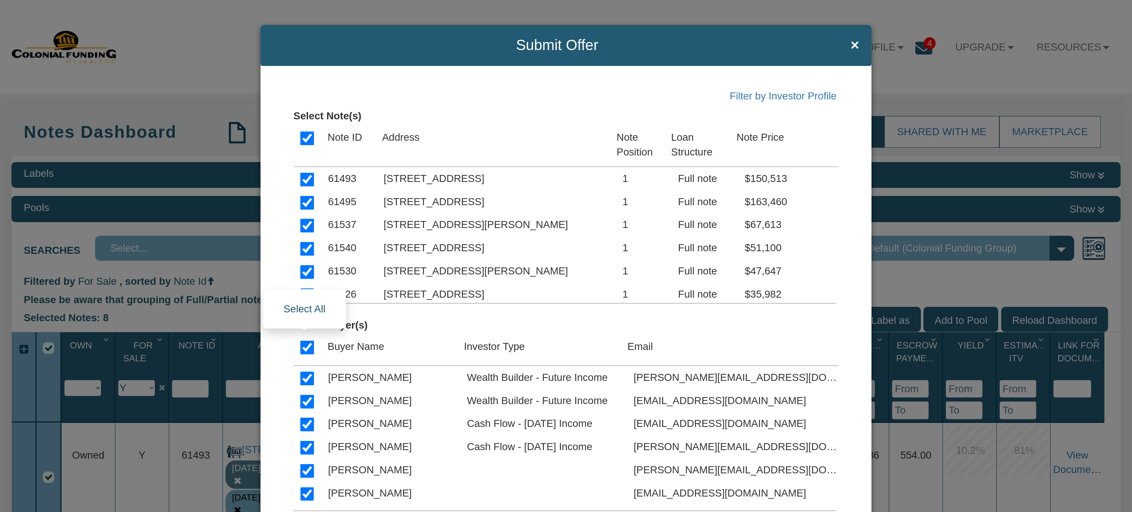
checkbox input "true"
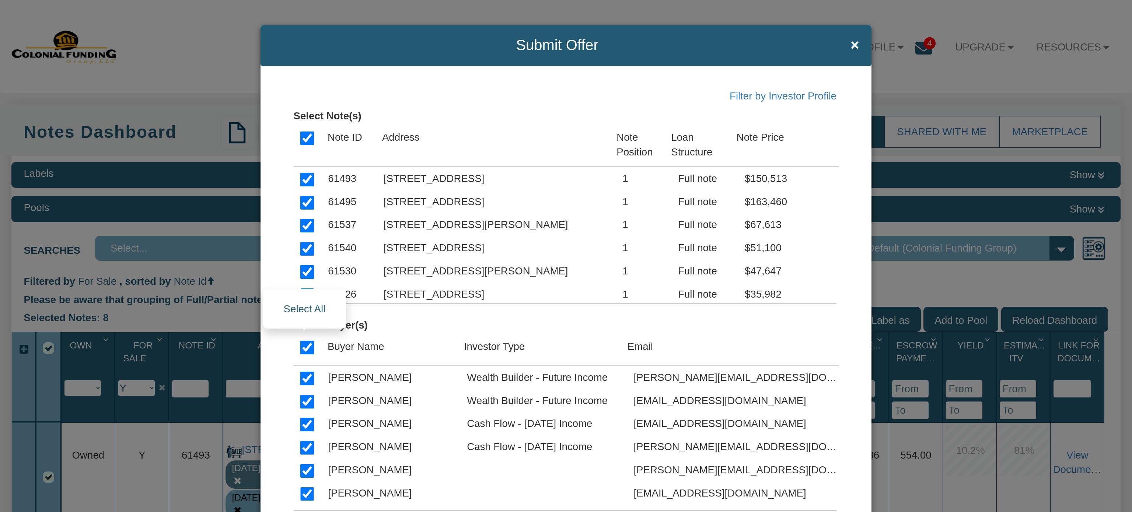
checkbox input "true"
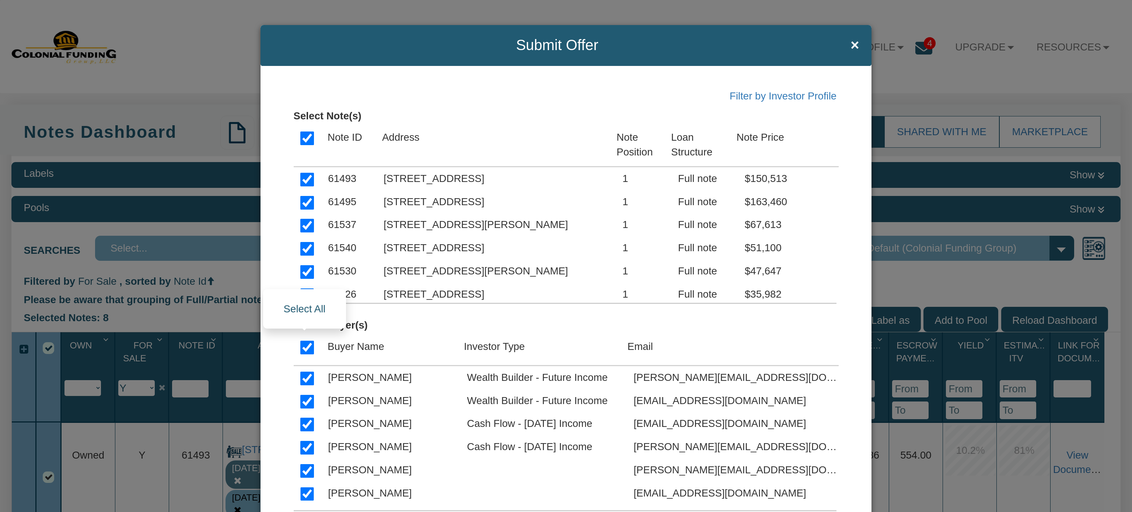
checkbox input "true"
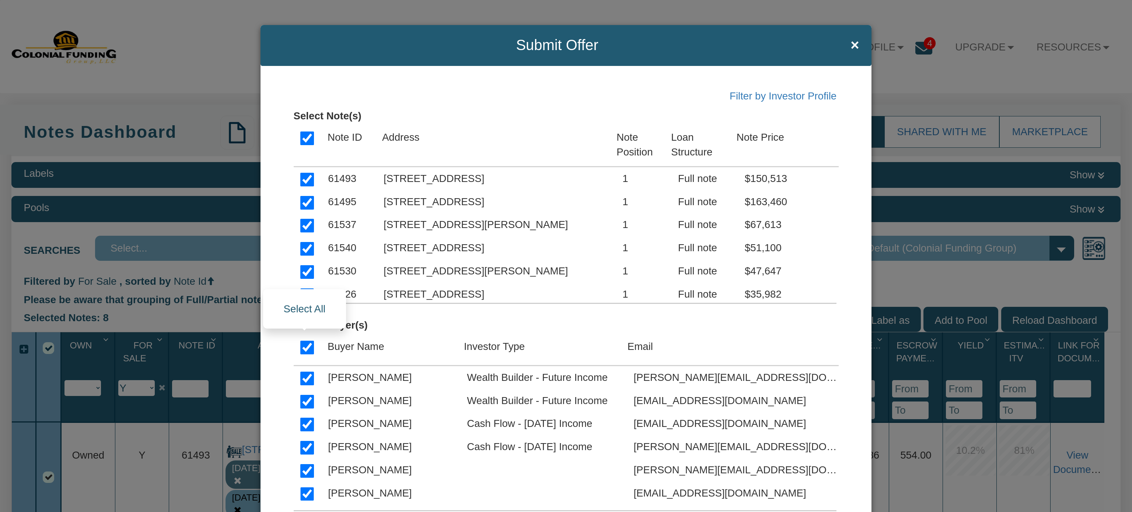
checkbox input "true"
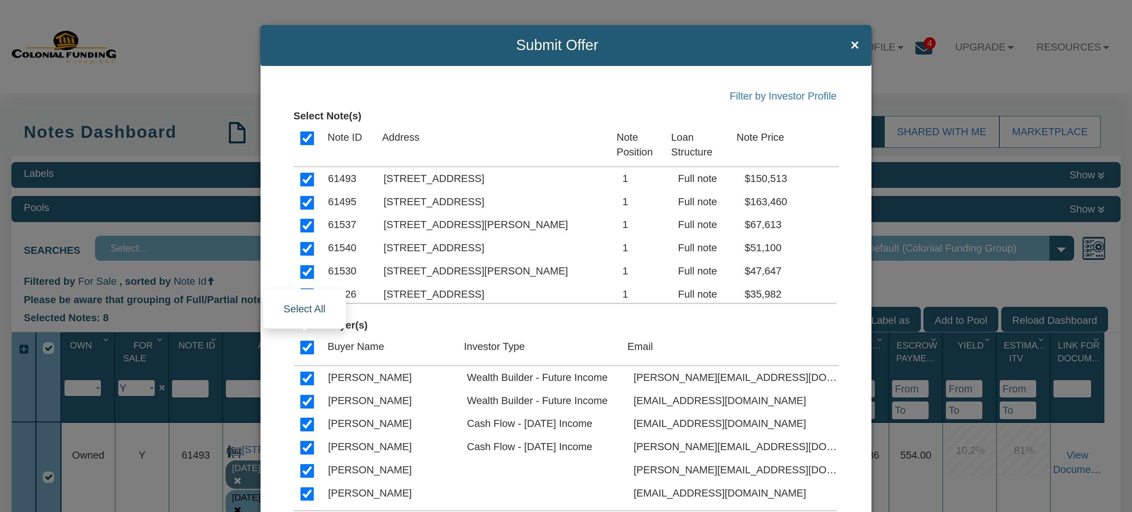
checkbox input "true"
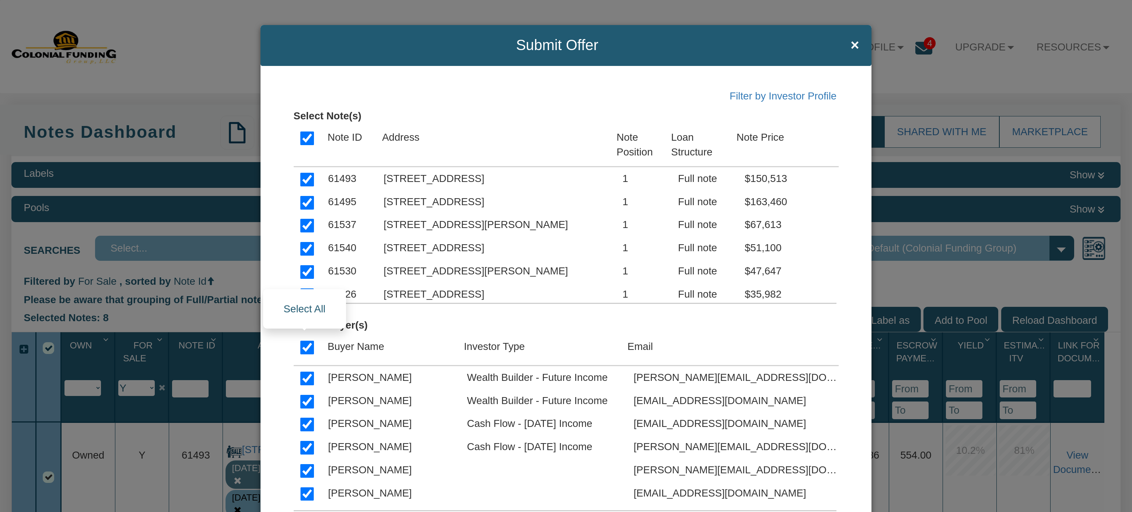
checkbox input "true"
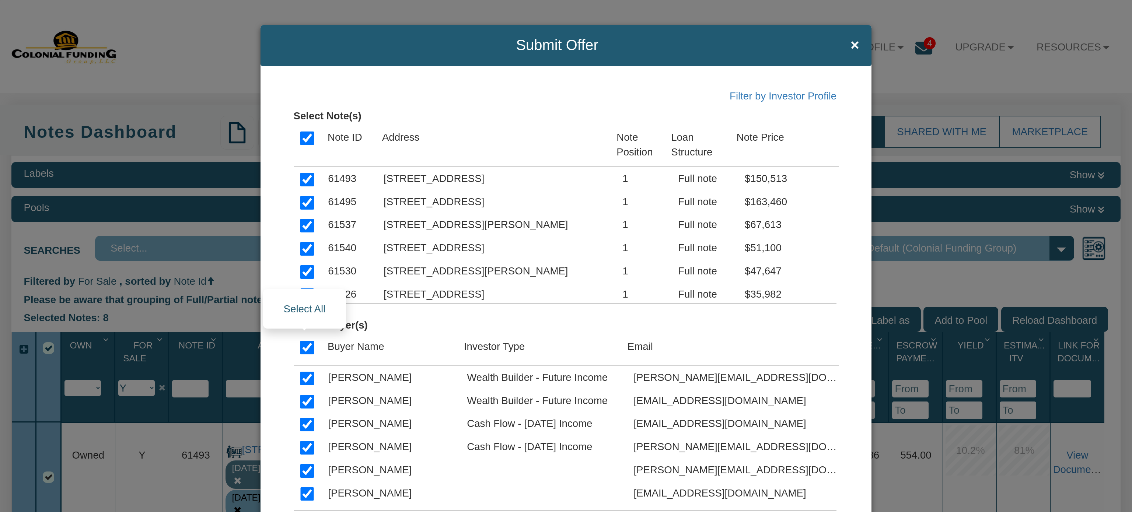
checkbox input "true"
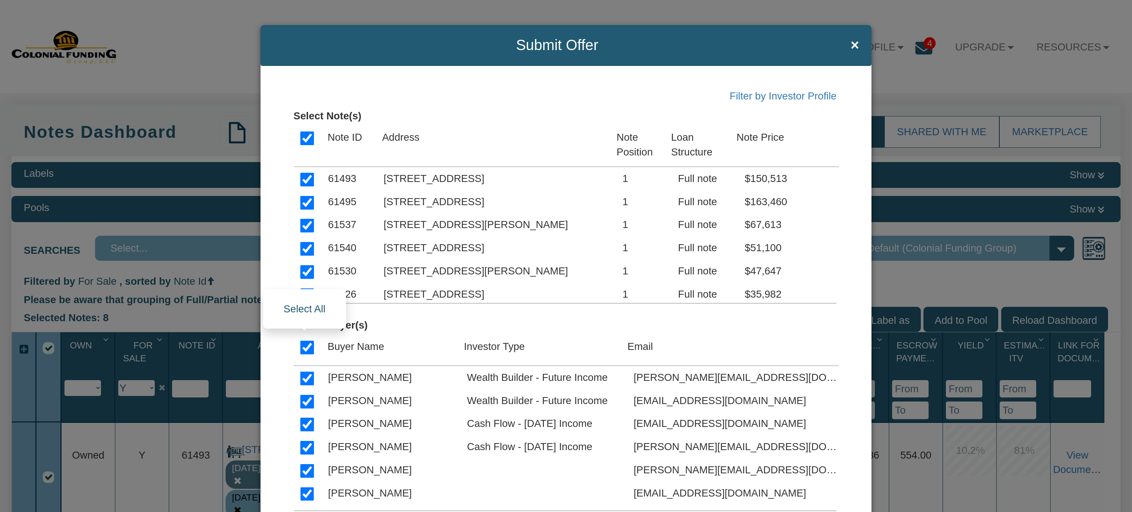
checkbox input "true"
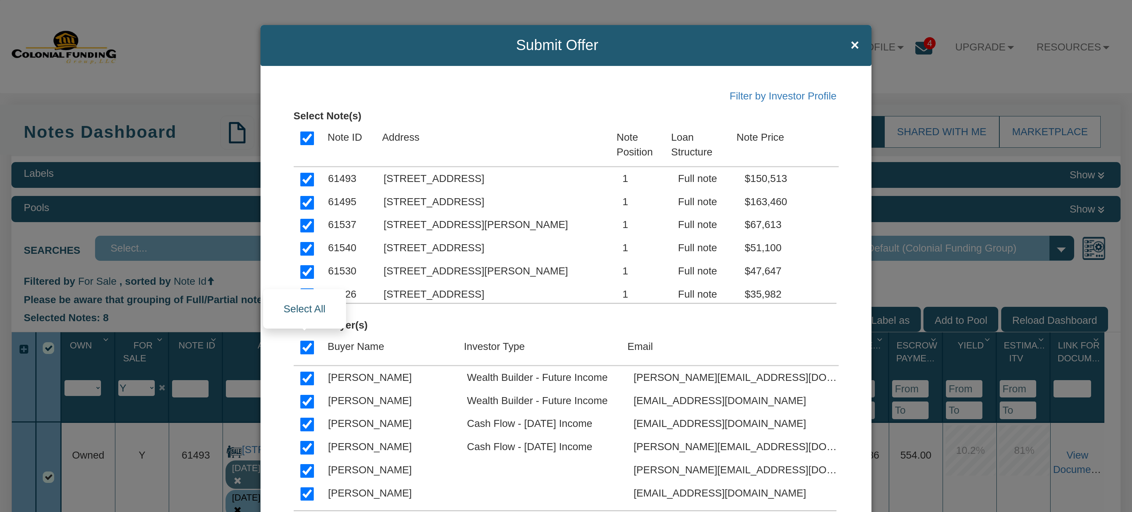
checkbox input "true"
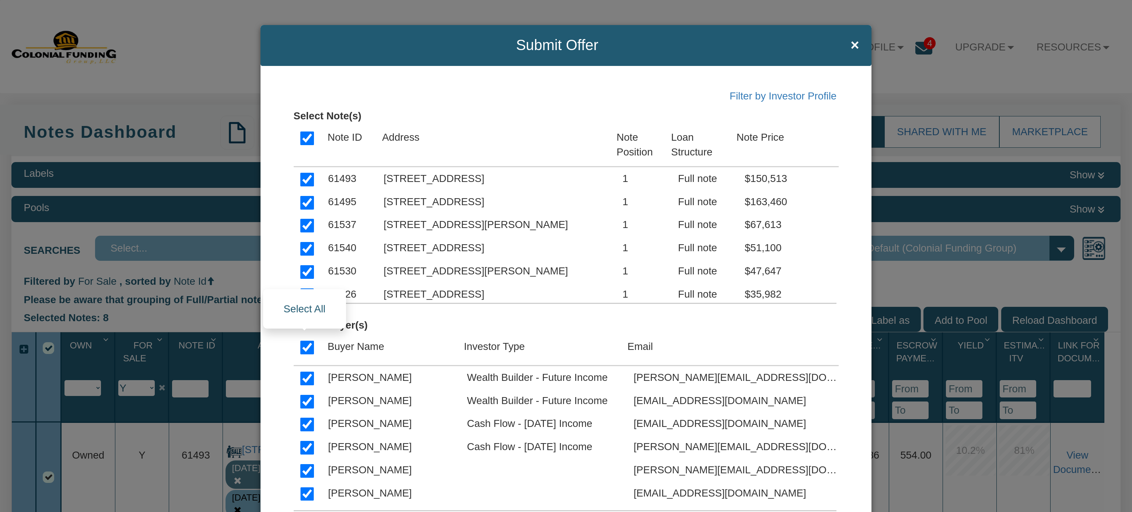
checkbox input "true"
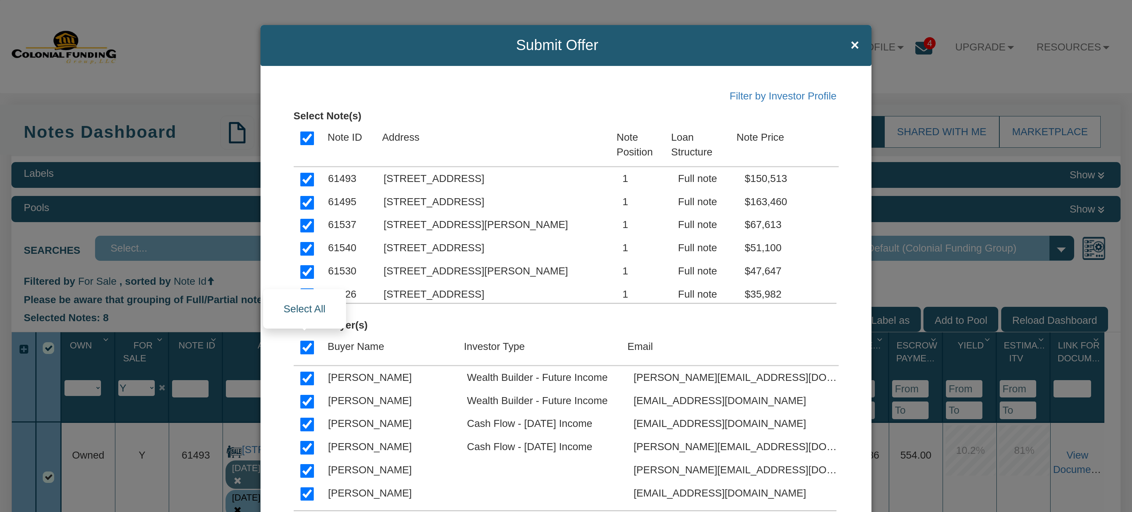
checkbox input "true"
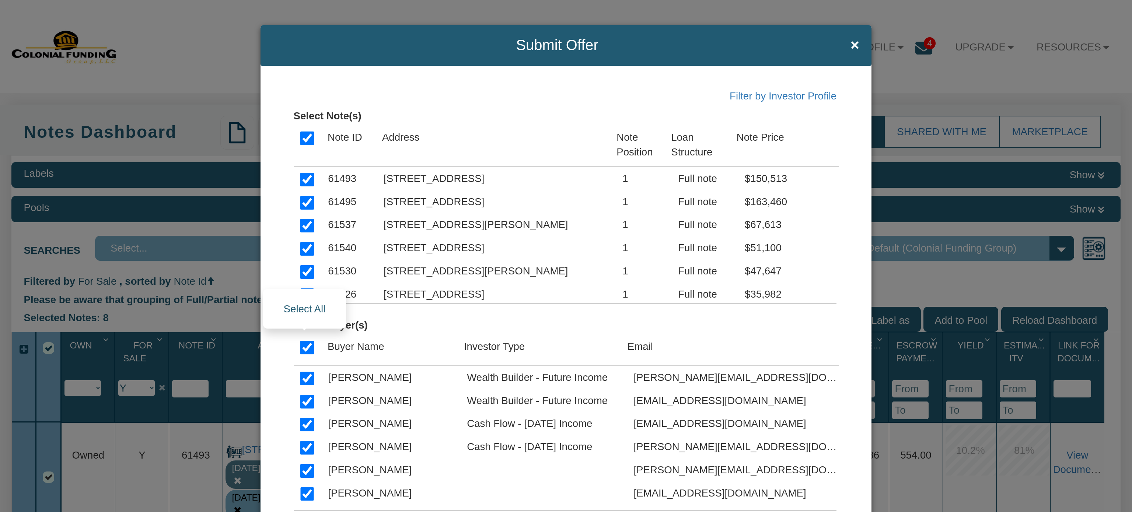
checkbox input "true"
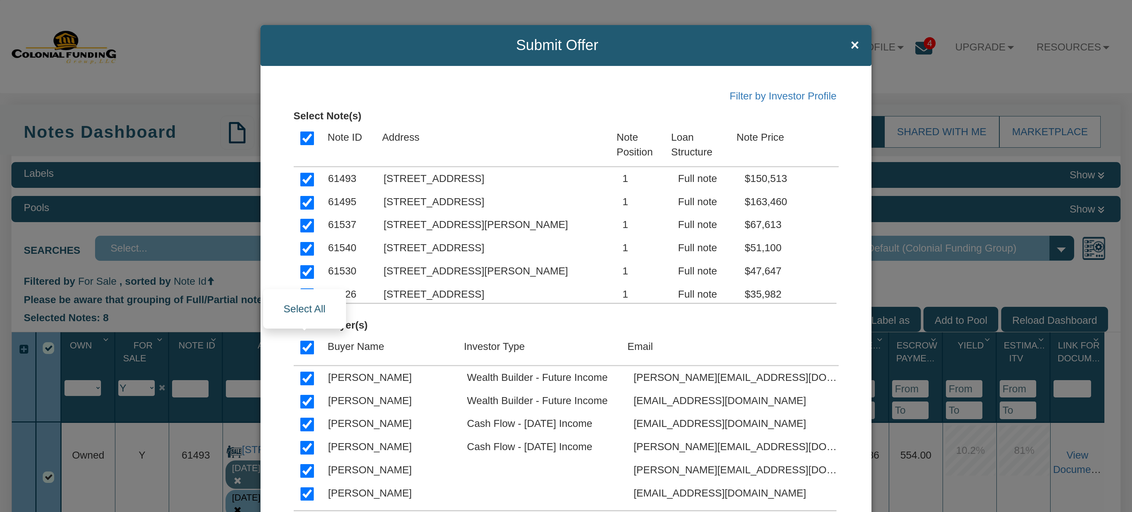
checkbox input "true"
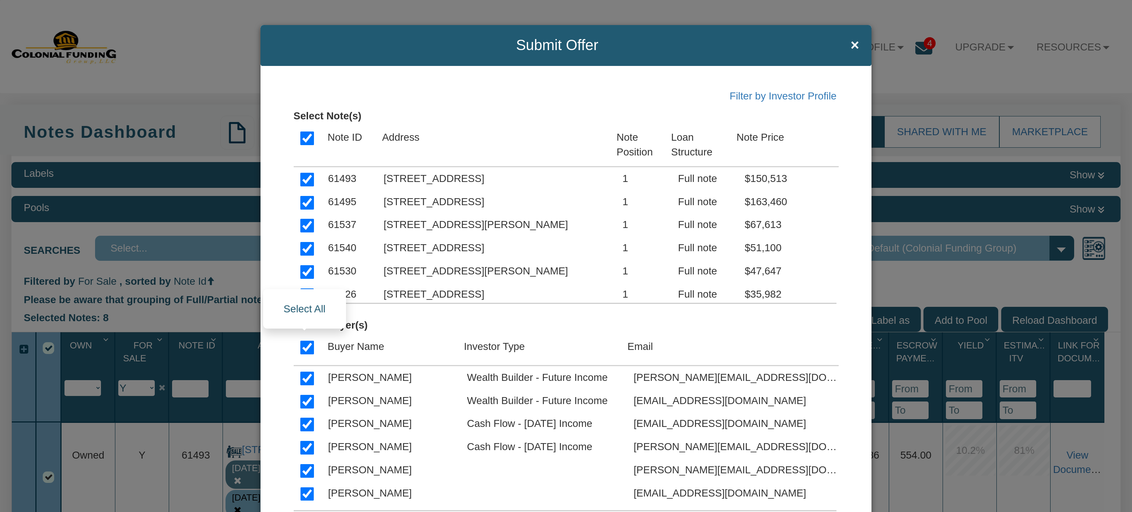
checkbox input "true"
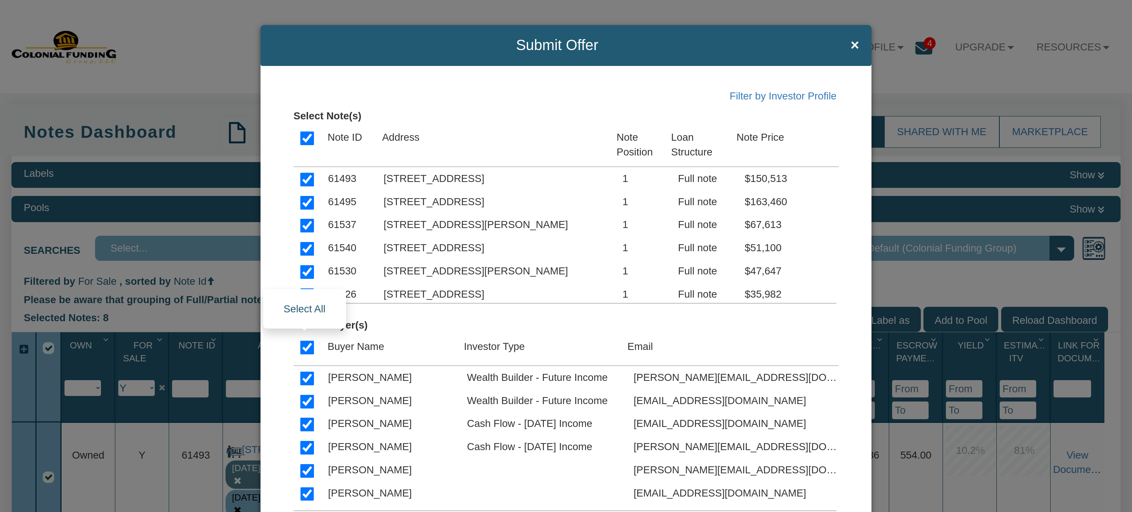
checkbox input "true"
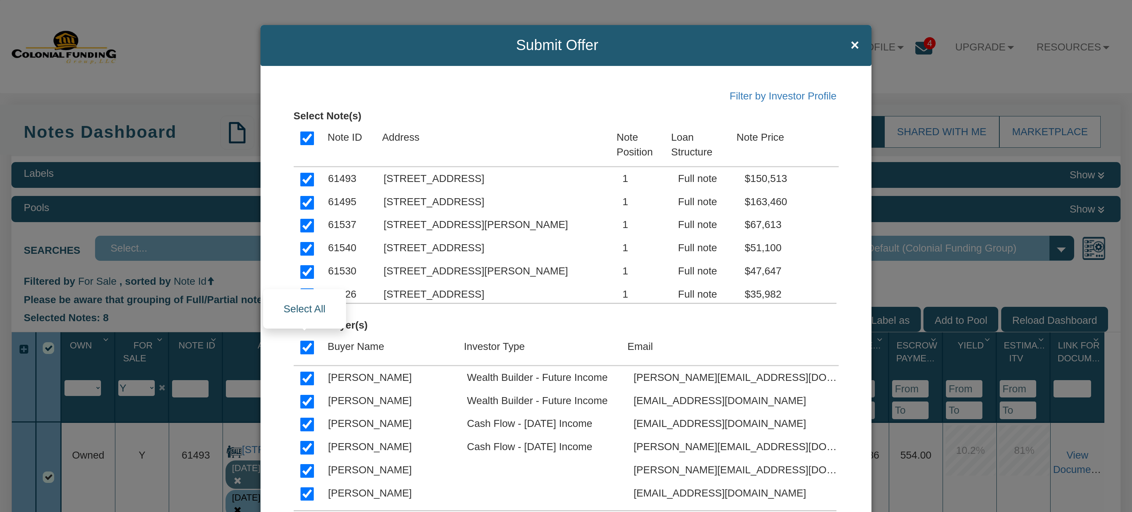
checkbox input "true"
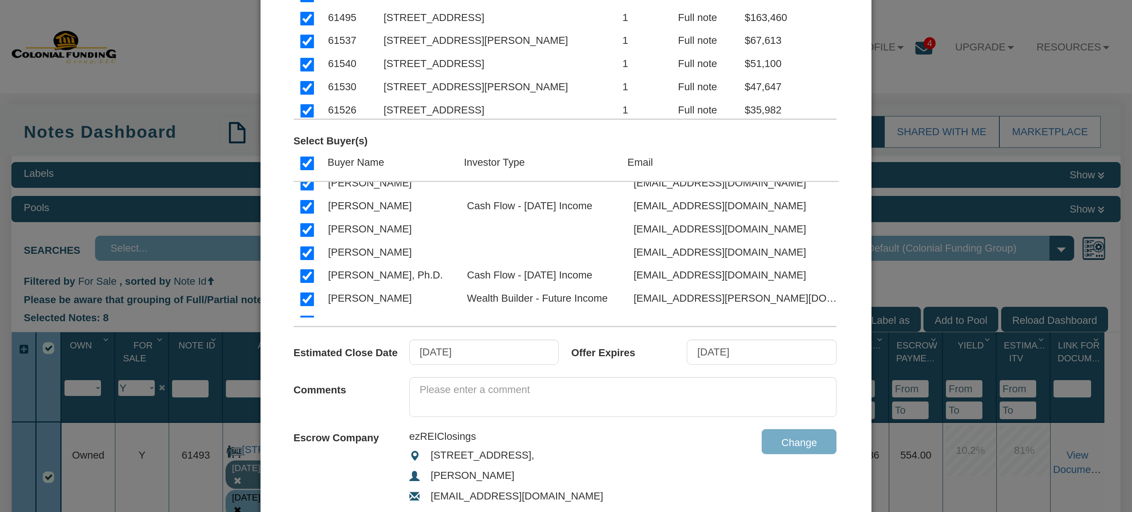
scroll to position [393, 0]
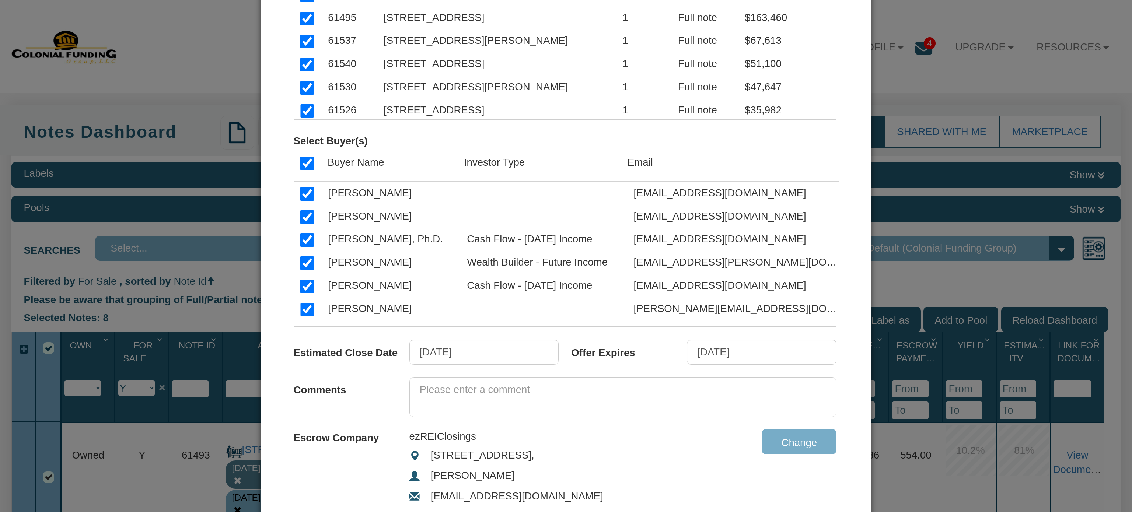
click at [300, 239] on input "checkbox" at bounding box center [307, 240] width 14 height 14
checkbox input "false"
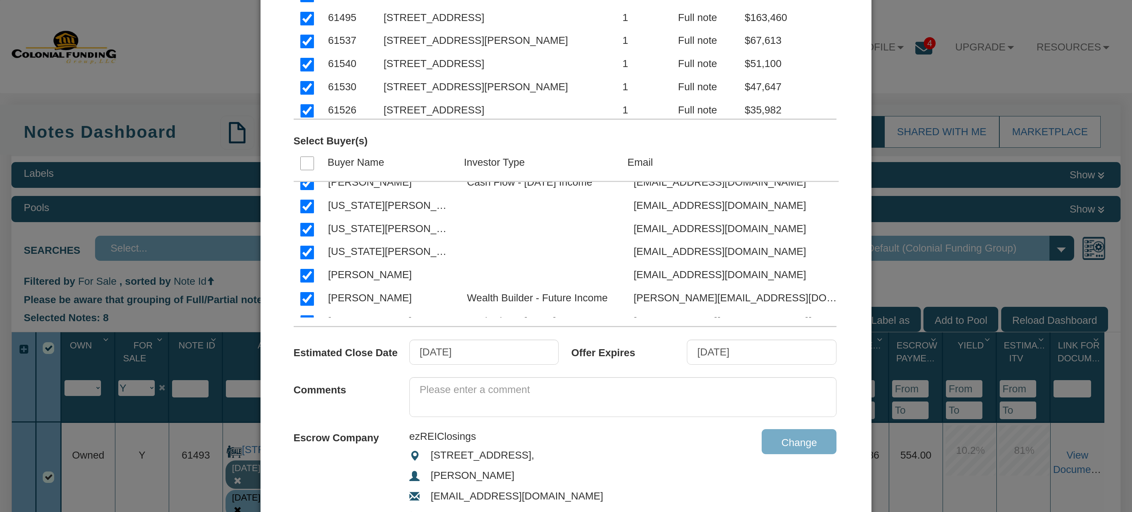
scroll to position [3635, 0]
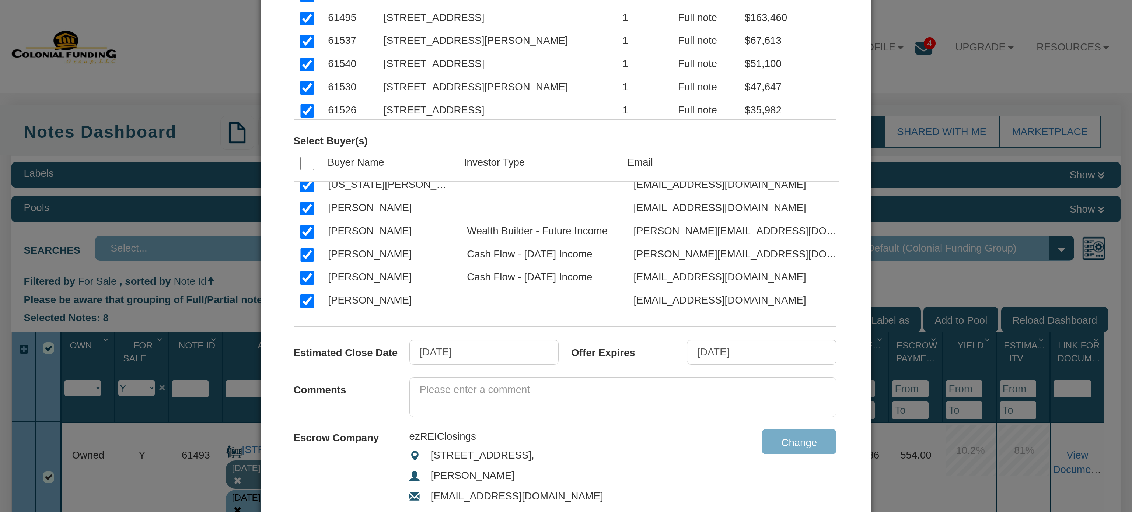
click at [304, 239] on input "checkbox" at bounding box center [307, 232] width 14 height 14
click at [302, 262] on input "checkbox" at bounding box center [307, 255] width 14 height 14
click at [300, 285] on input "checkbox" at bounding box center [307, 278] width 14 height 14
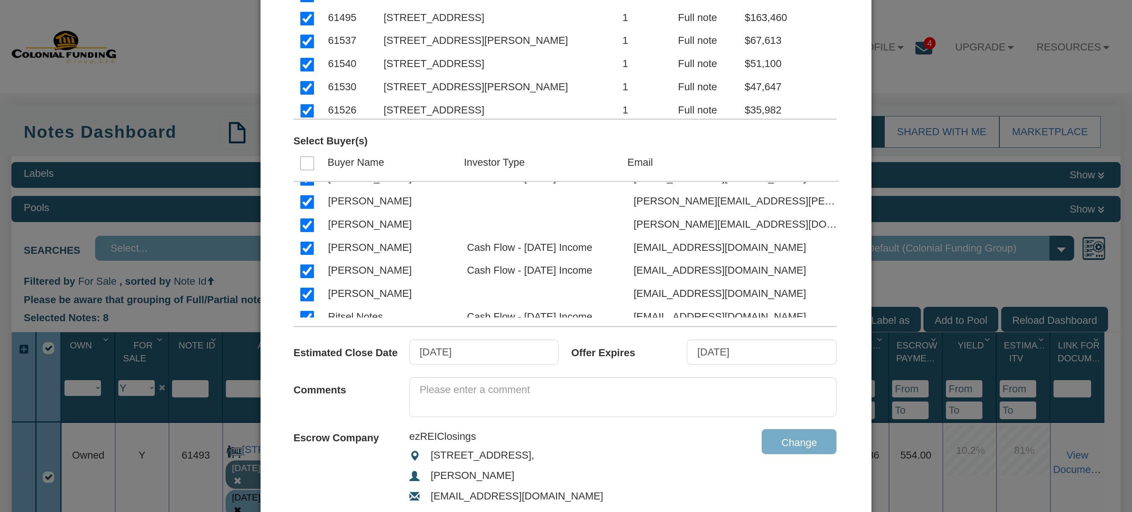
scroll to position [3439, 0]
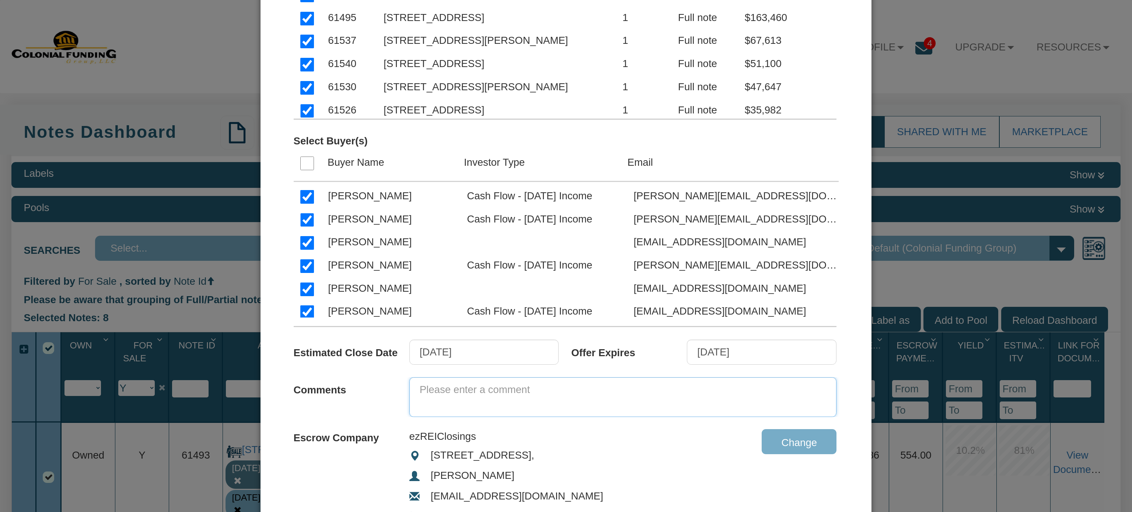
click at [457, 386] on textarea at bounding box center [622, 397] width 427 height 40
click at [701, 386] on textarea "Refreshed the list. Updated remaining payments on a few notes. We have 8 still …" at bounding box center [622, 397] width 427 height 40
click at [726, 390] on textarea "Refreshed the list. Updated remaining payments on a few notes. We have 8 still …" at bounding box center [622, 397] width 427 height 40
click at [1030, 404] on div "Submit Offer × Filter by Investor Profile Select Note(s) Note ID Address Note P…" at bounding box center [566, 256] width 1132 height 512
click at [574, 402] on textarea "Refreshed the list. Updated remaining payments on a few notes. We have 8 notes …" at bounding box center [622, 397] width 427 height 40
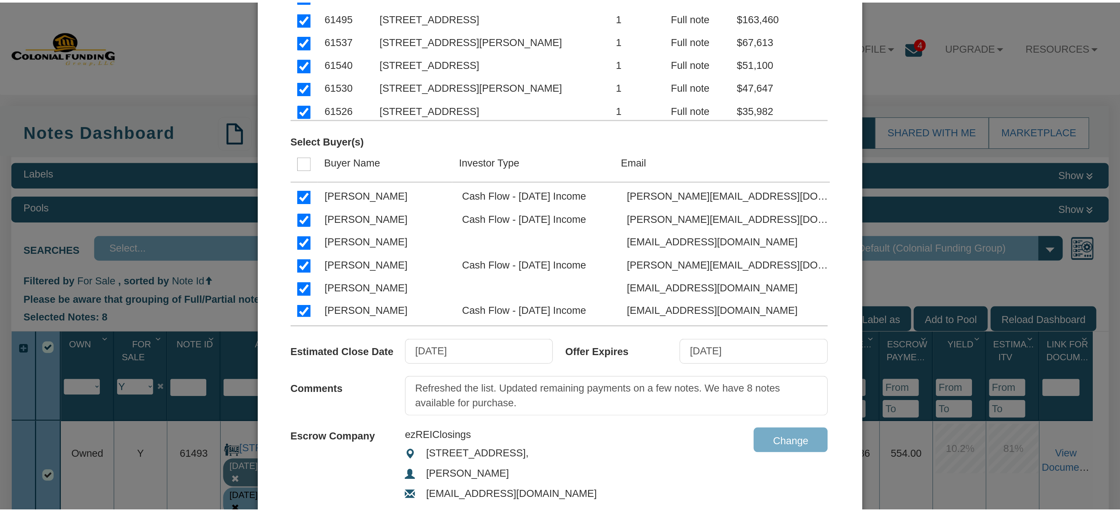
scroll to position [280, 0]
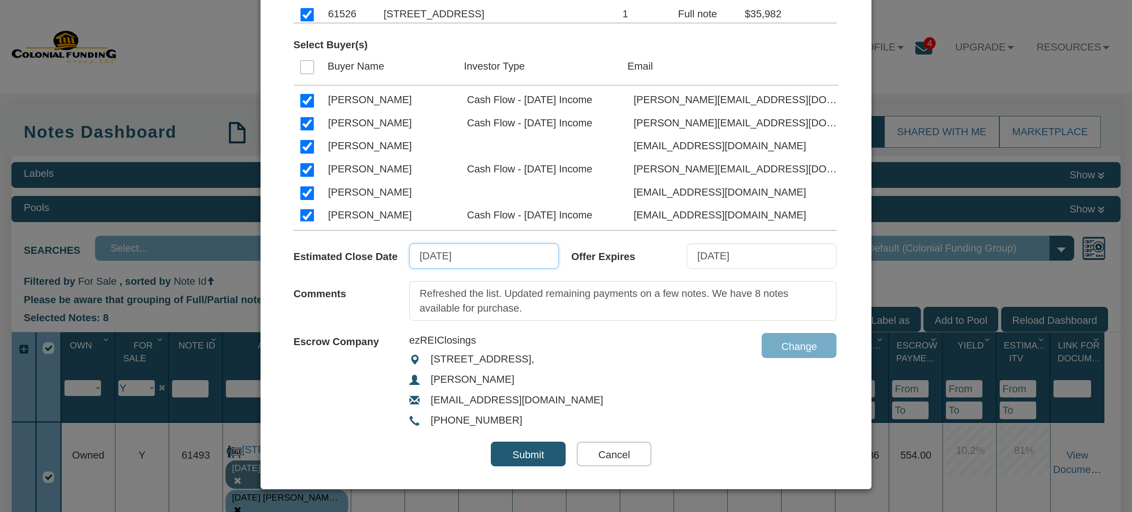
click at [490, 260] on input "11/05/2025" at bounding box center [484, 255] width 150 height 25
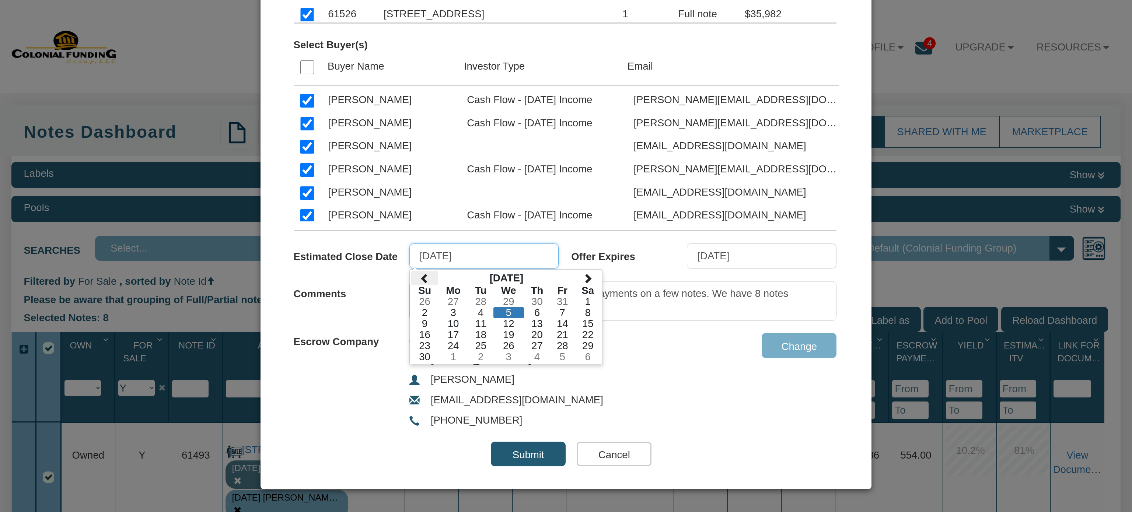
click at [420, 275] on span at bounding box center [425, 278] width 10 height 10
click at [558, 347] on td "31" at bounding box center [562, 345] width 24 height 11
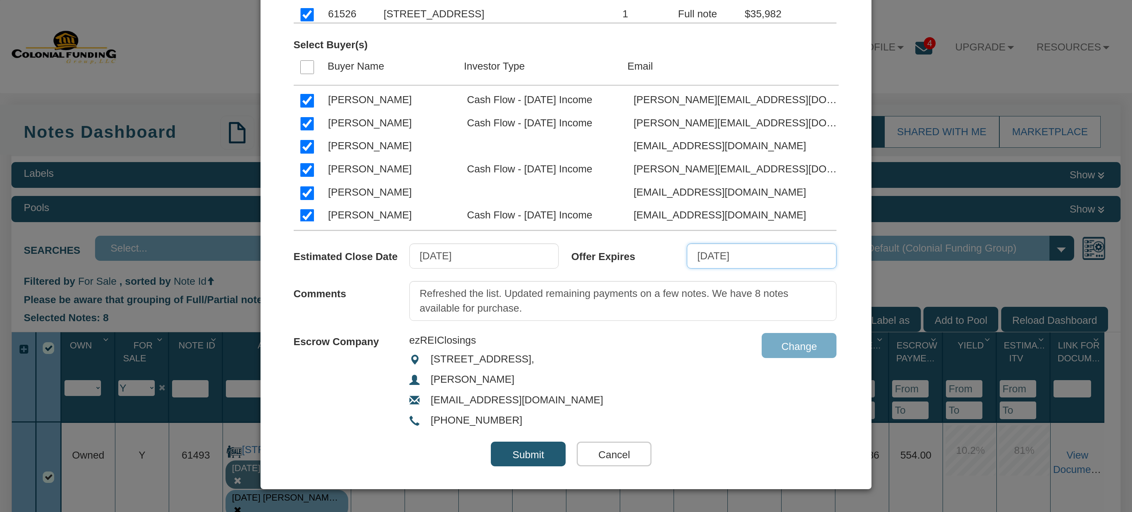
click at [779, 253] on input "09/24/2025" at bounding box center [762, 255] width 150 height 25
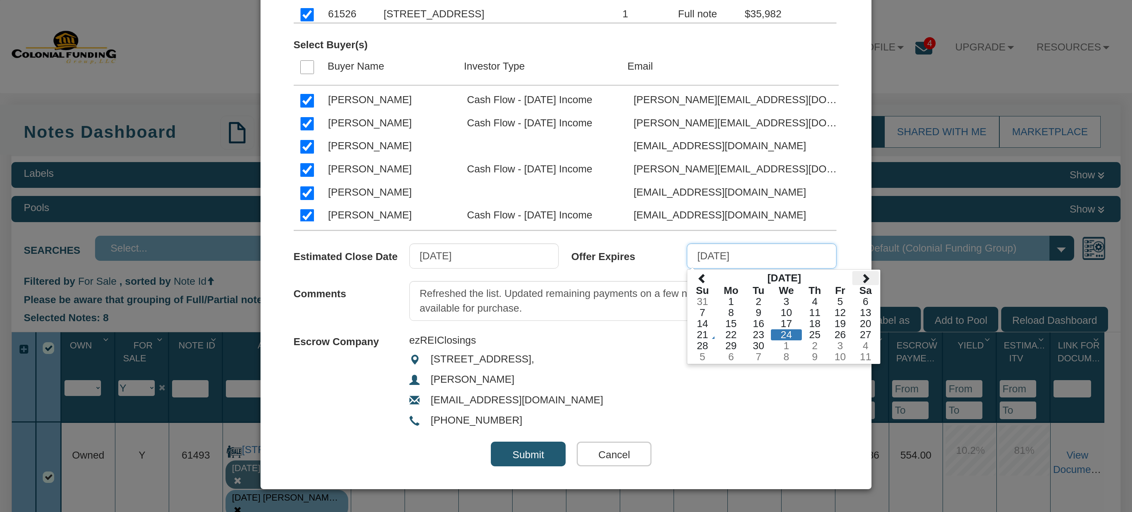
click at [860, 276] on span at bounding box center [865, 278] width 10 height 10
click at [832, 345] on td "31" at bounding box center [840, 345] width 24 height 11
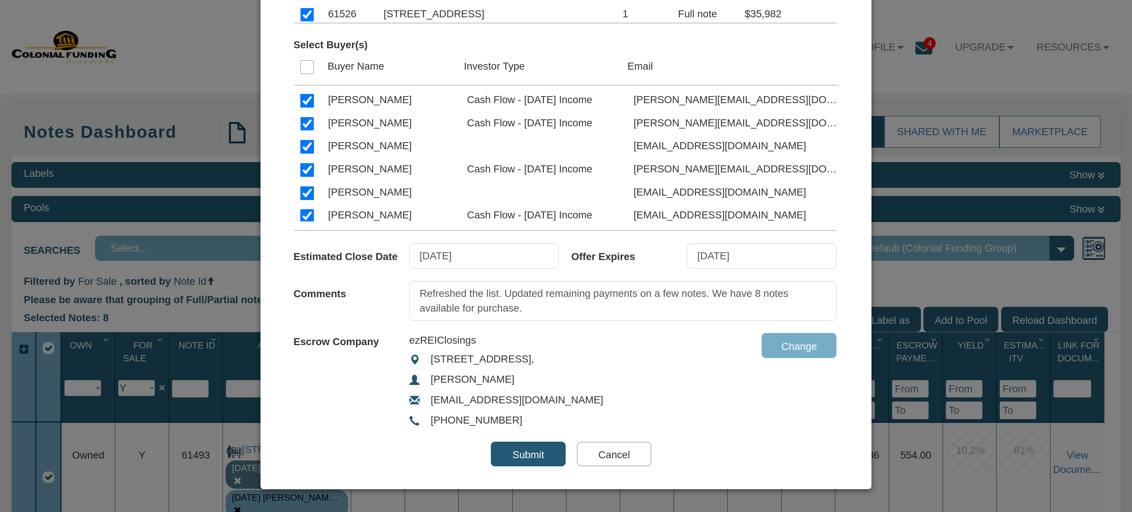
click at [522, 449] on input "Submit" at bounding box center [528, 454] width 75 height 25
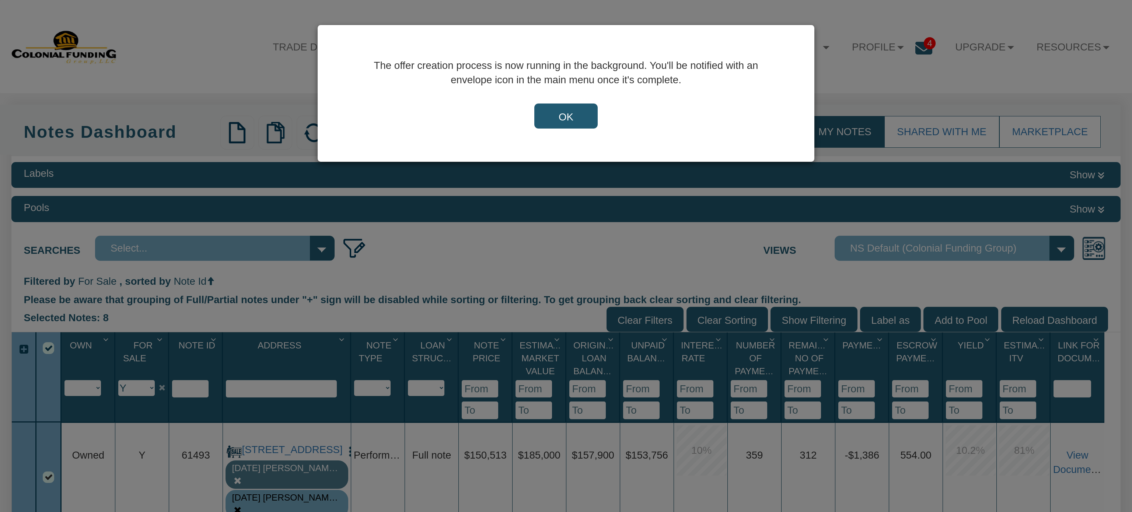
click at [566, 113] on input "OK" at bounding box center [565, 116] width 63 height 25
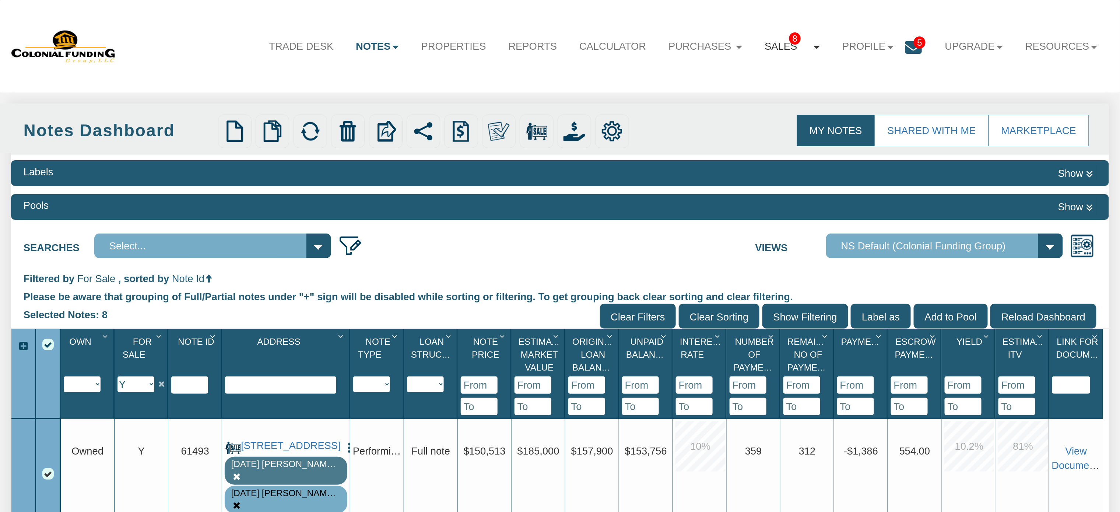
click at [768, 41] on link "Sales 8" at bounding box center [793, 47] width 78 height 30
click at [747, 80] on link "Note Offers 8" at bounding box center [766, 75] width 130 height 19
